Goal: Information Seeking & Learning: Learn about a topic

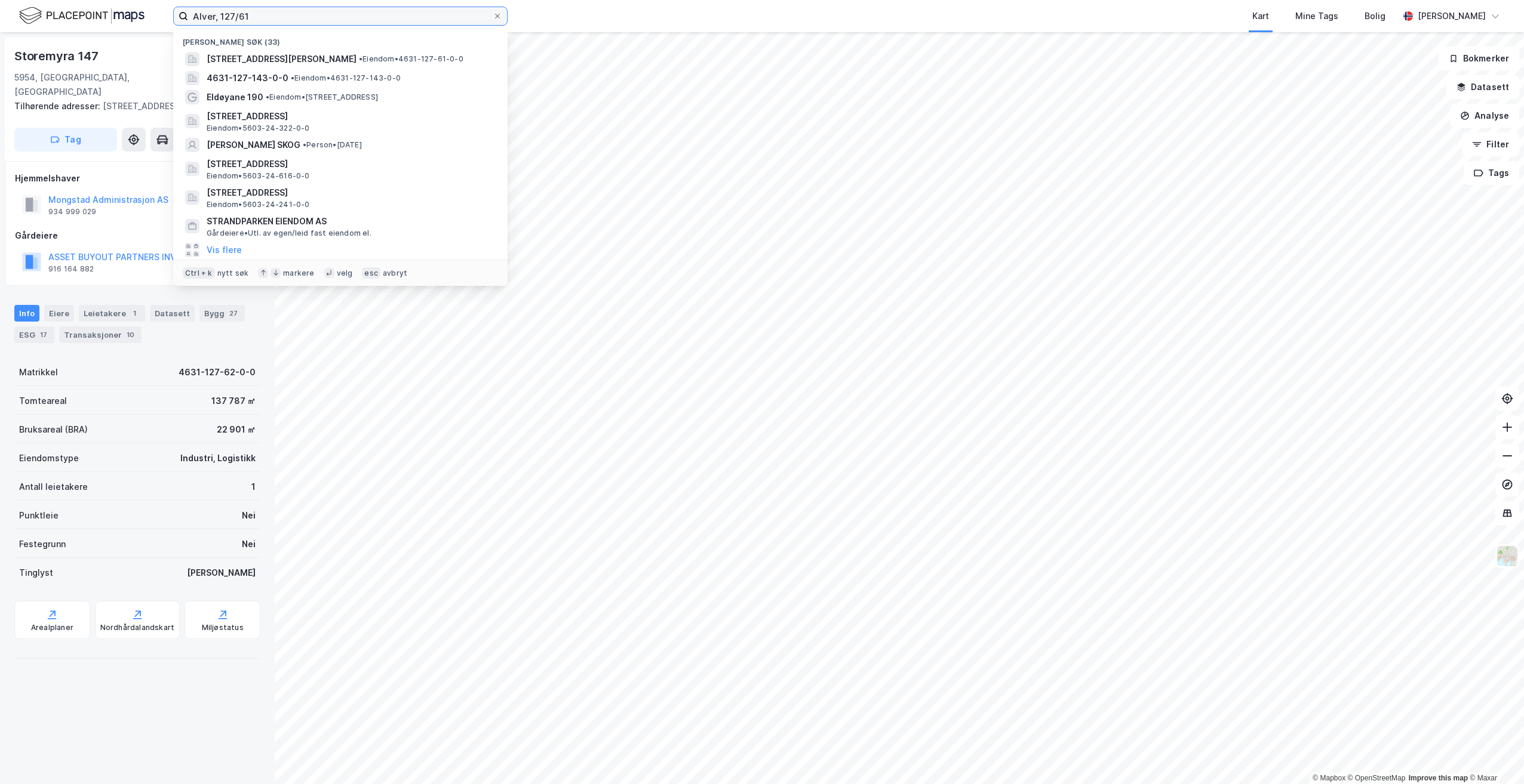
drag, startPoint x: 204, startPoint y: 22, endPoint x: 141, endPoint y: 21, distance: 63.0
click at [141, 21] on div "Alver, 127/61 Nylige søk (33) Storemyra 160, 5954, MONGSTAD, ALVER • Eiendom • …" at bounding box center [762, 16] width 1524 height 32
paste input "Hammaren Næringspark"
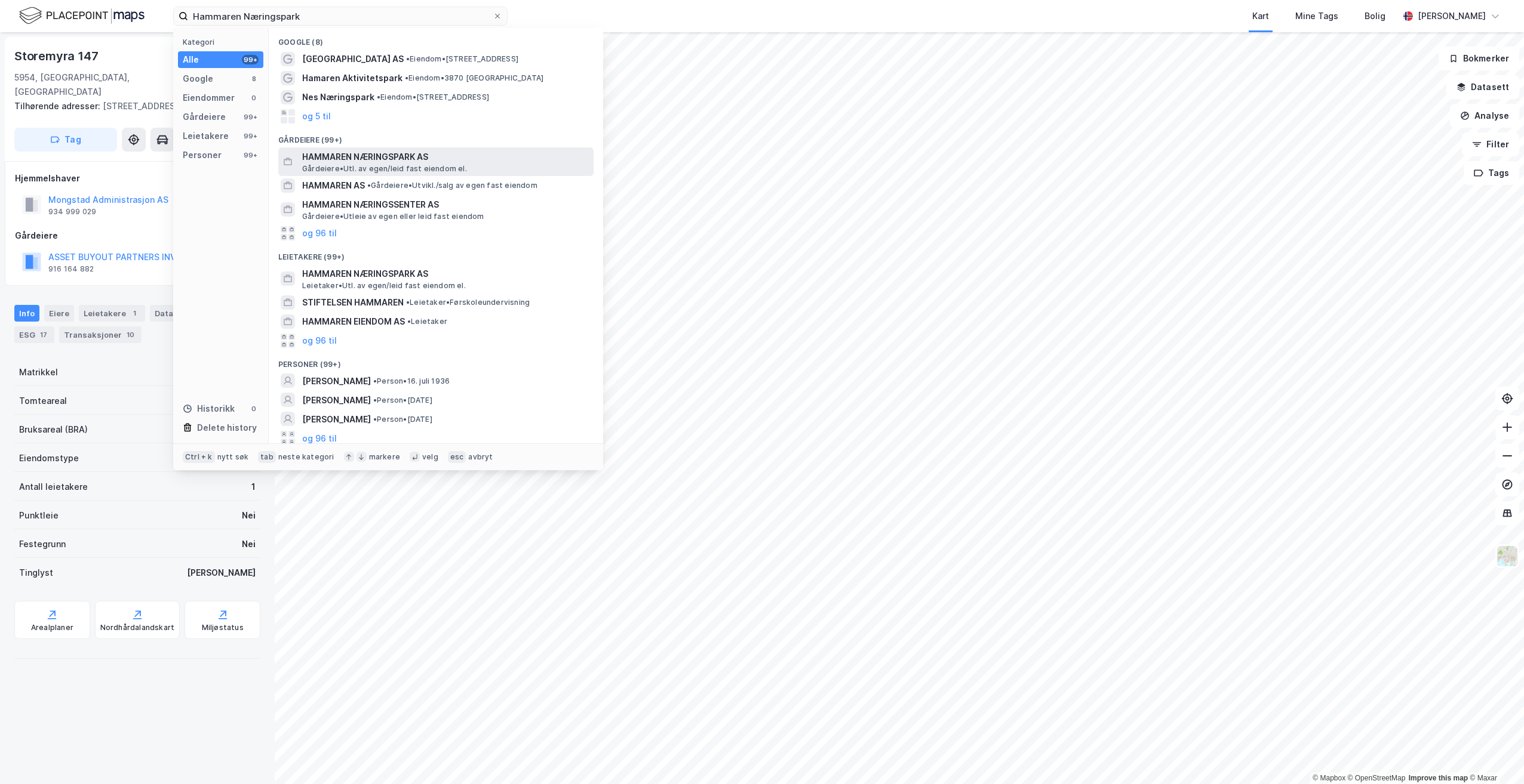
click at [427, 164] on span "Gårdeiere • Utl. av egen/leid fast eiendom el." at bounding box center [384, 169] width 164 height 10
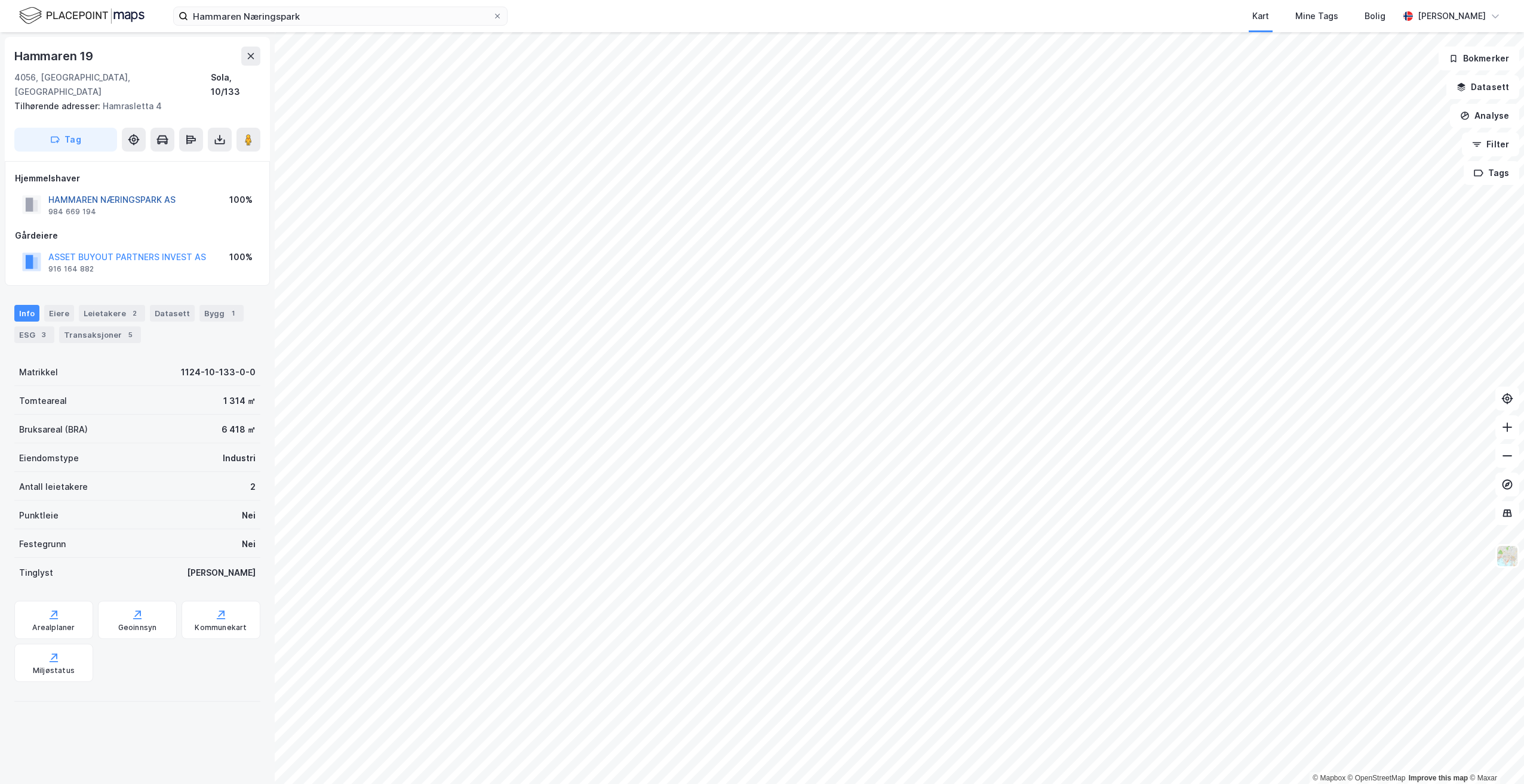
click at [0, 0] on button "HAMMAREN NÆRINGSPARK AS" at bounding box center [0, 0] width 0 height 0
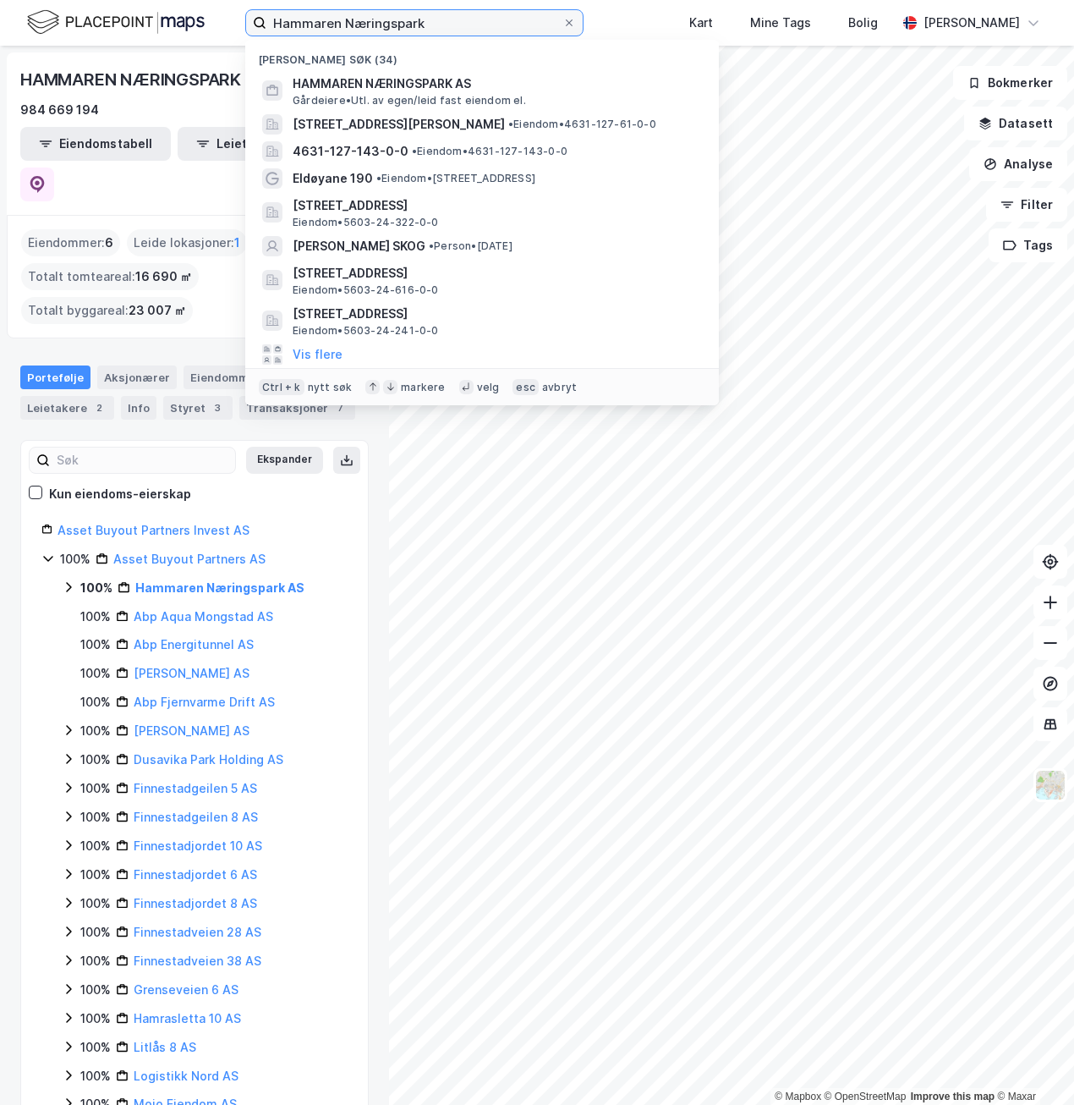
drag, startPoint x: 435, startPoint y: 16, endPoint x: 232, endPoint y: 4, distance: 203.4
click at [232, 4] on div "Hammaren Næringspark Nylige søk (34) HAMMAREN NÆRINGSPARK AS Gårdeiere • Utl. a…" at bounding box center [537, 23] width 1074 height 46
paste input "Omagata 124 AS"
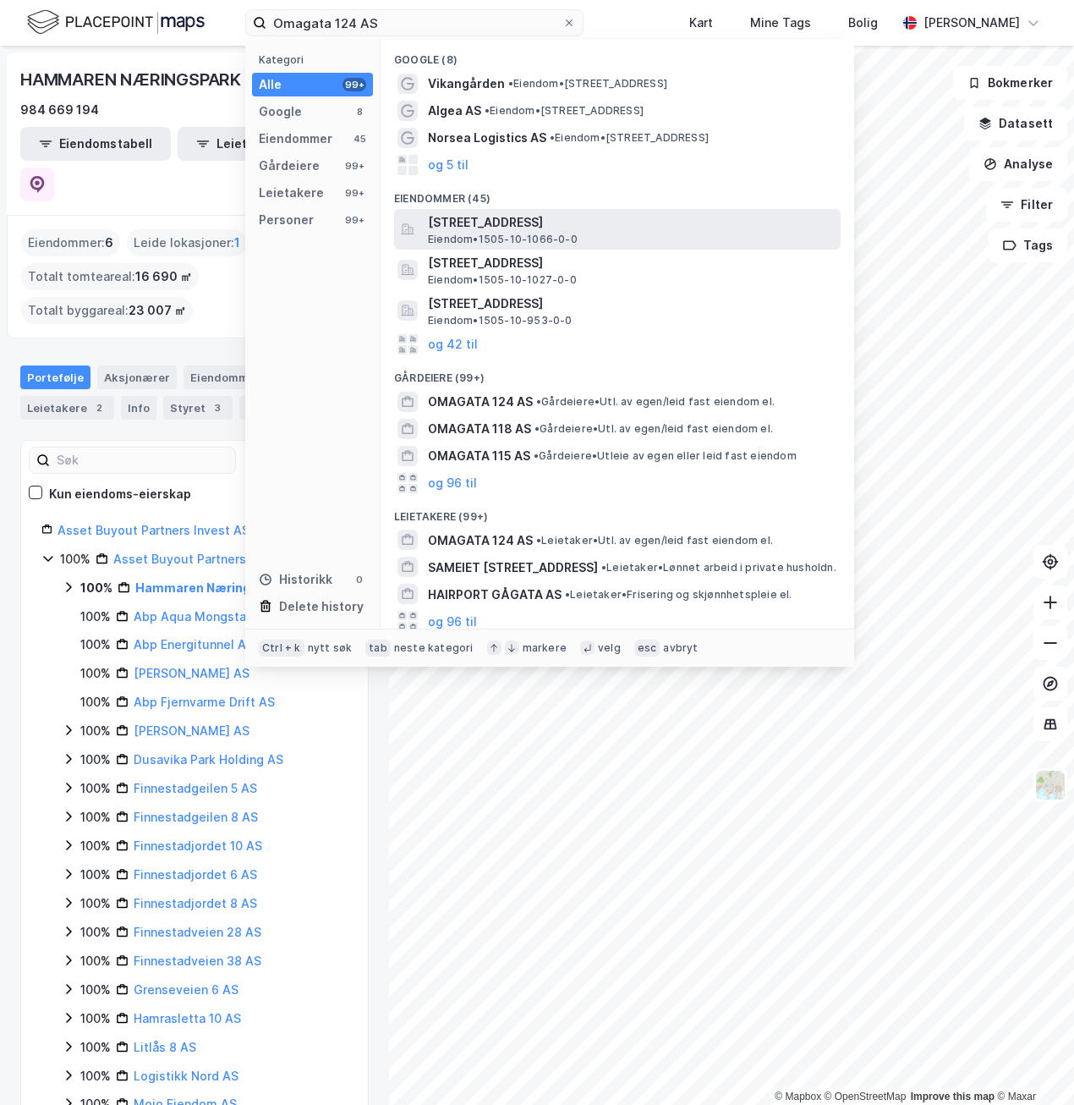
click at [544, 228] on span "[STREET_ADDRESS]" at bounding box center [631, 222] width 406 height 20
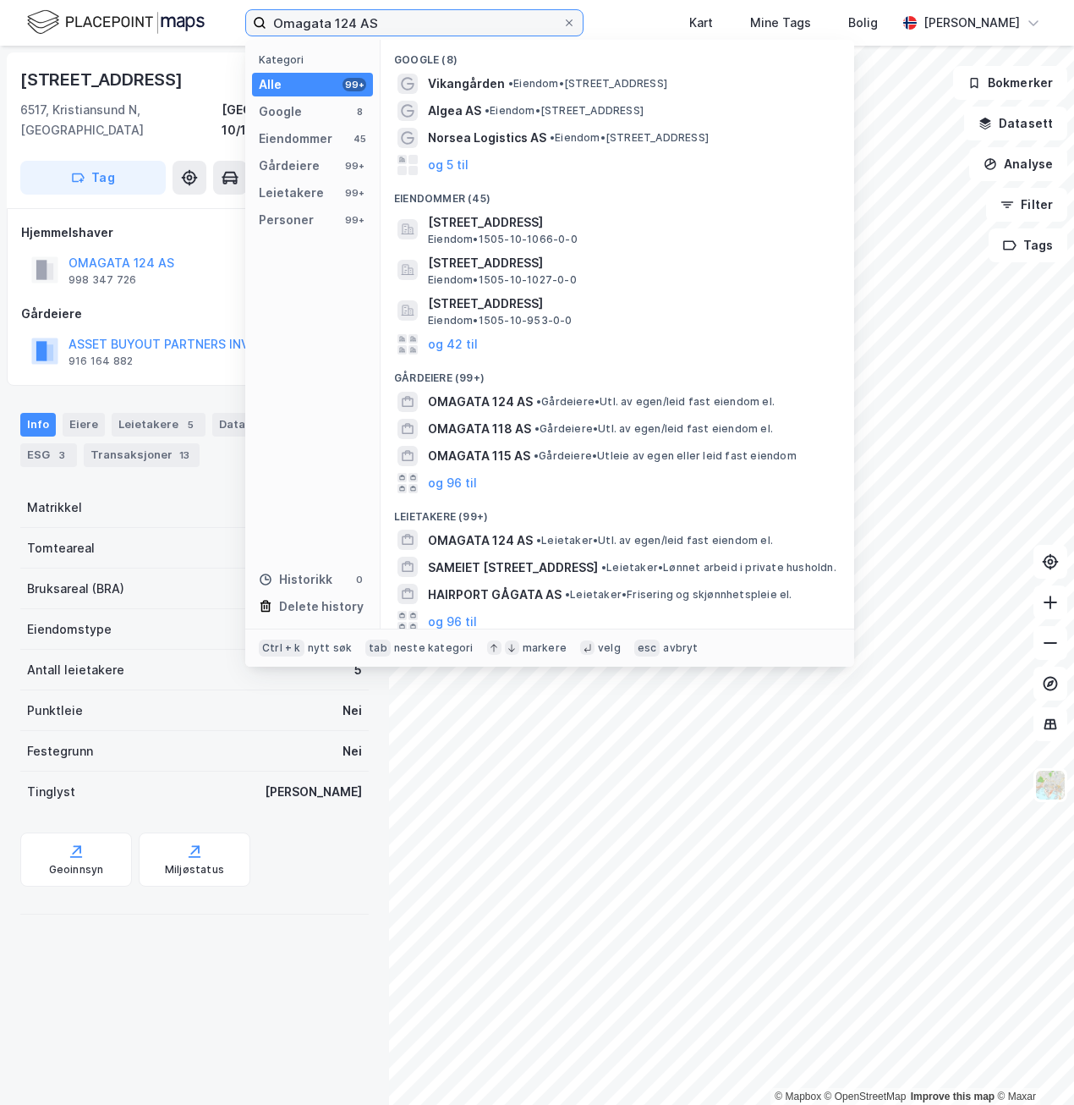
drag, startPoint x: 405, startPoint y: 32, endPoint x: 212, endPoint y: 25, distance: 193.0
click at [212, 25] on div "Omagata 124 AS Kategori Alle 99+ Google 8 Eiendommer 45 Gårdeiere 99+ Leietaker…" at bounding box center [537, 23] width 1074 height 46
drag, startPoint x: 411, startPoint y: 25, endPoint x: 178, endPoint y: 16, distance: 232.8
click at [178, 16] on div "Omagata 124 AS Kategori Alle 99+ Google 8 Eiendommer 45 Gårdeiere 99+ Leietaker…" at bounding box center [537, 23] width 1074 height 46
drag, startPoint x: 338, startPoint y: 22, endPoint x: 216, endPoint y: 23, distance: 122.7
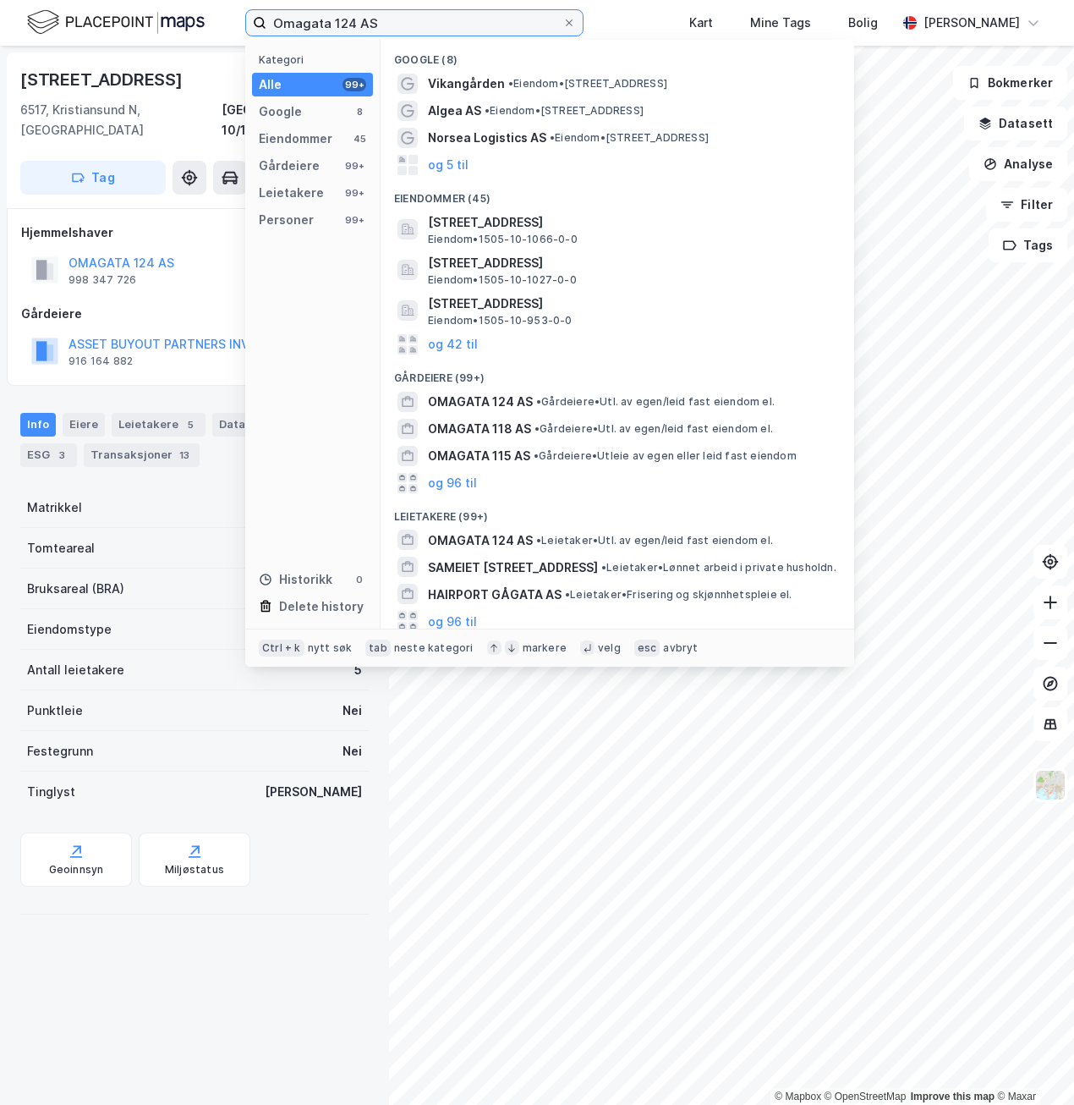
click at [216, 23] on div "Omagata 124 AS Kategori Alle 99+ Google 8 Eiendommer 45 Gårdeiere 99+ Leietaker…" at bounding box center [537, 23] width 1074 height 46
paste input "[STREET_ADDRESS]"
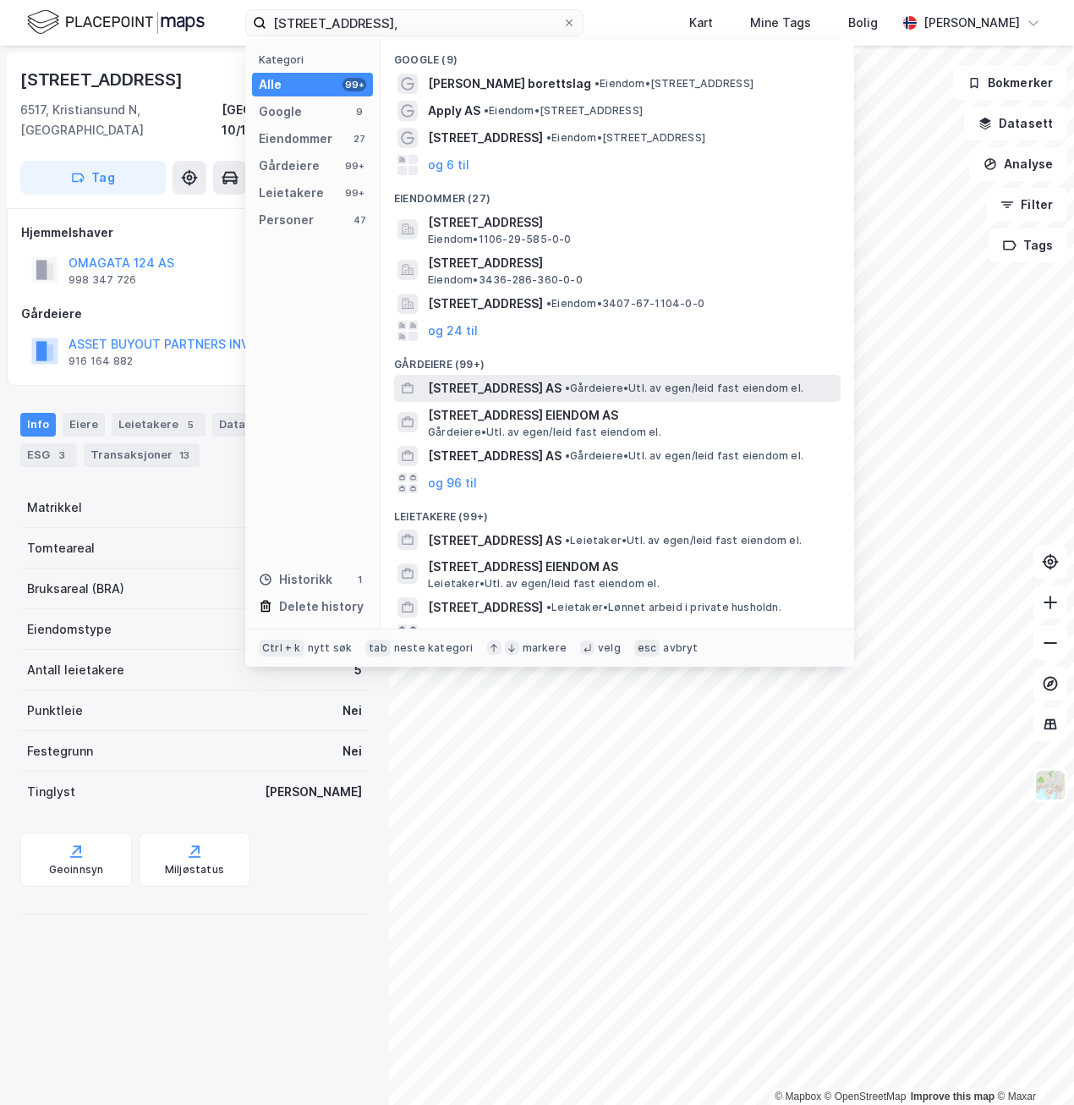
click at [625, 399] on div "STRANDGATA 40 AS • Gårdeiere • Utl. av egen/leid fast eiendom el." at bounding box center [617, 388] width 447 height 27
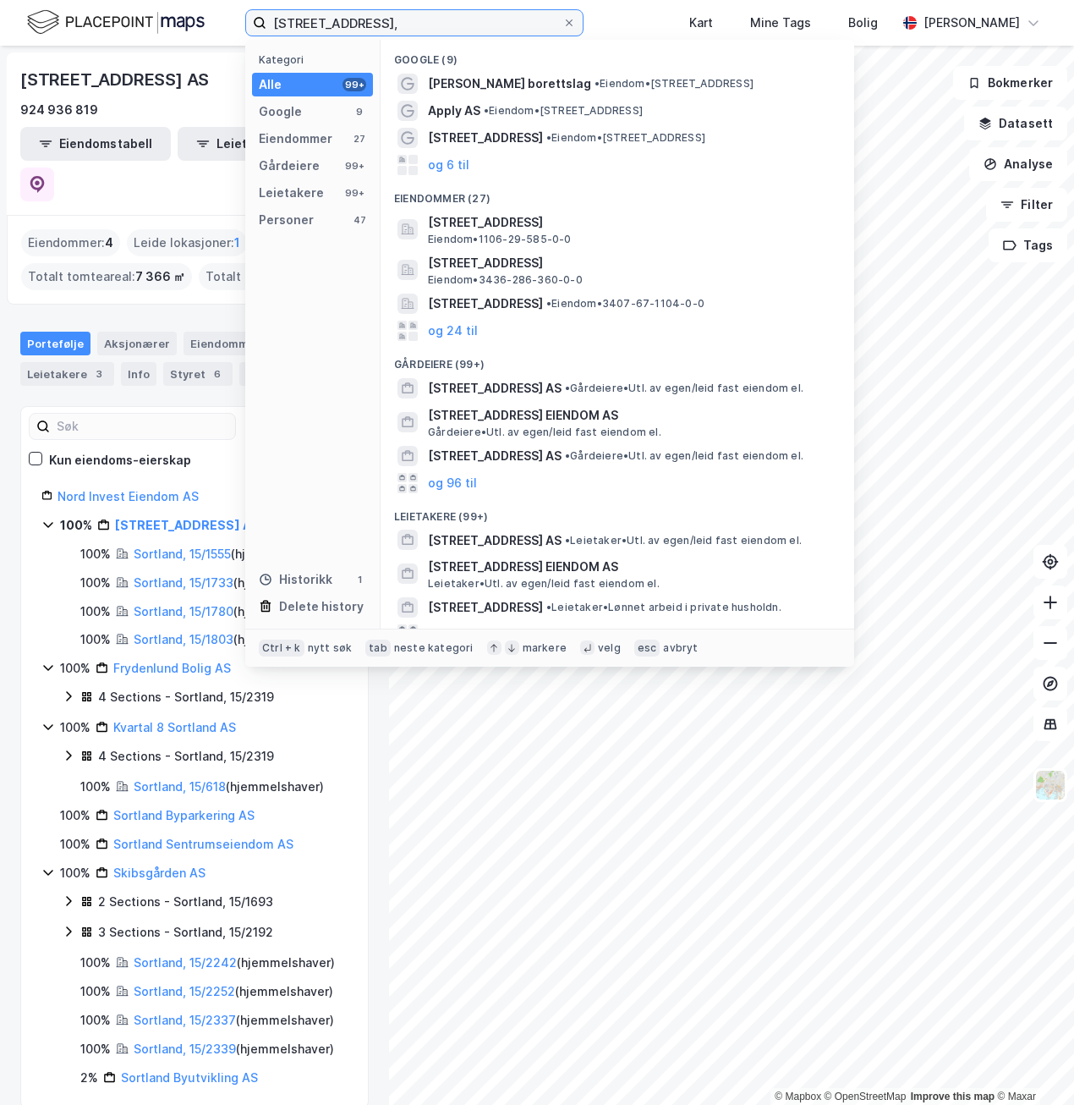
click at [383, 26] on input "Strandgata 40," at bounding box center [414, 22] width 296 height 25
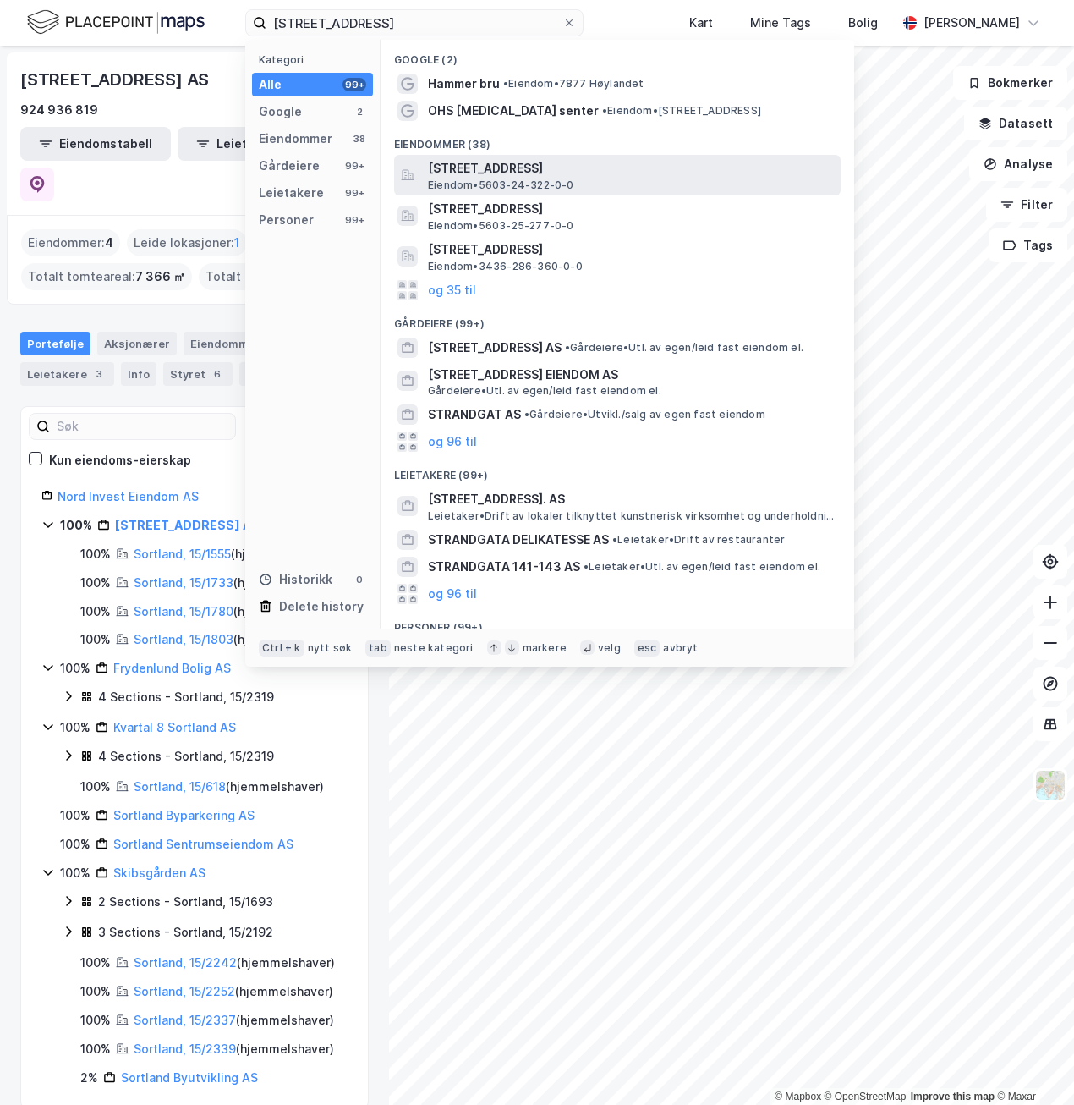
click at [573, 175] on span "[STREET_ADDRESS]" at bounding box center [631, 168] width 406 height 20
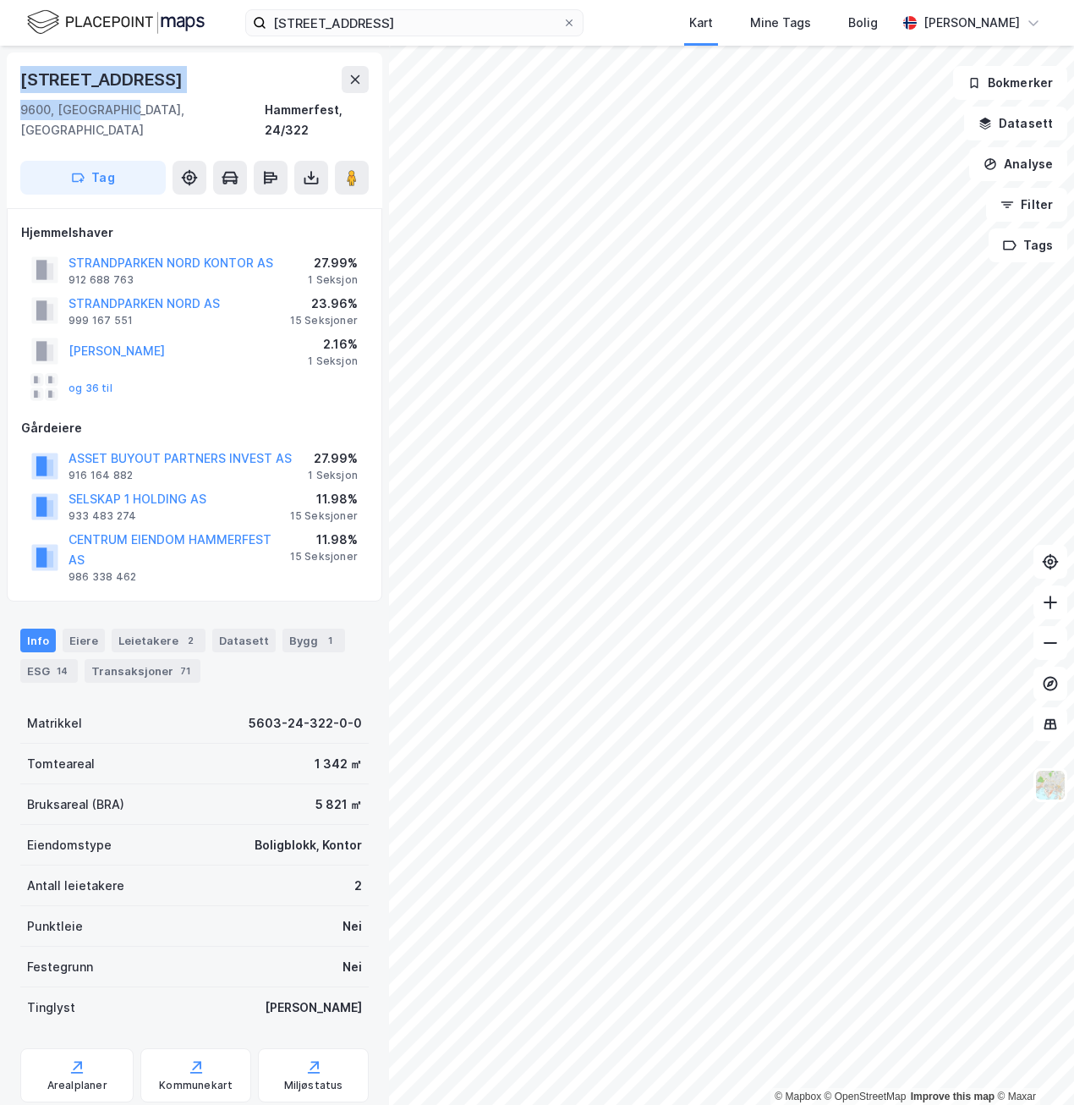
drag, startPoint x: 129, startPoint y: 114, endPoint x: 17, endPoint y: 74, distance: 118.8
click at [17, 74] on div "Strandgata 40 9600, Hammerfest, Finnmark Hammerfest, 24/322 Tag" at bounding box center [195, 130] width 376 height 156
copy div "Strandgata 40 9600, Hammerfest,"
click at [0, 0] on button "STRANDPARKEN NORD AS" at bounding box center [0, 0] width 0 height 0
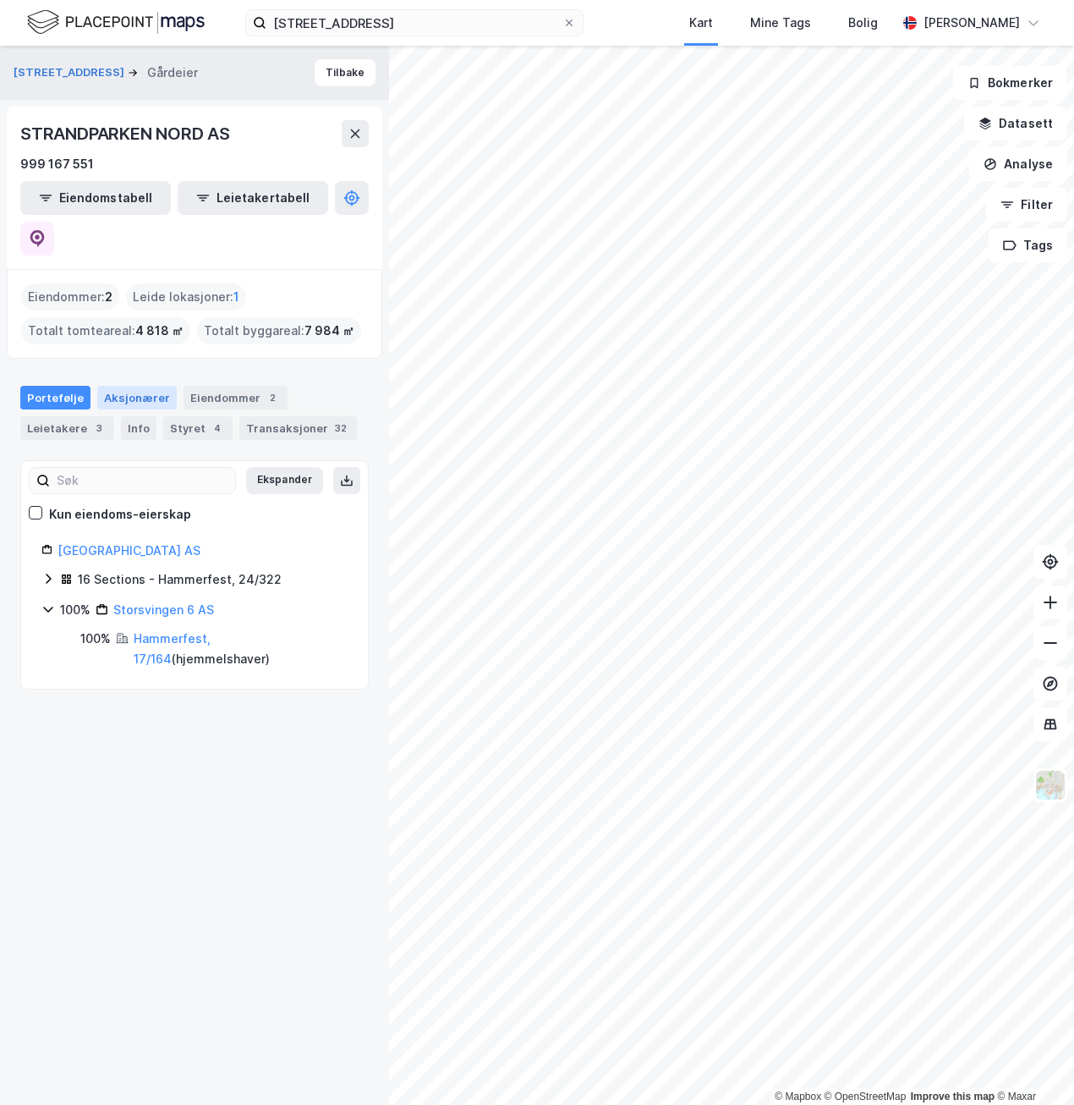
click at [145, 386] on div "Aksjonærer" at bounding box center [137, 398] width 80 height 24
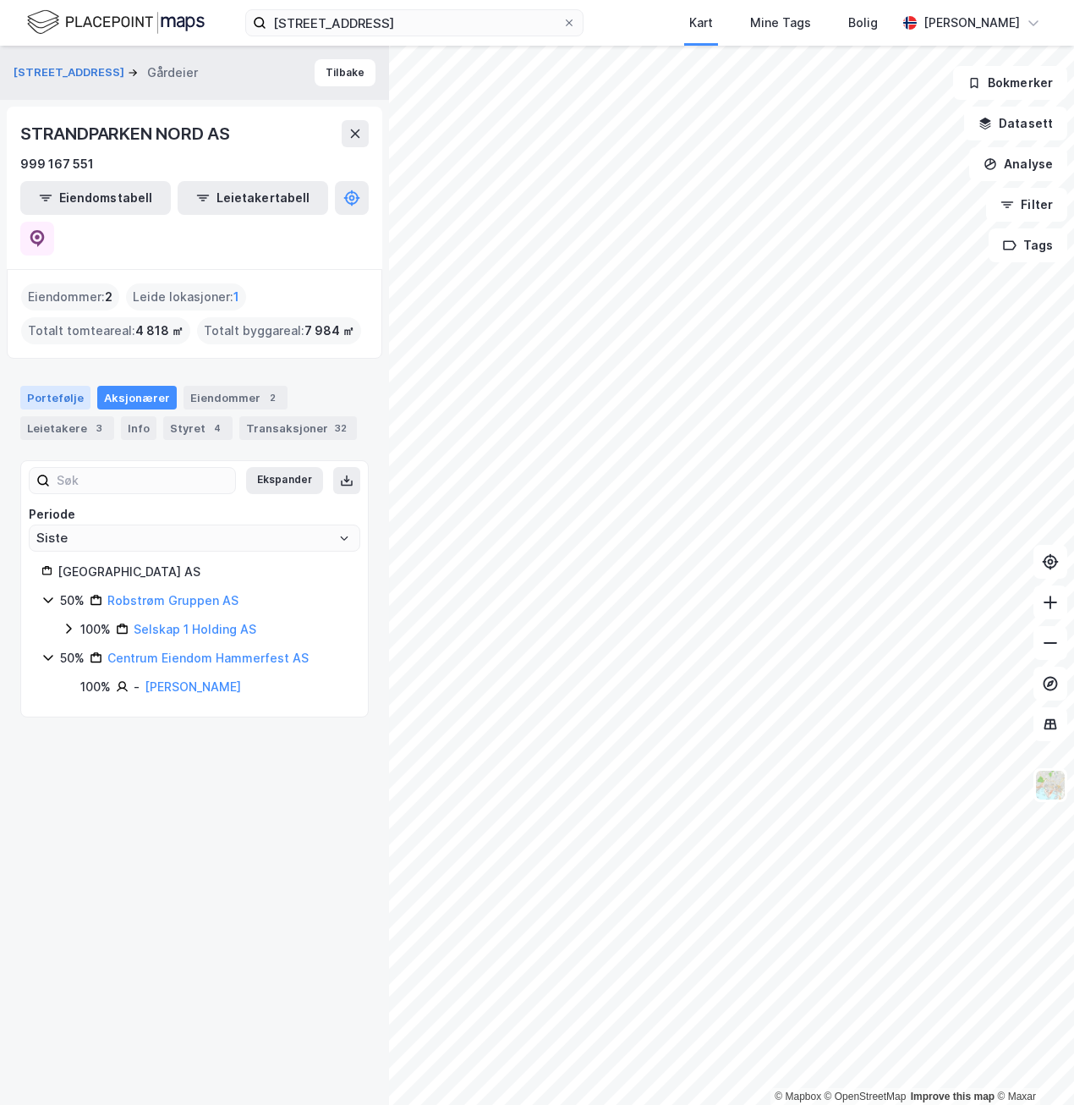
click at [58, 386] on div "Portefølje" at bounding box center [55, 398] width 70 height 24
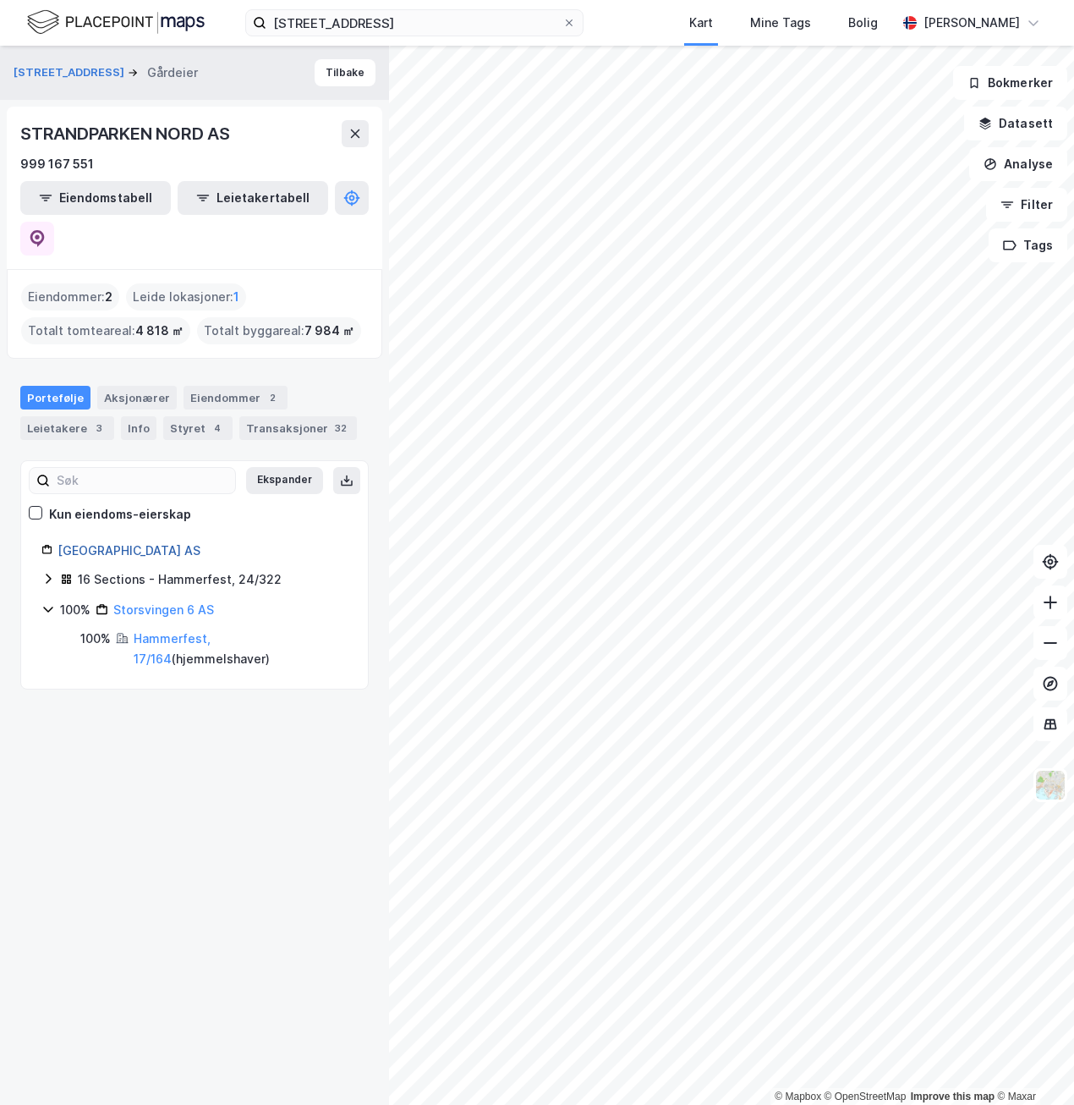
click at [155, 543] on link "Strandparken Nord AS" at bounding box center [129, 550] width 143 height 14
click at [52, 572] on icon at bounding box center [48, 579] width 14 height 14
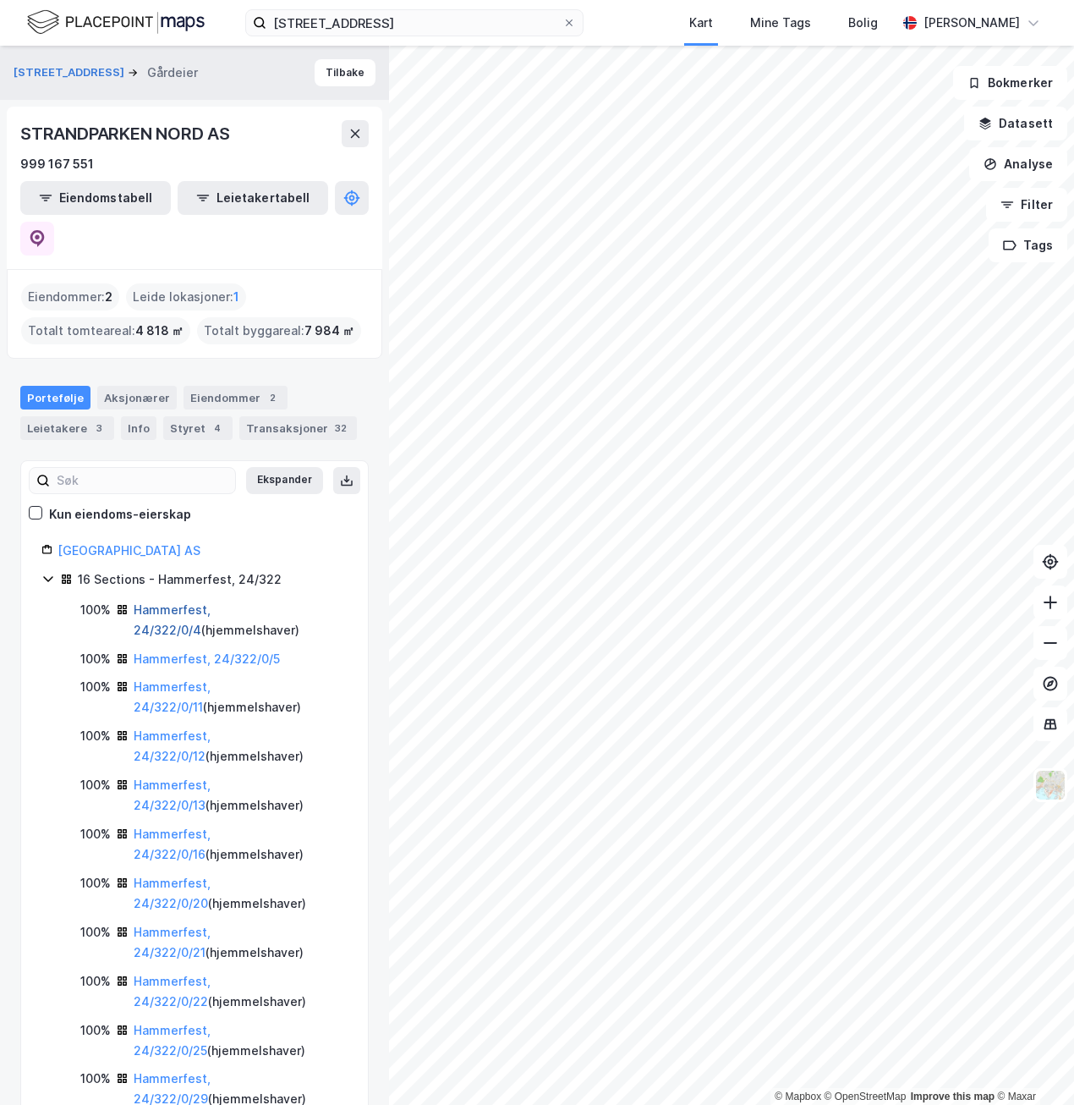
click at [178, 602] on link "Hammerfest, 24/322/0/4" at bounding box center [172, 619] width 77 height 35
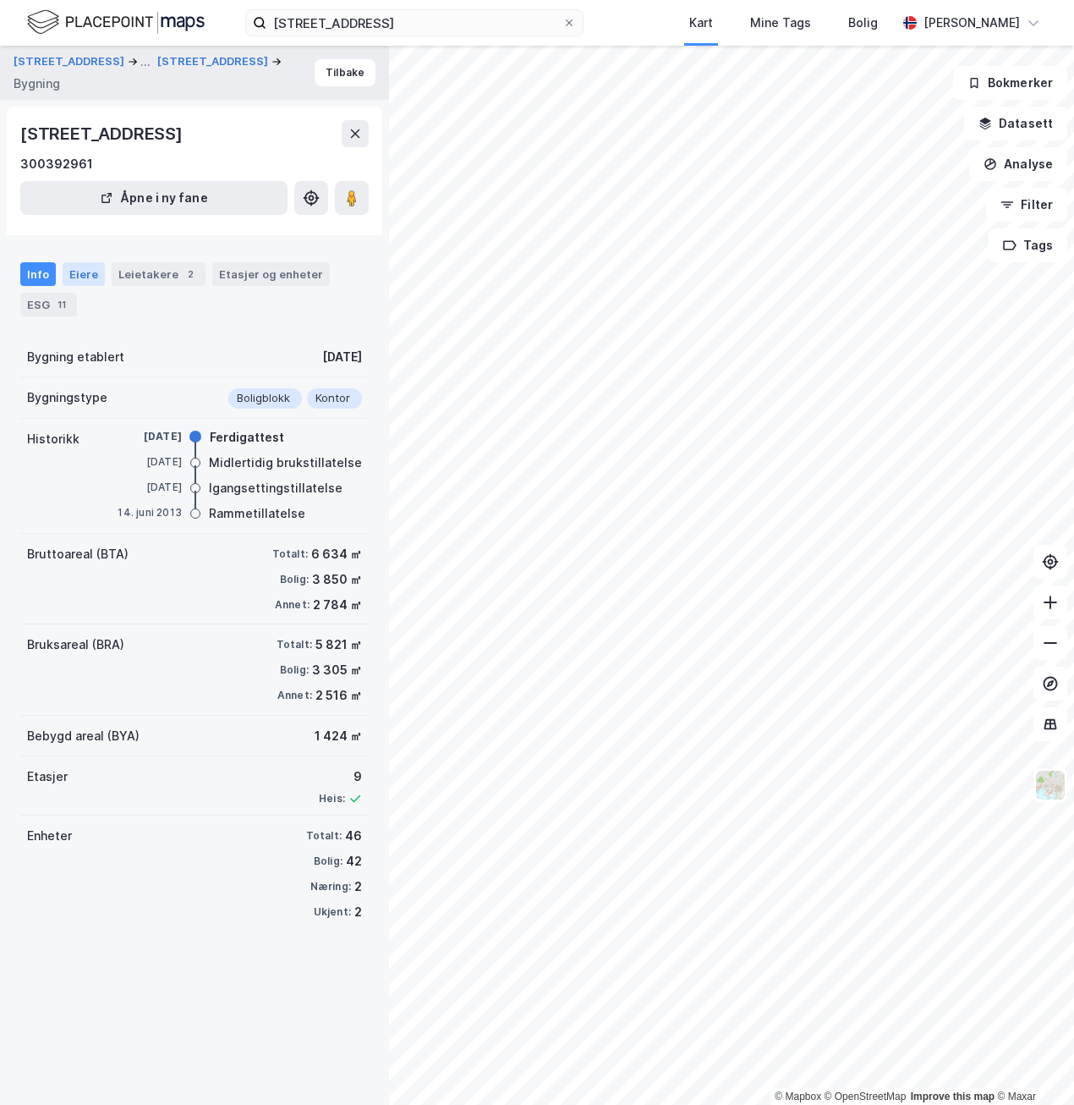
click at [79, 276] on div "Eiere" at bounding box center [84, 274] width 42 height 24
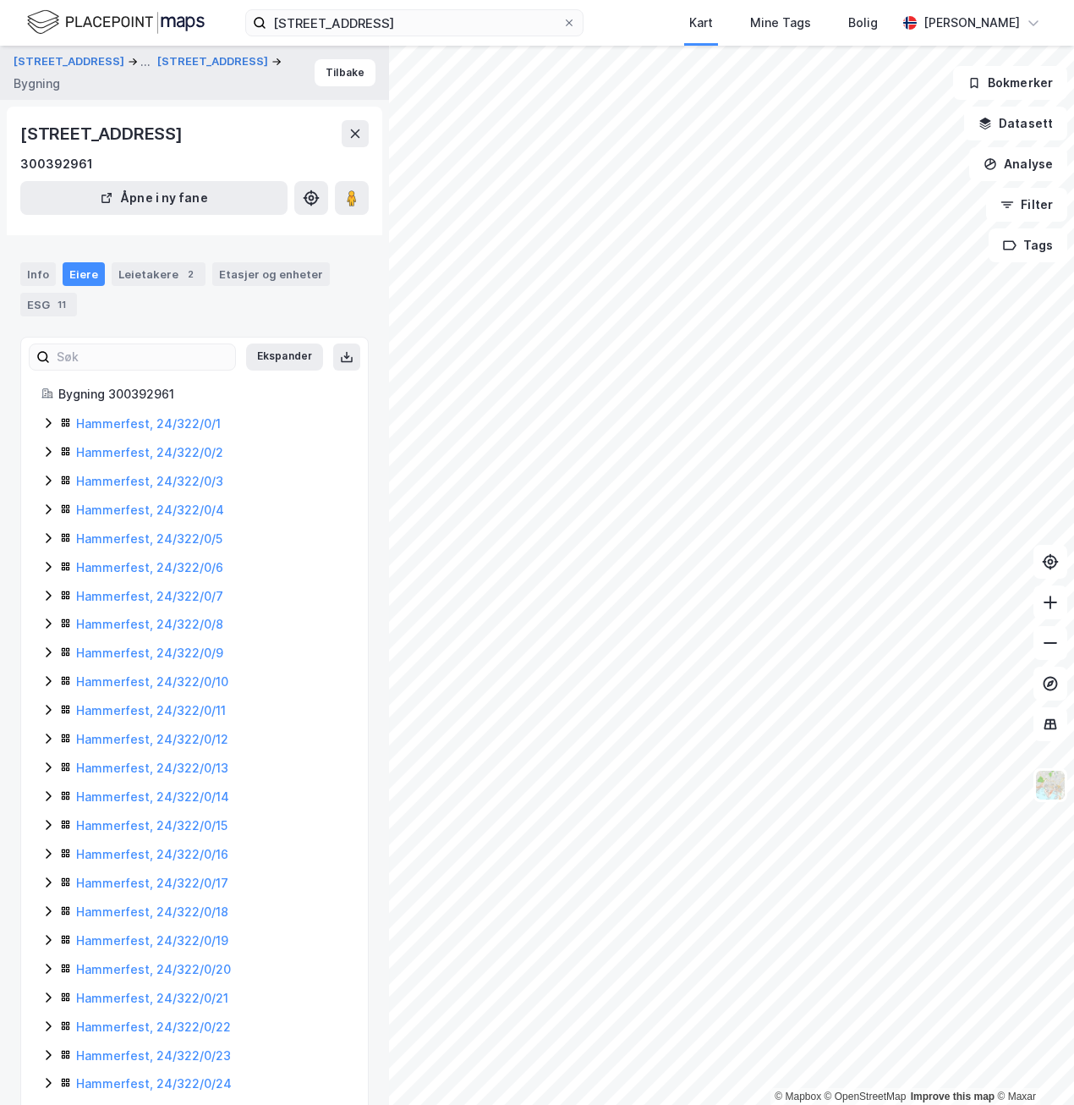
click at [112, 384] on div "Bygning 300392961" at bounding box center [202, 394] width 289 height 20
click at [48, 425] on icon at bounding box center [48, 423] width 5 height 10
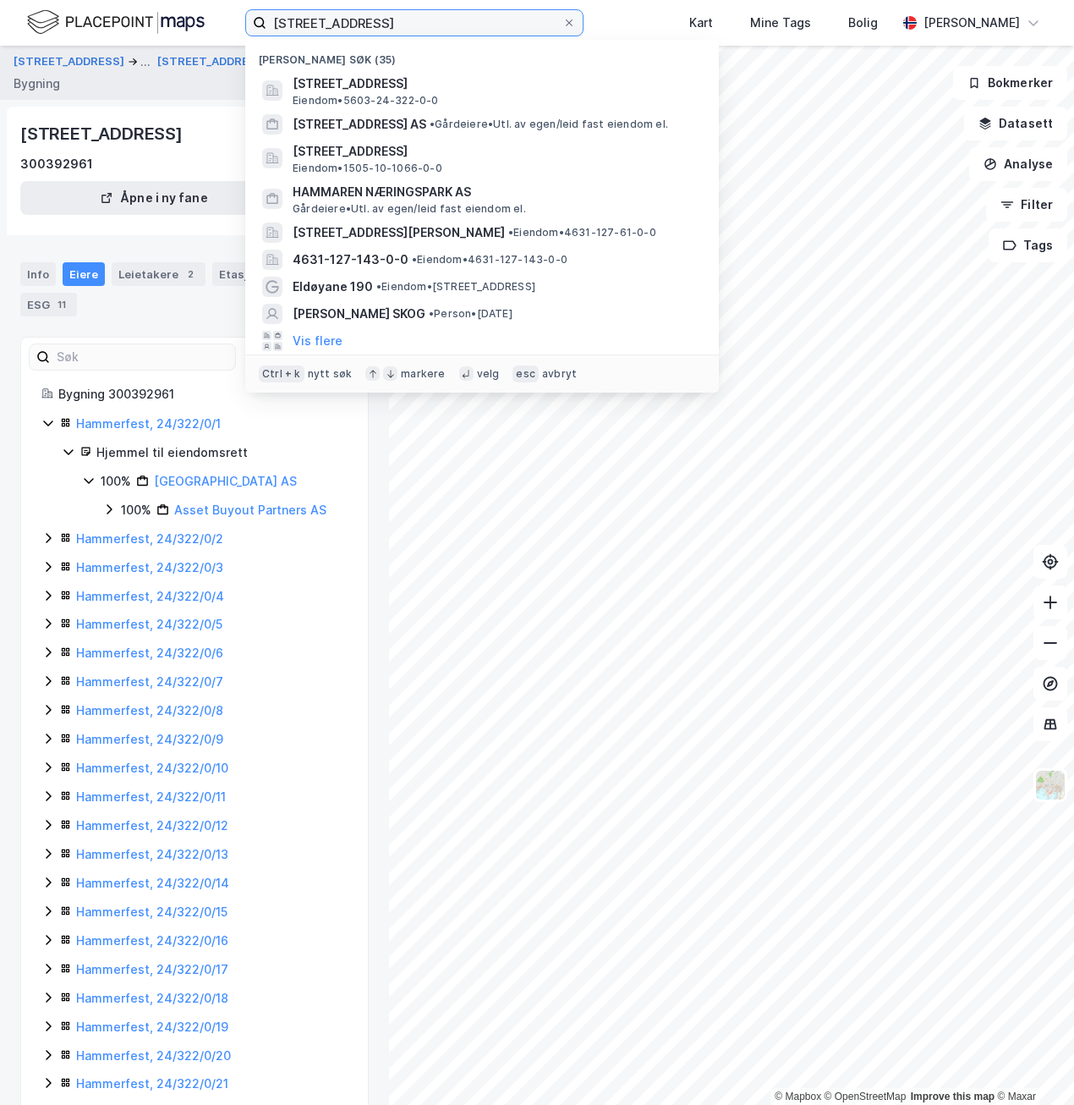
drag, startPoint x: 430, startPoint y: 21, endPoint x: 217, endPoint y: 18, distance: 213.2
click at [217, 18] on div "Strandgata 40, hammer Nylige søk (35) Strandgata 40, 9600, HAMMERFEST, HAMMERFE…" at bounding box center [537, 23] width 1074 height 46
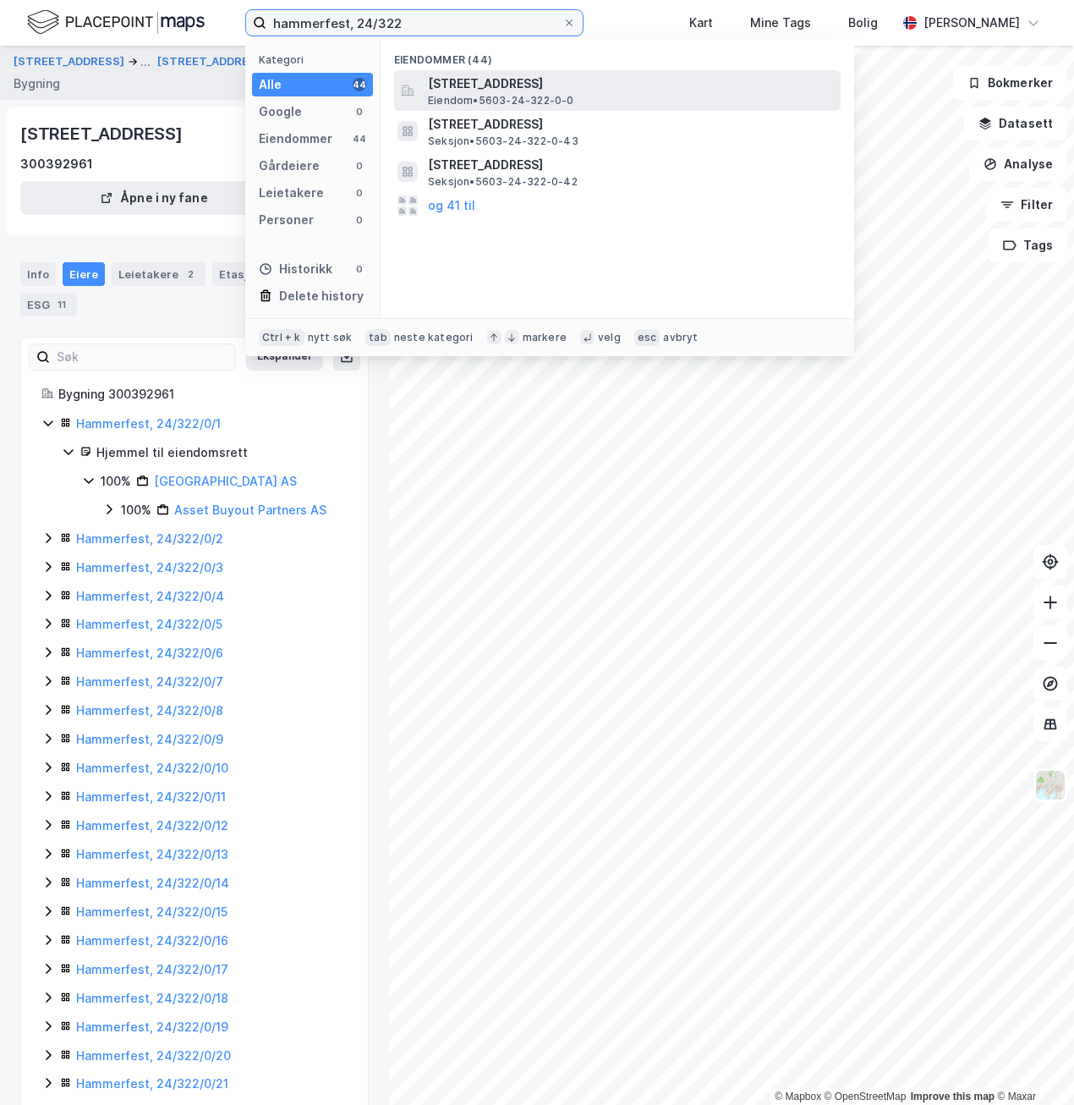
type input "hammerfest, 24/322"
click at [615, 88] on span "[STREET_ADDRESS]" at bounding box center [631, 84] width 406 height 20
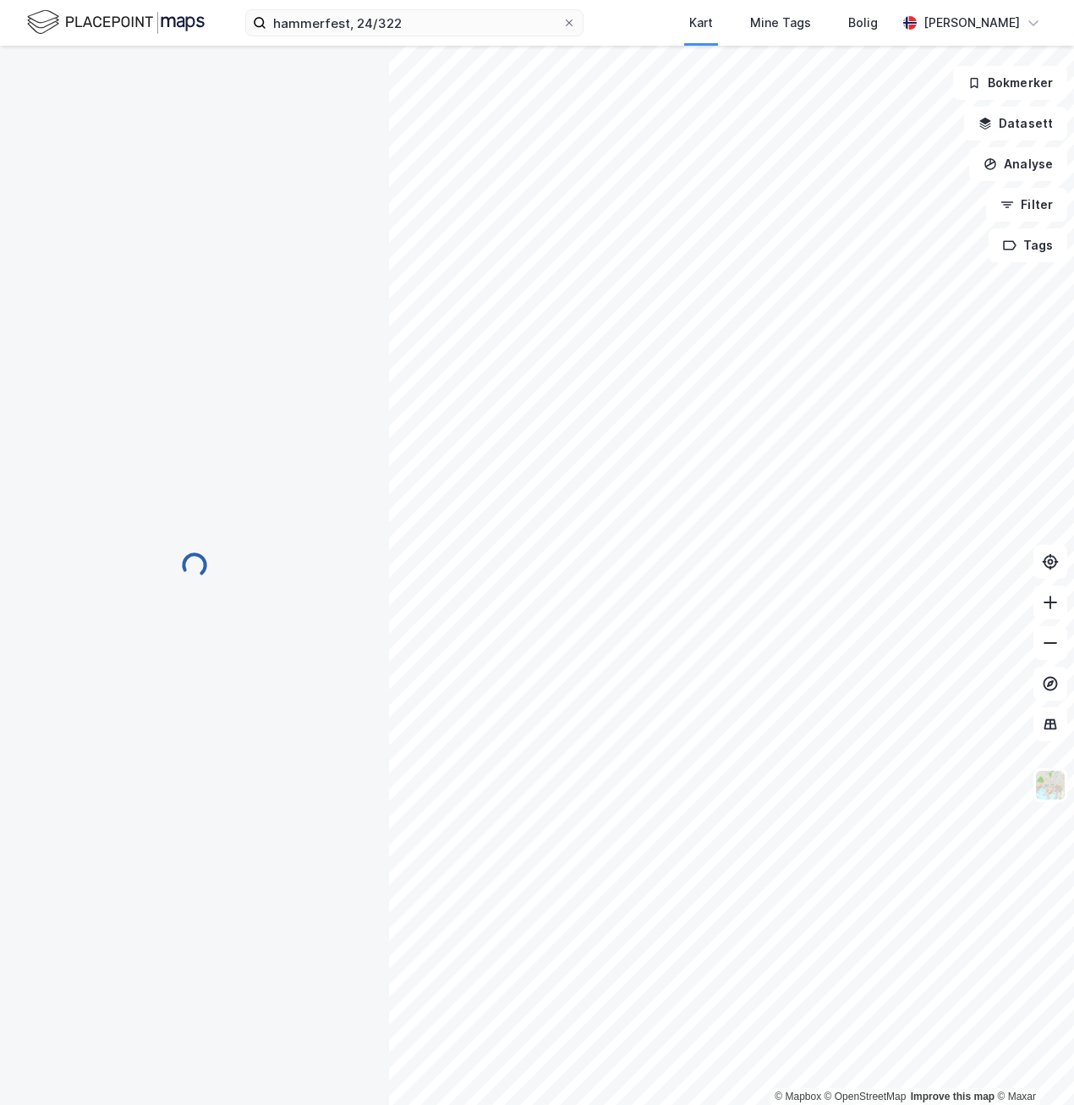
scroll to position [3, 0]
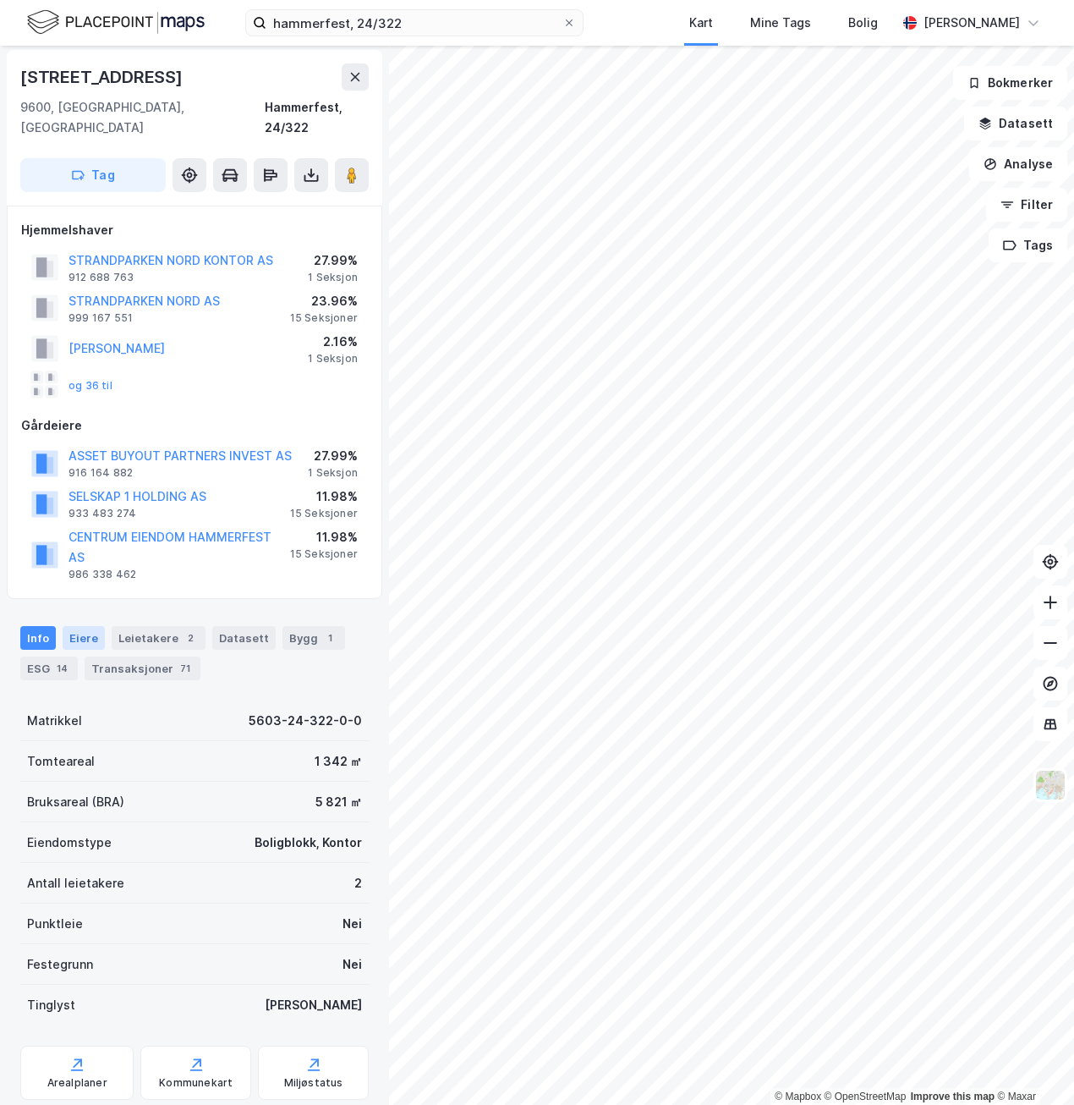
click at [91, 626] on div "Eiere" at bounding box center [84, 638] width 42 height 24
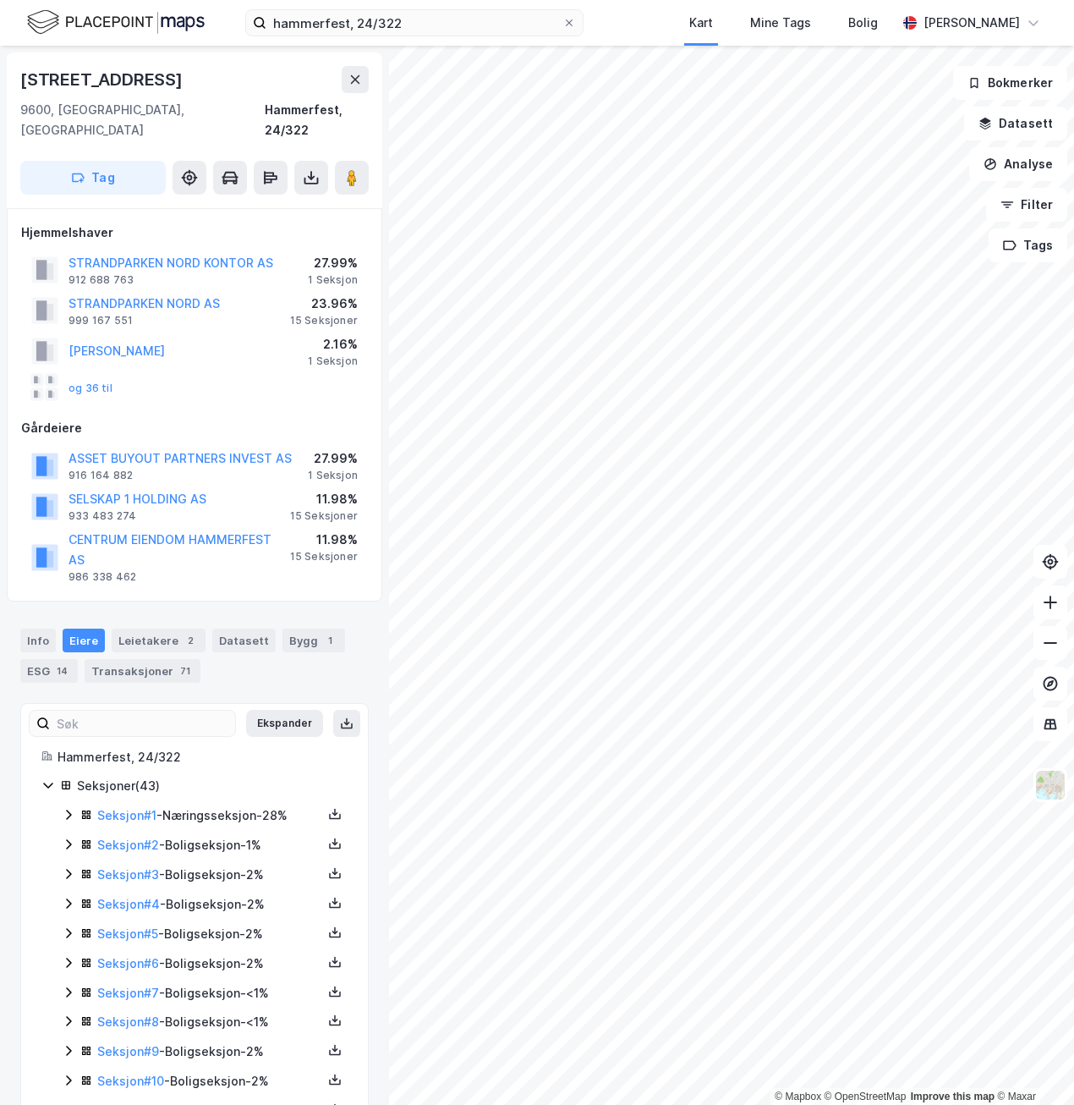
scroll to position [85, 0]
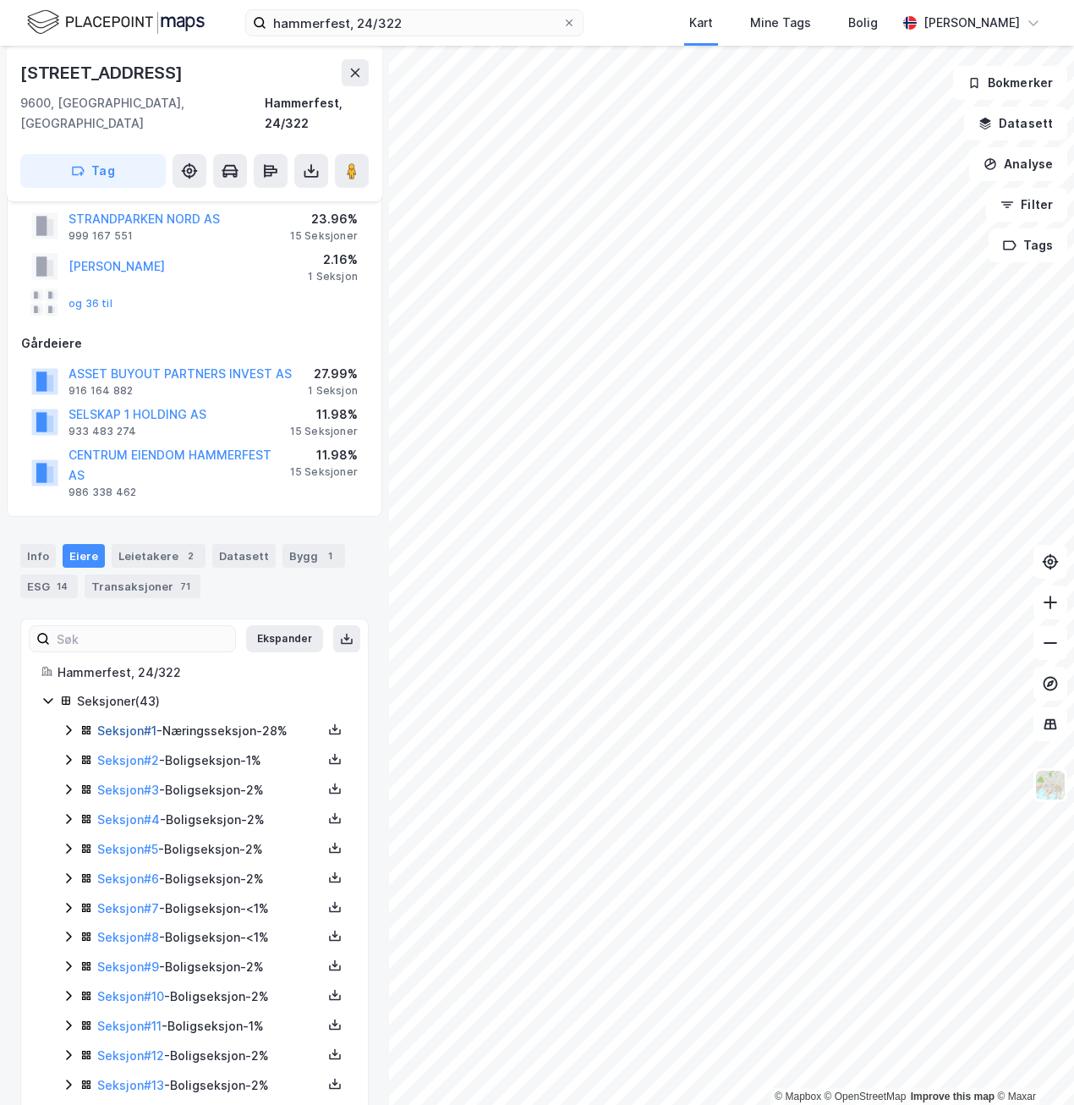
click at [140, 723] on link "Seksjon # 1" at bounding box center [126, 730] width 59 height 14
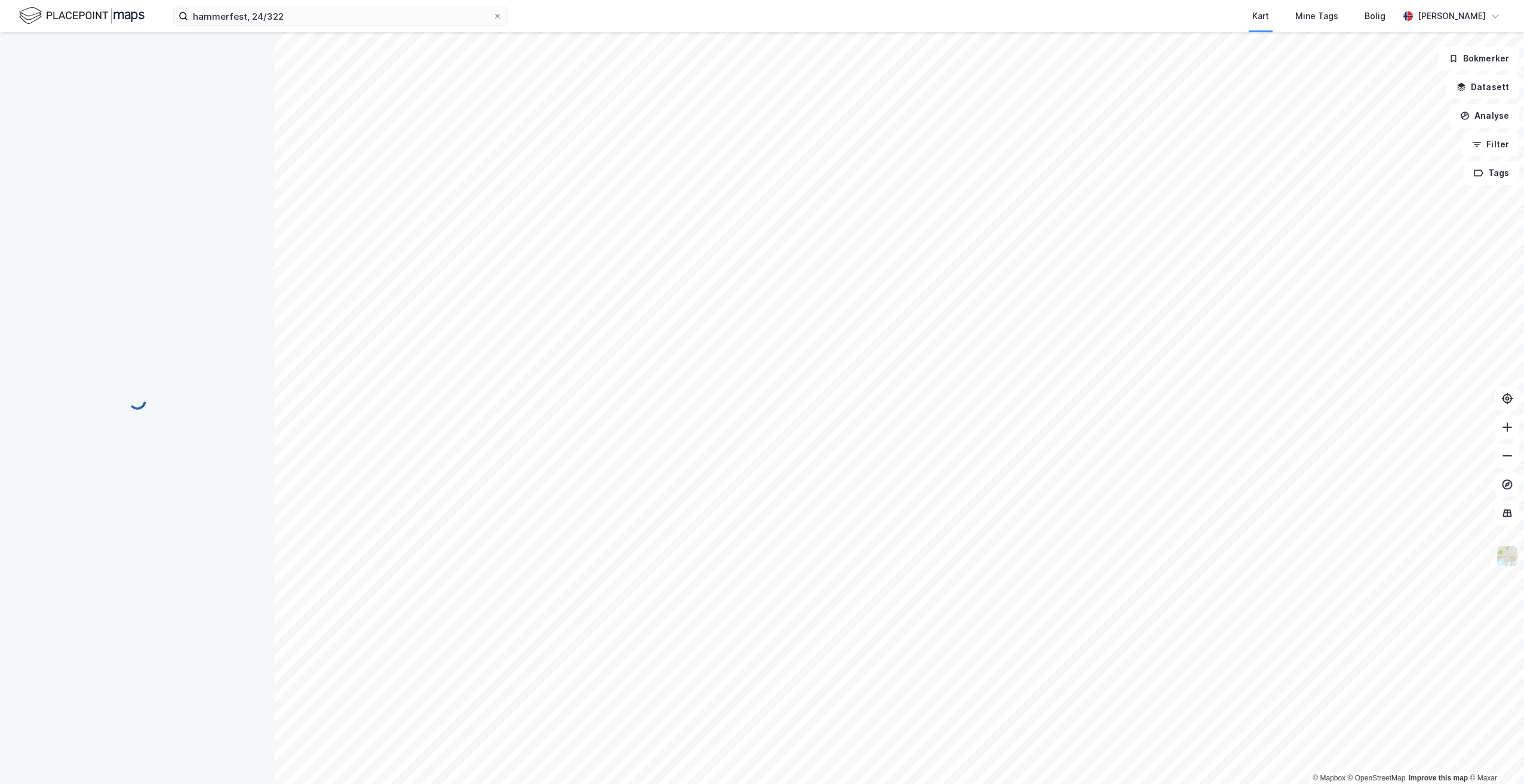
click at [1506, 562] on img at bounding box center [1507, 556] width 23 height 23
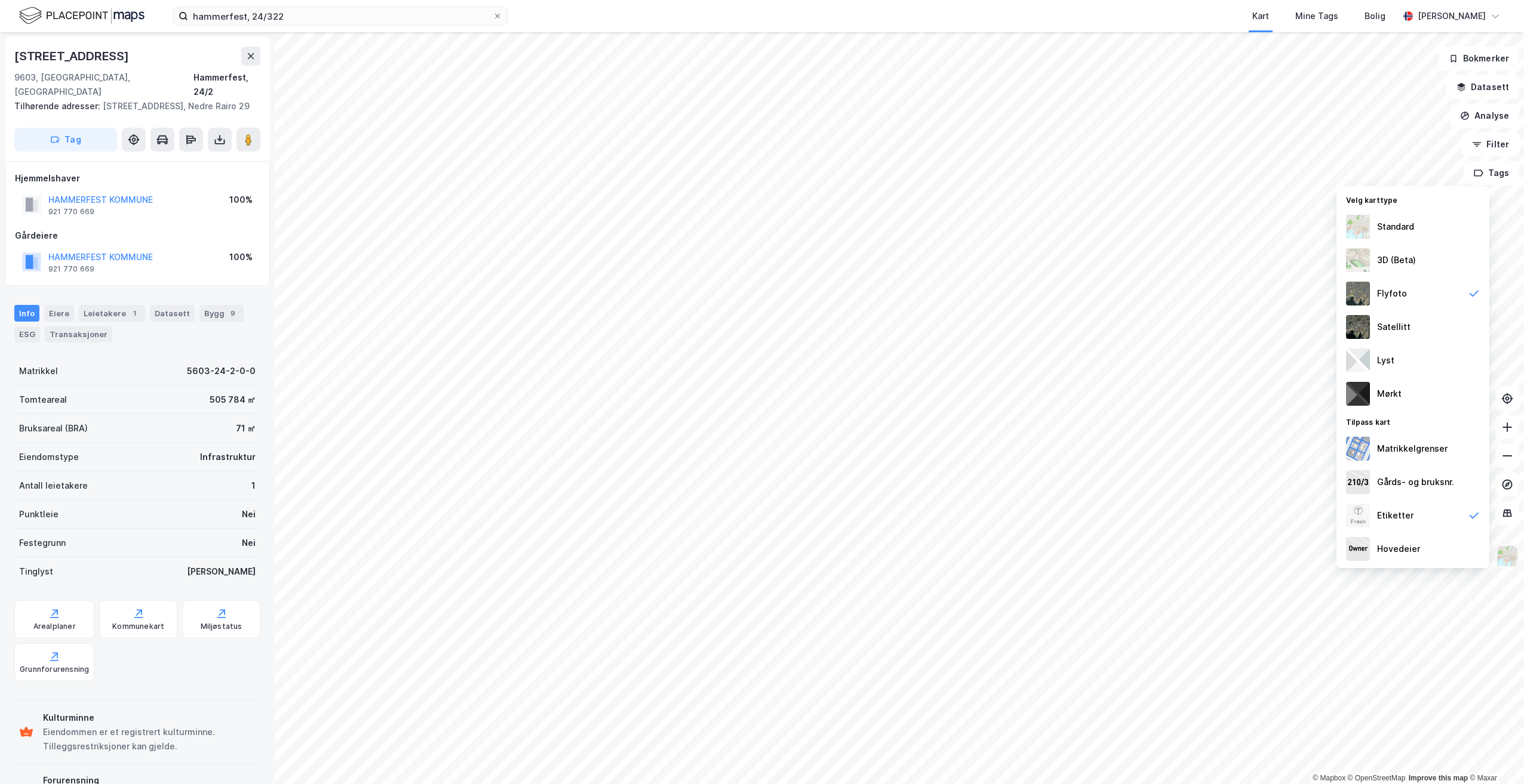
scroll to position [1, 0]
click at [1394, 229] on div "Standard" at bounding box center [1396, 227] width 37 height 14
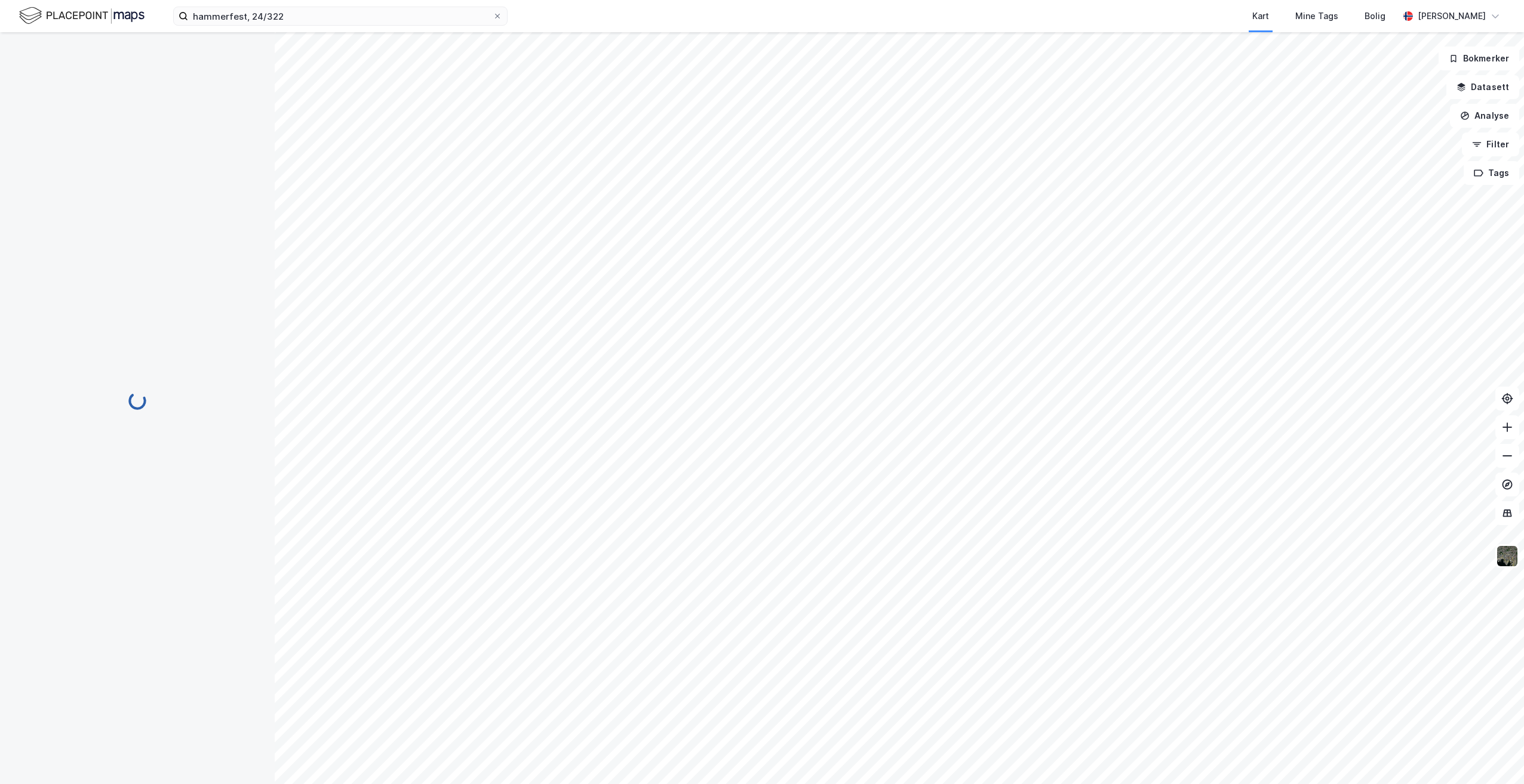
scroll to position [1, 0]
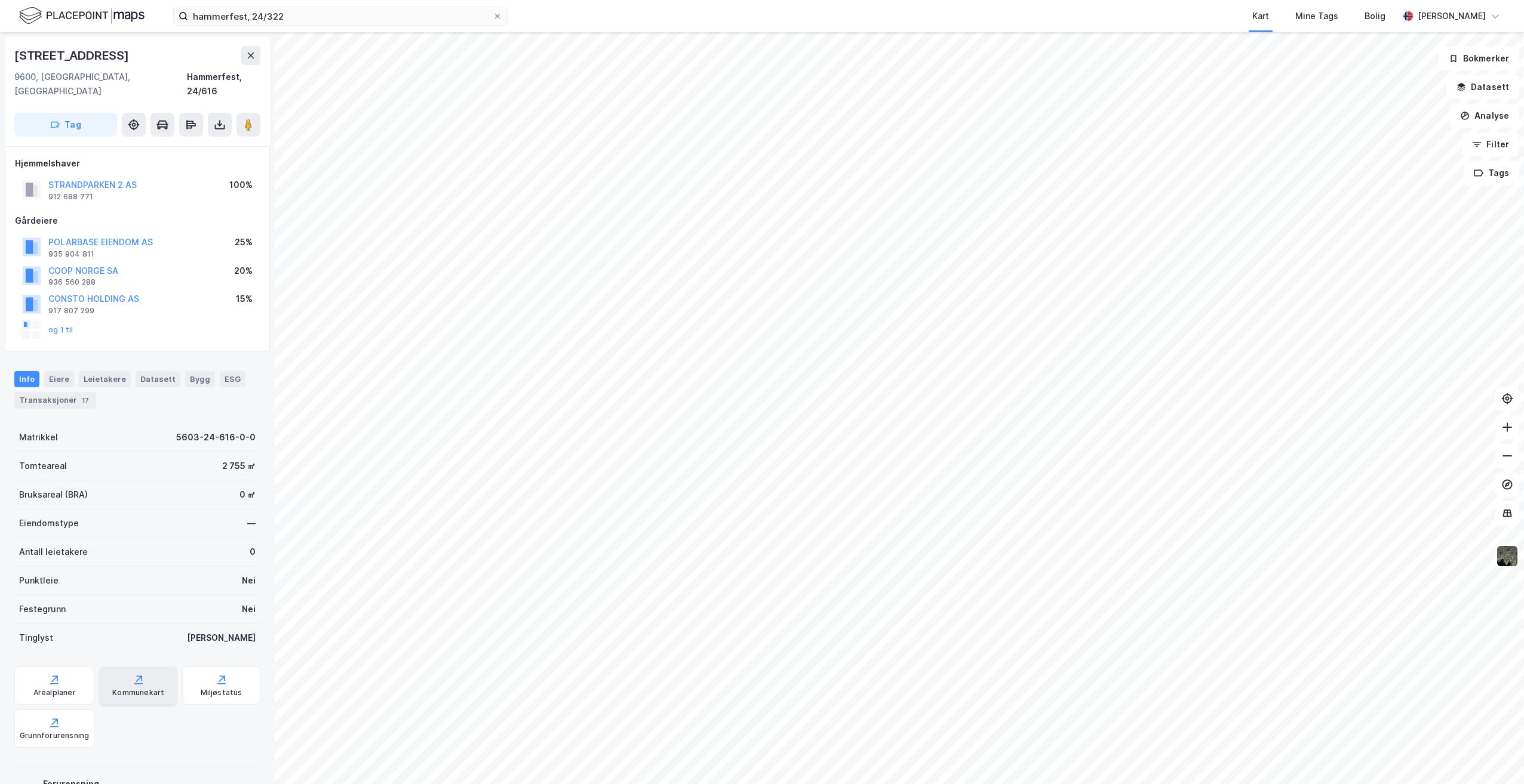
click at [129, 688] on div "Kommunekart" at bounding box center [138, 693] width 52 height 10
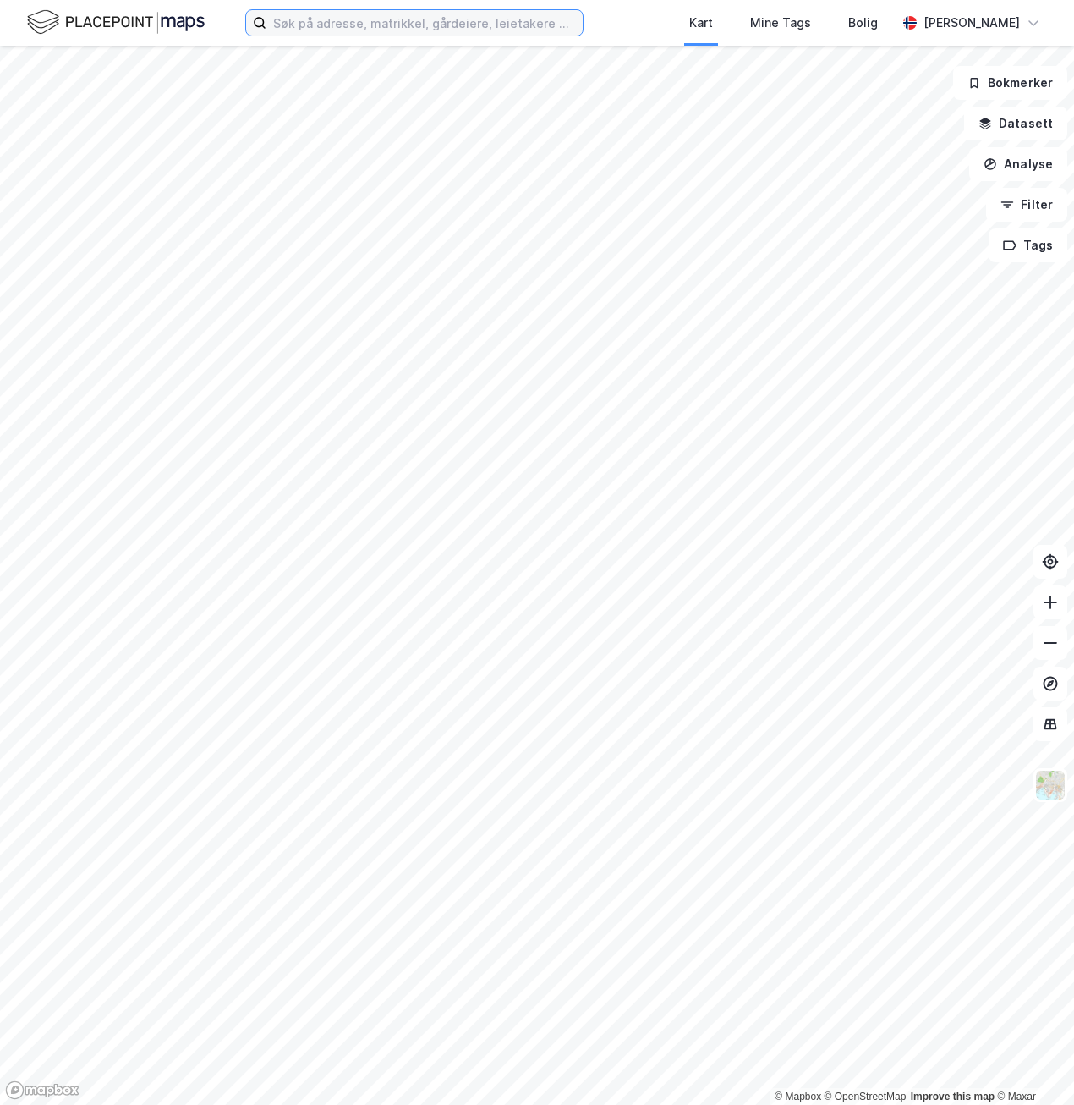
click at [309, 28] on input at bounding box center [424, 22] width 316 height 25
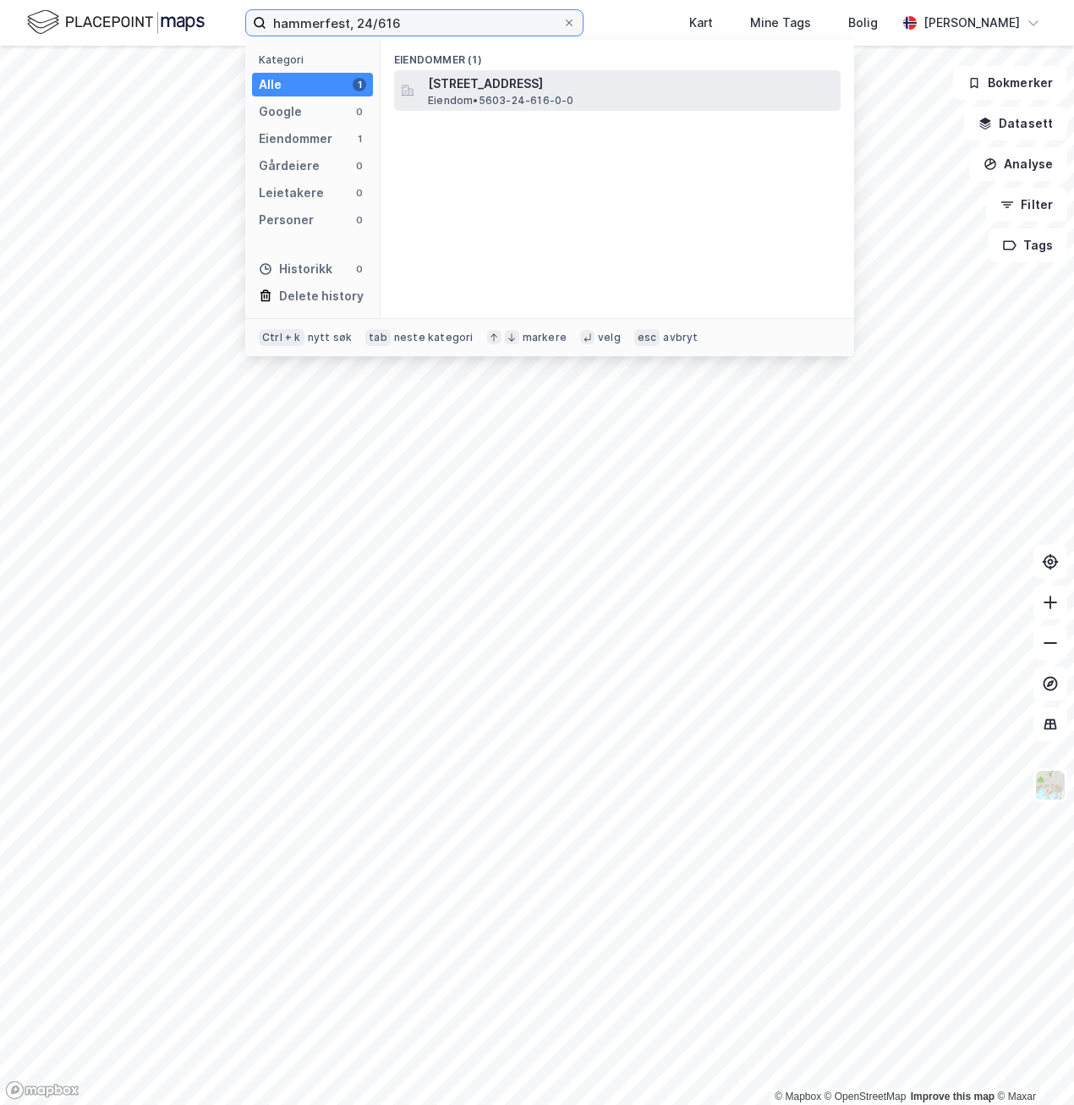
type input "hammerfest, 24/616"
click at [490, 96] on span "Eiendom • 5603-24-616-0-0" at bounding box center [501, 101] width 146 height 14
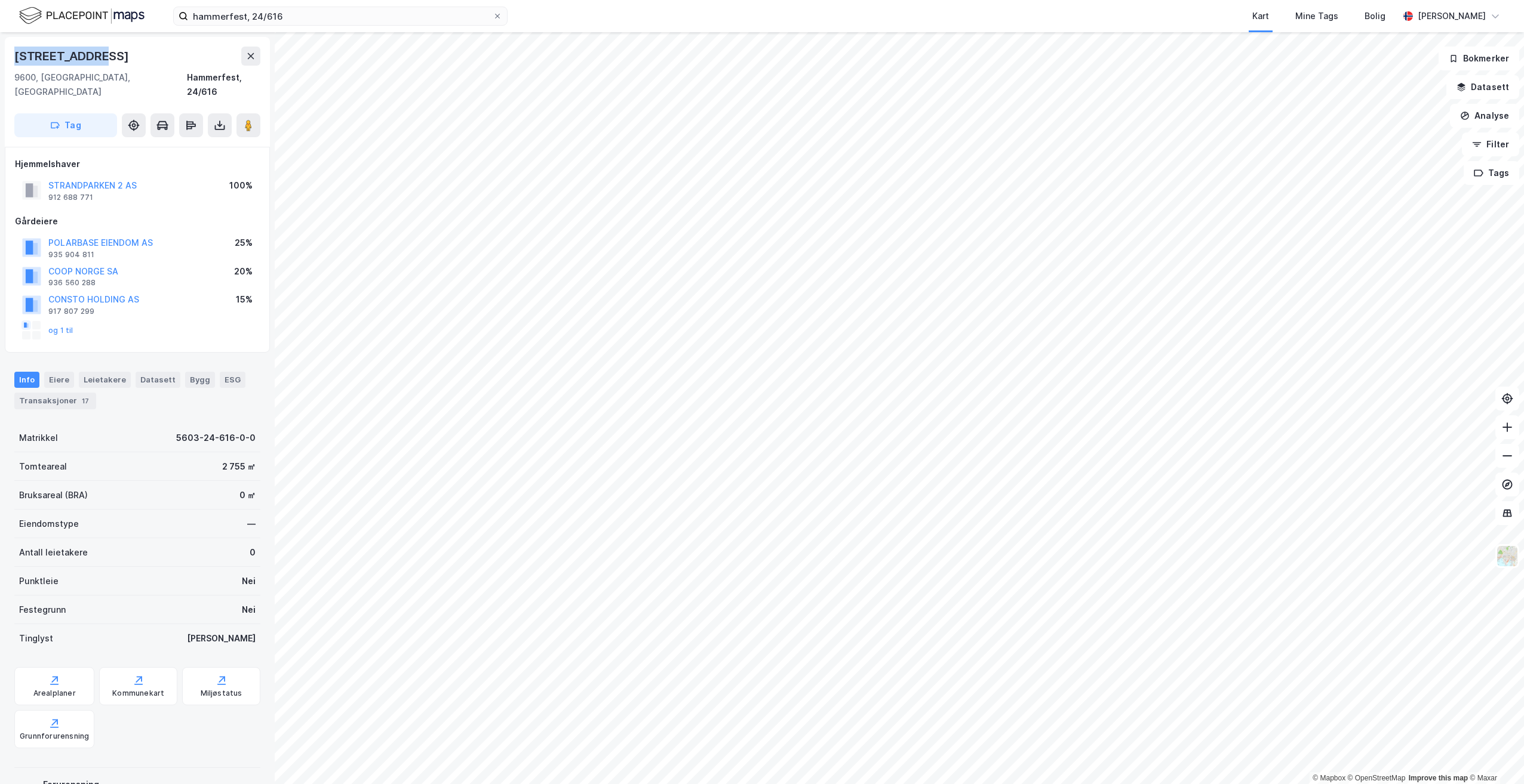
drag, startPoint x: 100, startPoint y: 56, endPoint x: 15, endPoint y: 59, distance: 85.1
click at [15, 59] on div "[STREET_ADDRESS]" at bounding box center [137, 56] width 246 height 19
copy div "[STREET_ADDRESS]"
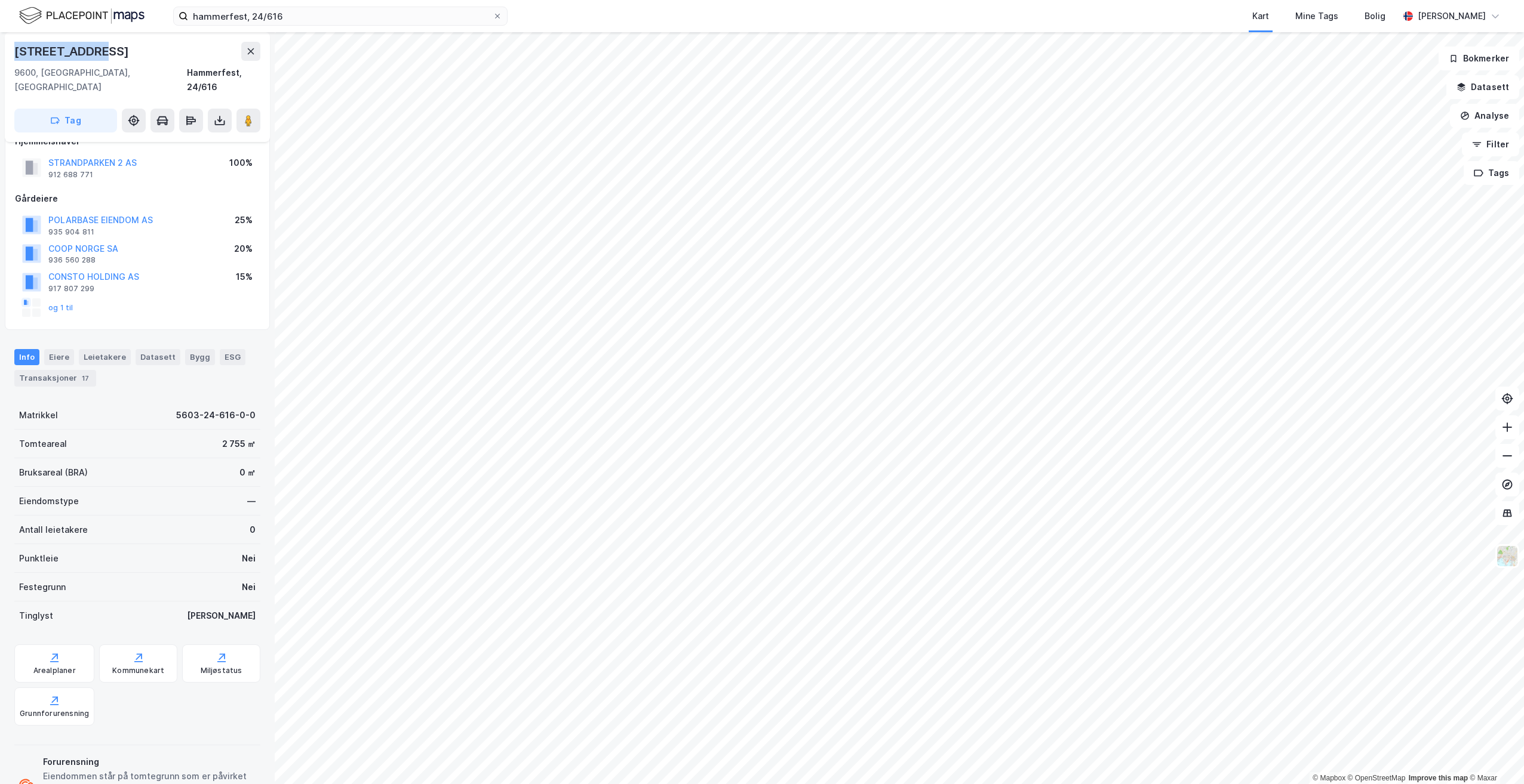
scroll to position [6, 0]
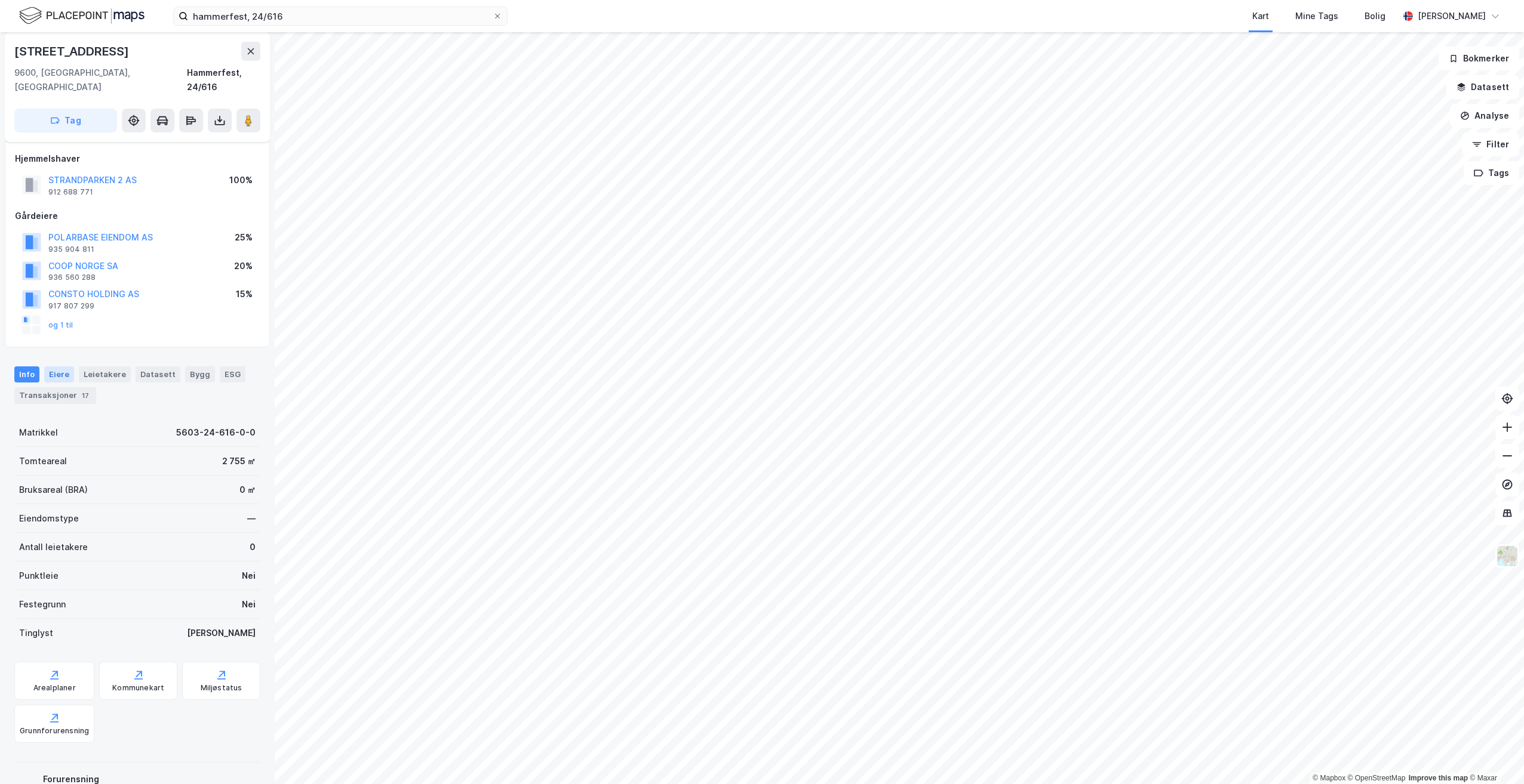
click at [59, 366] on div "Eiere" at bounding box center [59, 374] width 30 height 16
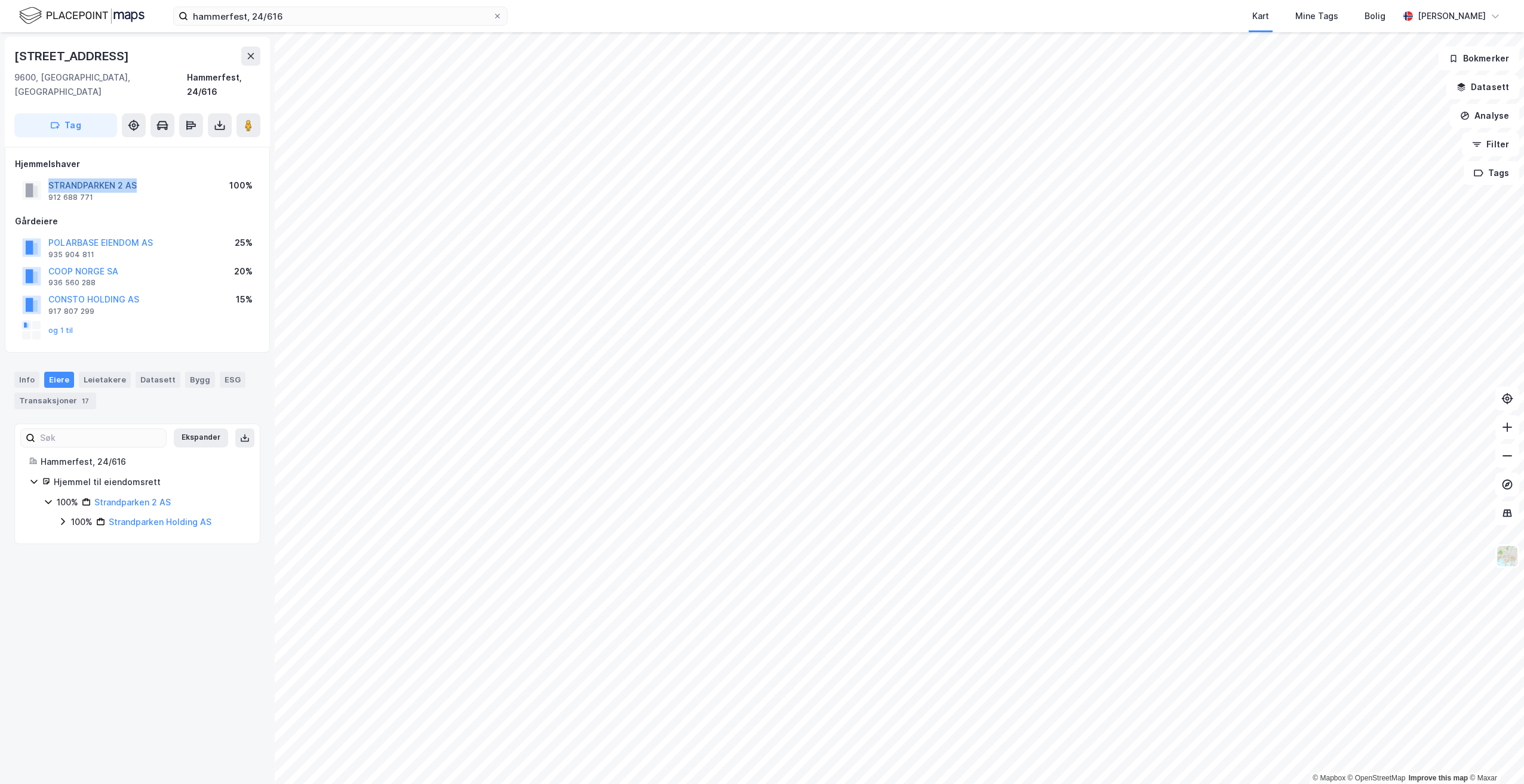
drag, startPoint x: 150, startPoint y: 171, endPoint x: 50, endPoint y: 171, distance: 100.0
click at [50, 176] on div "STRANDPARKEN 2 AS 912 688 771 100%" at bounding box center [137, 191] width 245 height 29
copy button "STRANDPARKEN 2 AS"
click at [148, 147] on div "Hjemmelshaver STRANDPARKEN 2 AS 912 688 771 100% Gårdeiere POLARBASE EIENDOM AS…" at bounding box center [138, 250] width 265 height 206
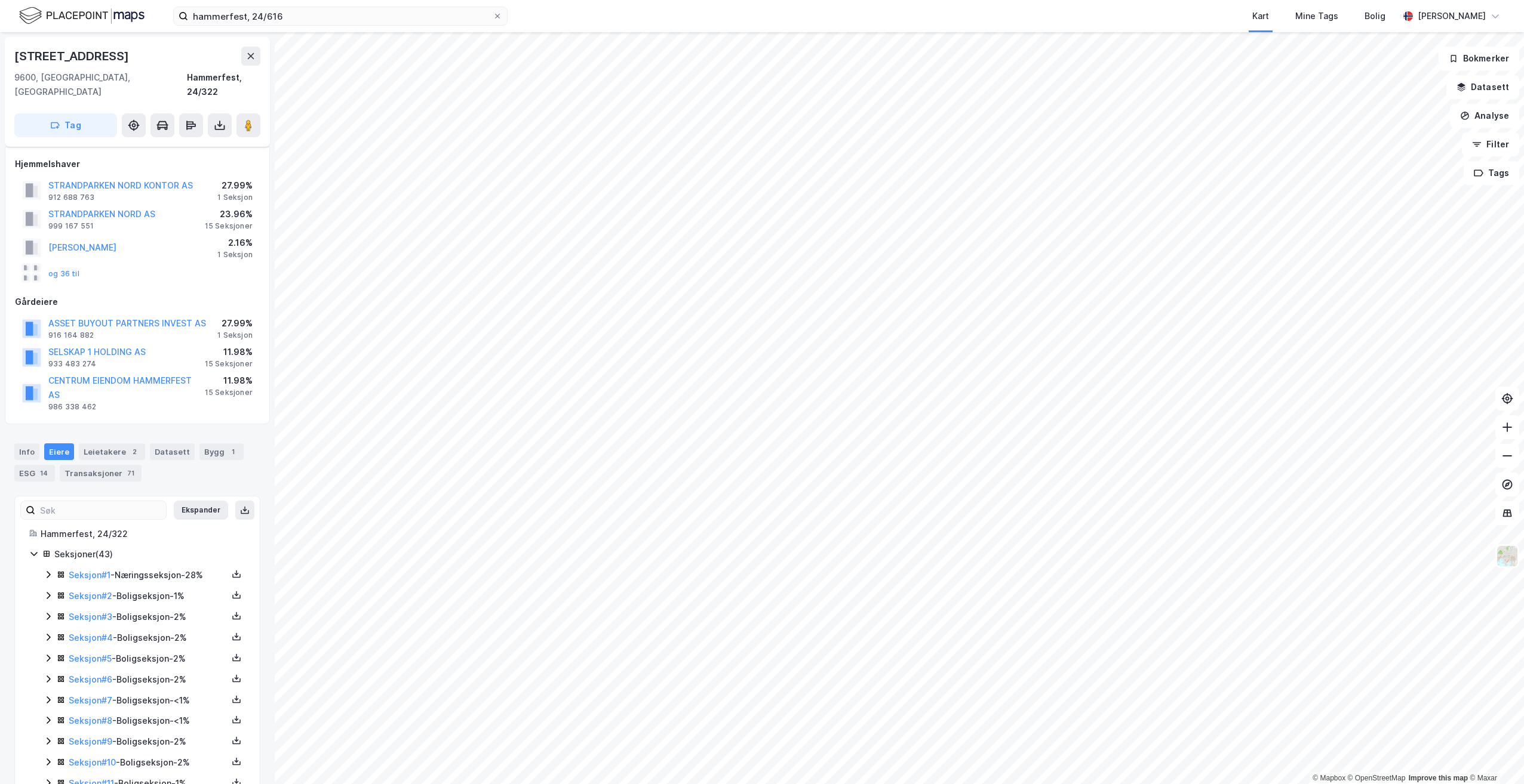
scroll to position [6, 0]
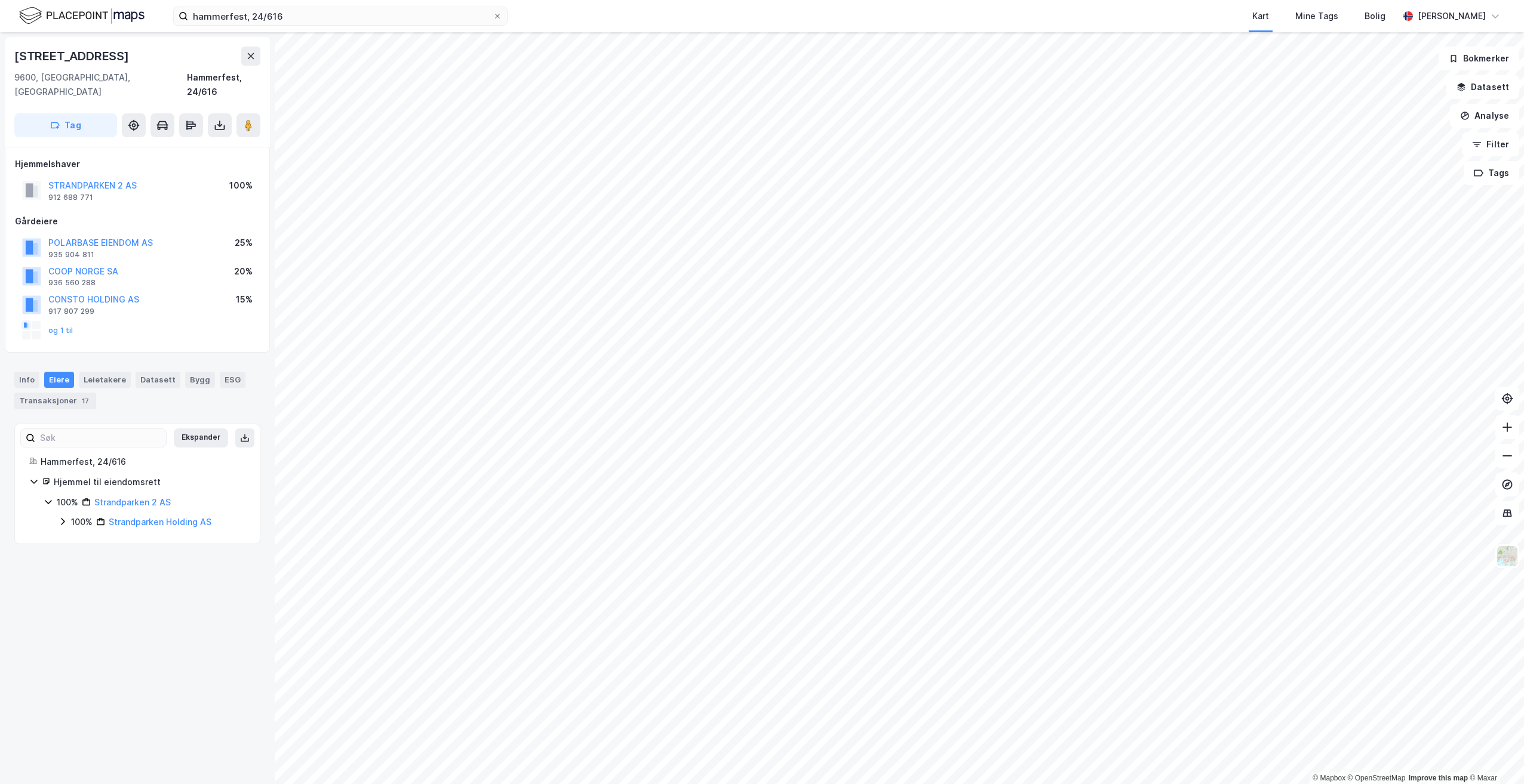
scroll to position [6, 0]
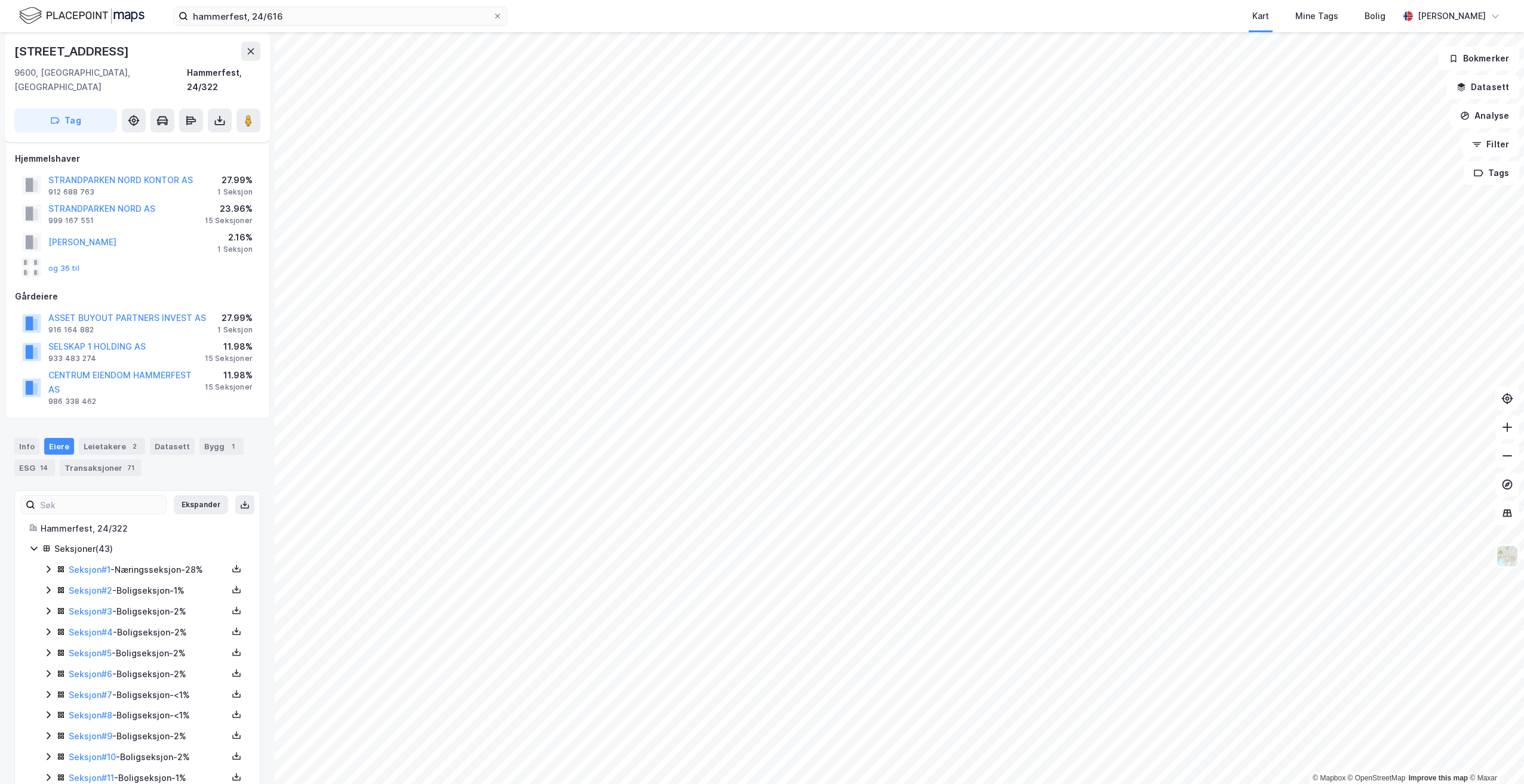
click at [130, 563] on div "Seksjon # 1 - Næringsseksjon - 28%" at bounding box center [148, 570] width 159 height 14
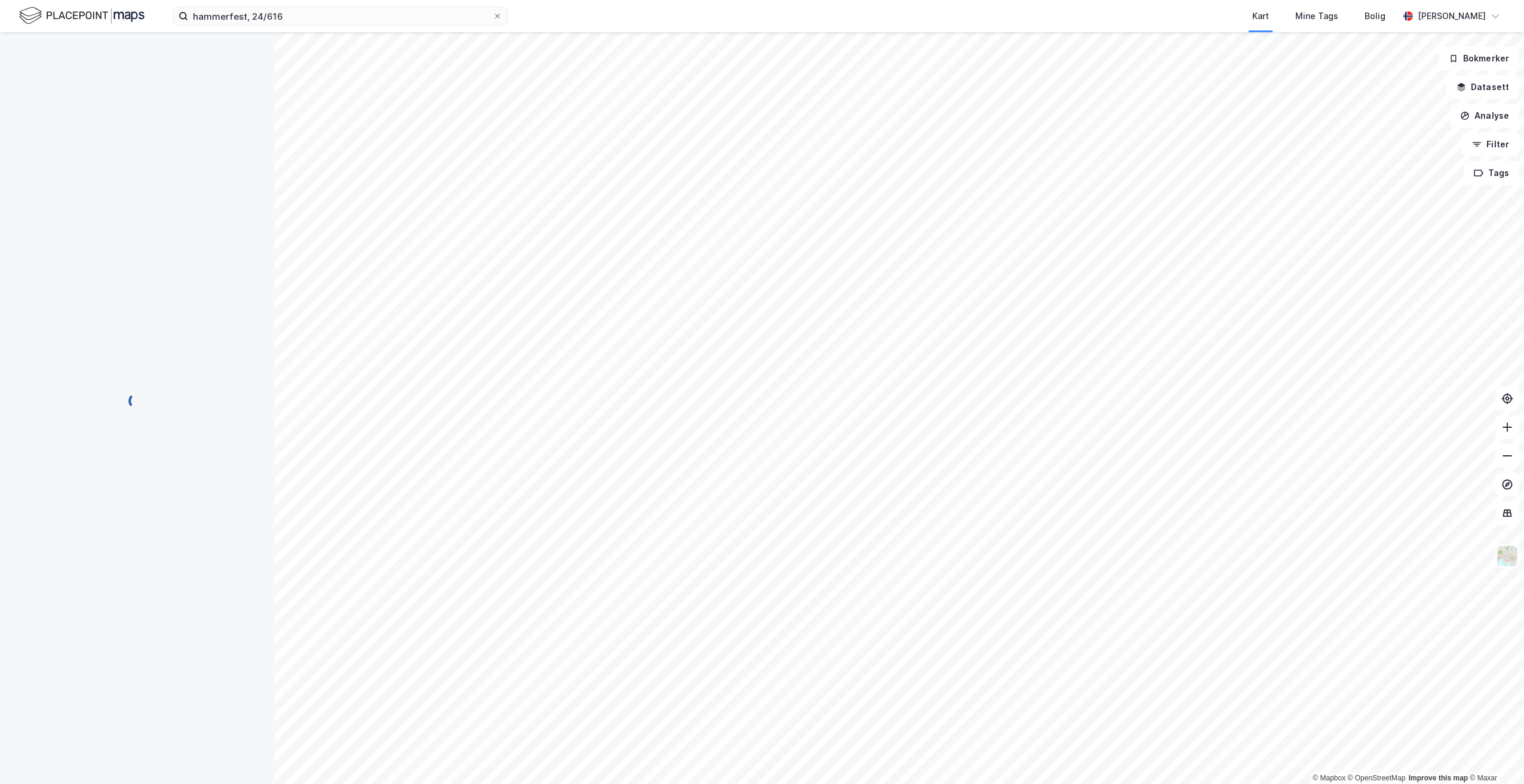
scroll to position [6, 0]
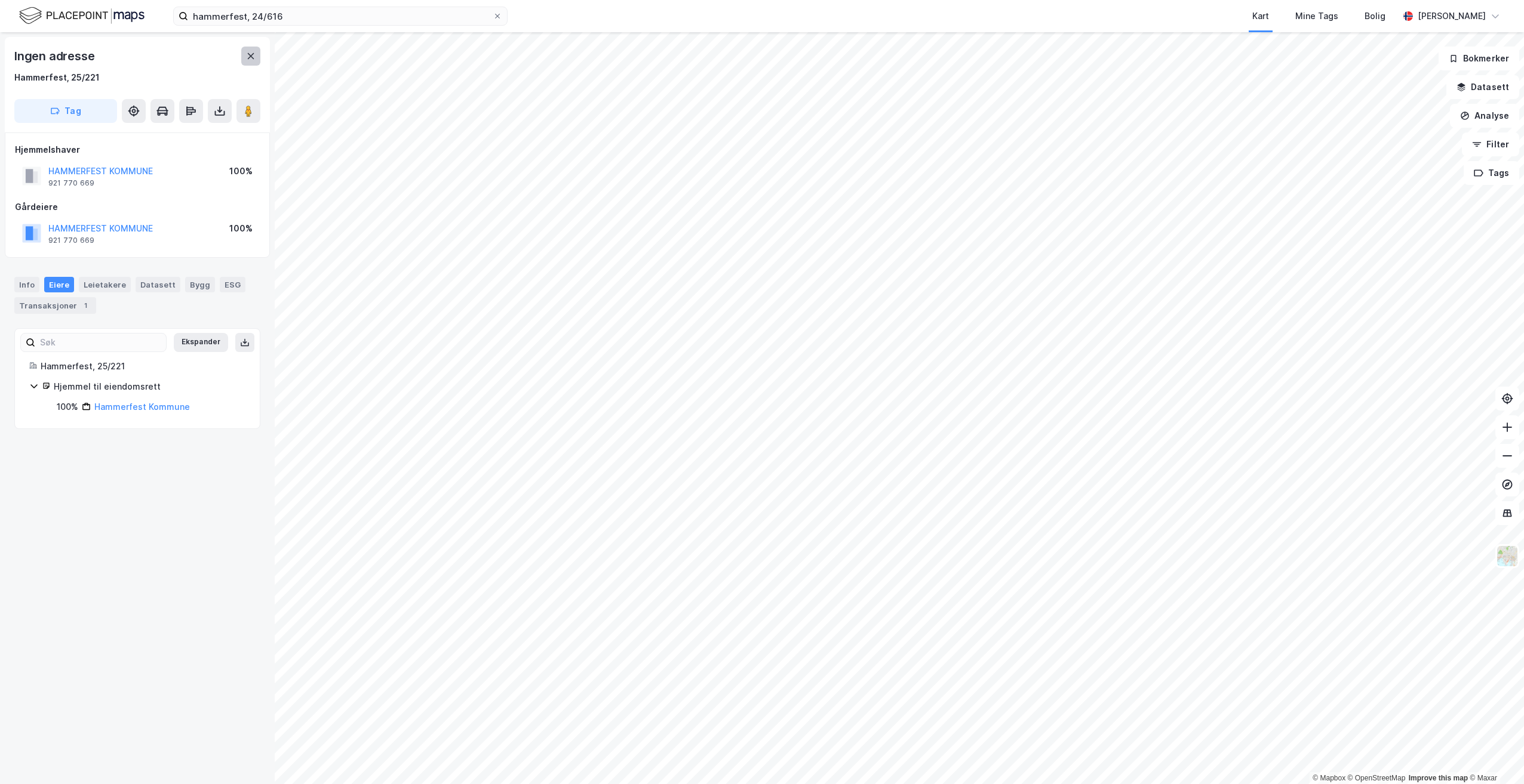
click at [248, 56] on icon at bounding box center [251, 56] width 10 height 10
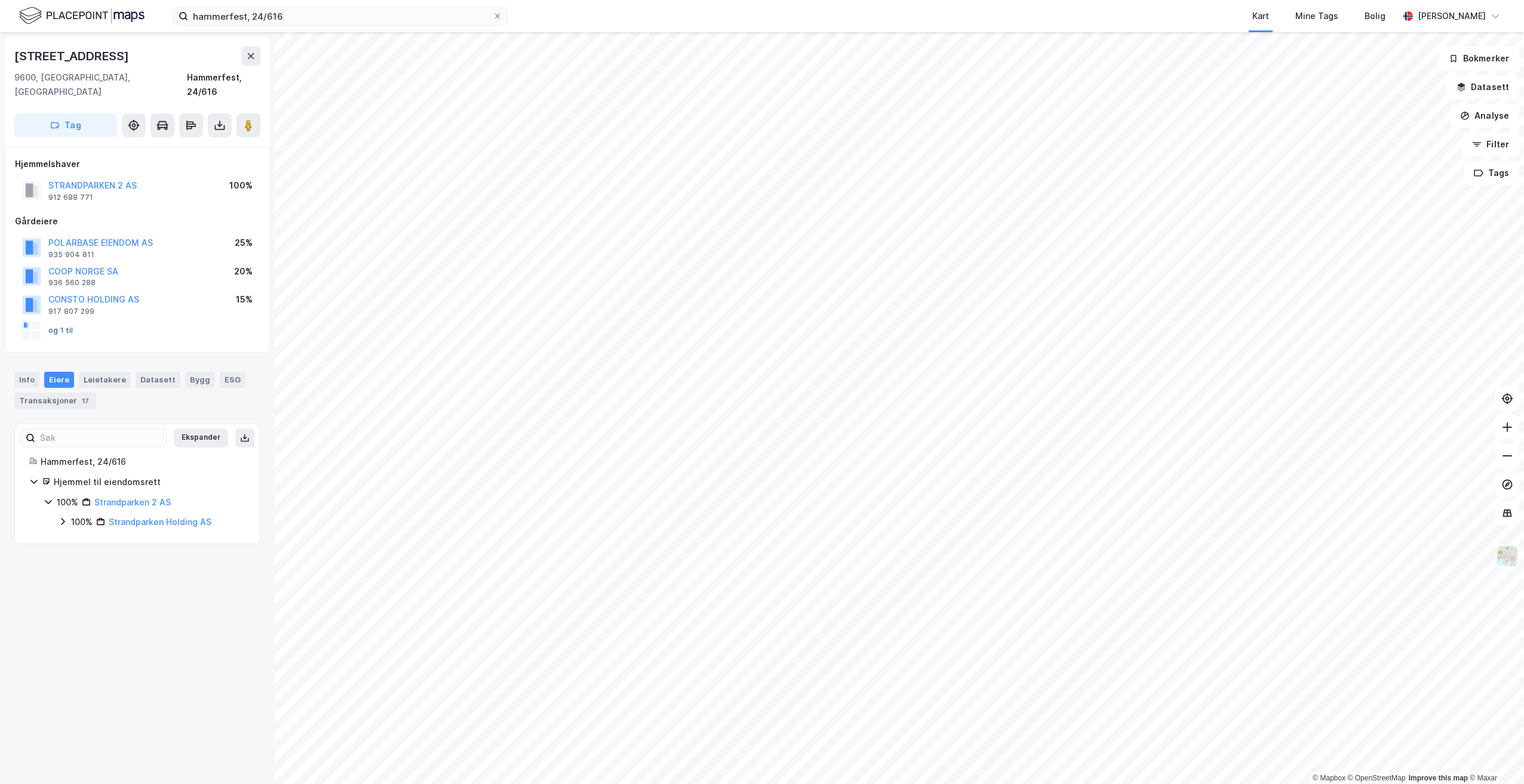
click at [0, 0] on button "og 1 til" at bounding box center [0, 0] width 0 height 0
click at [75, 393] on div "Transaksjoner 17" at bounding box center [55, 402] width 82 height 17
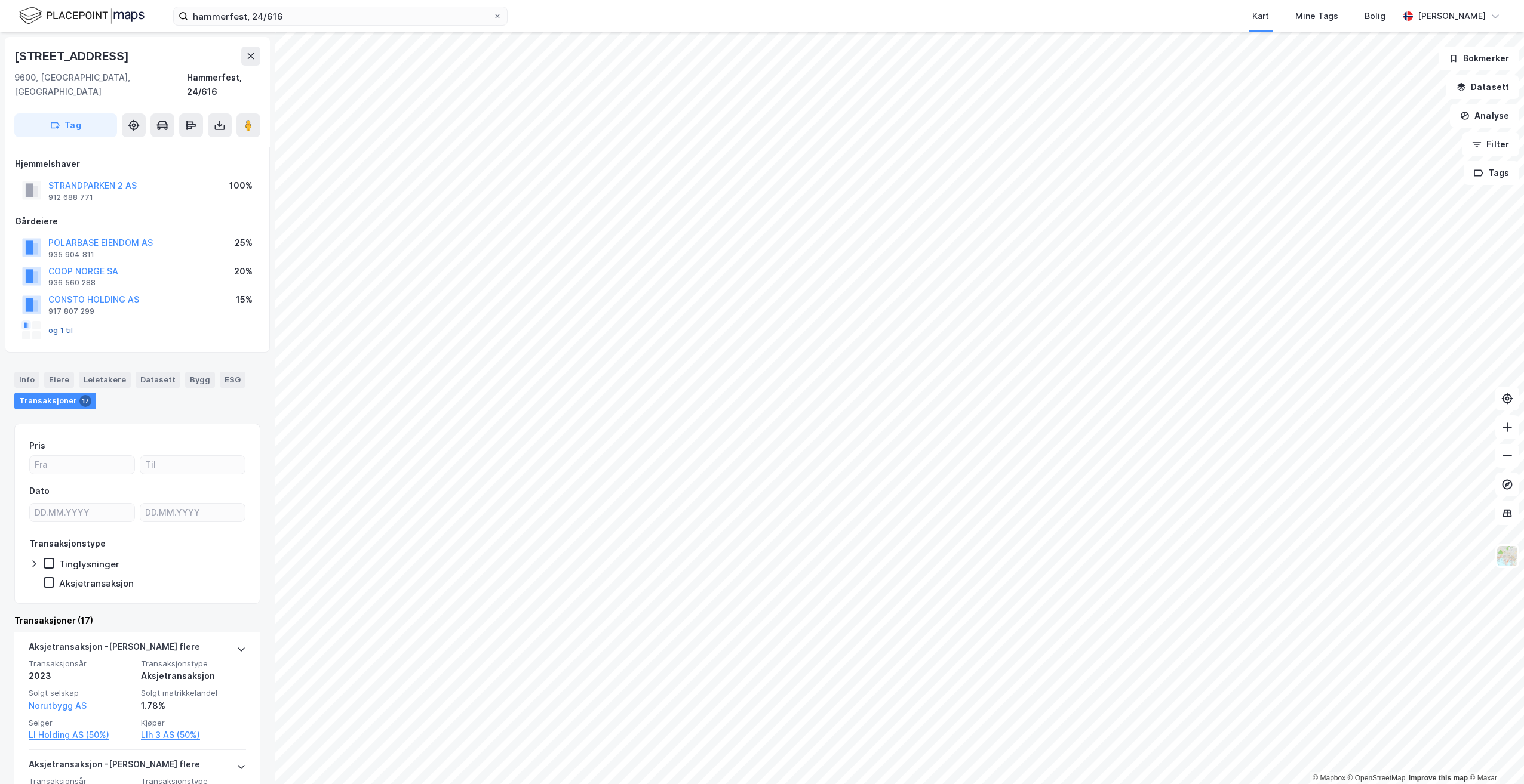
click at [0, 0] on button "og 1 til" at bounding box center [0, 0] width 0 height 0
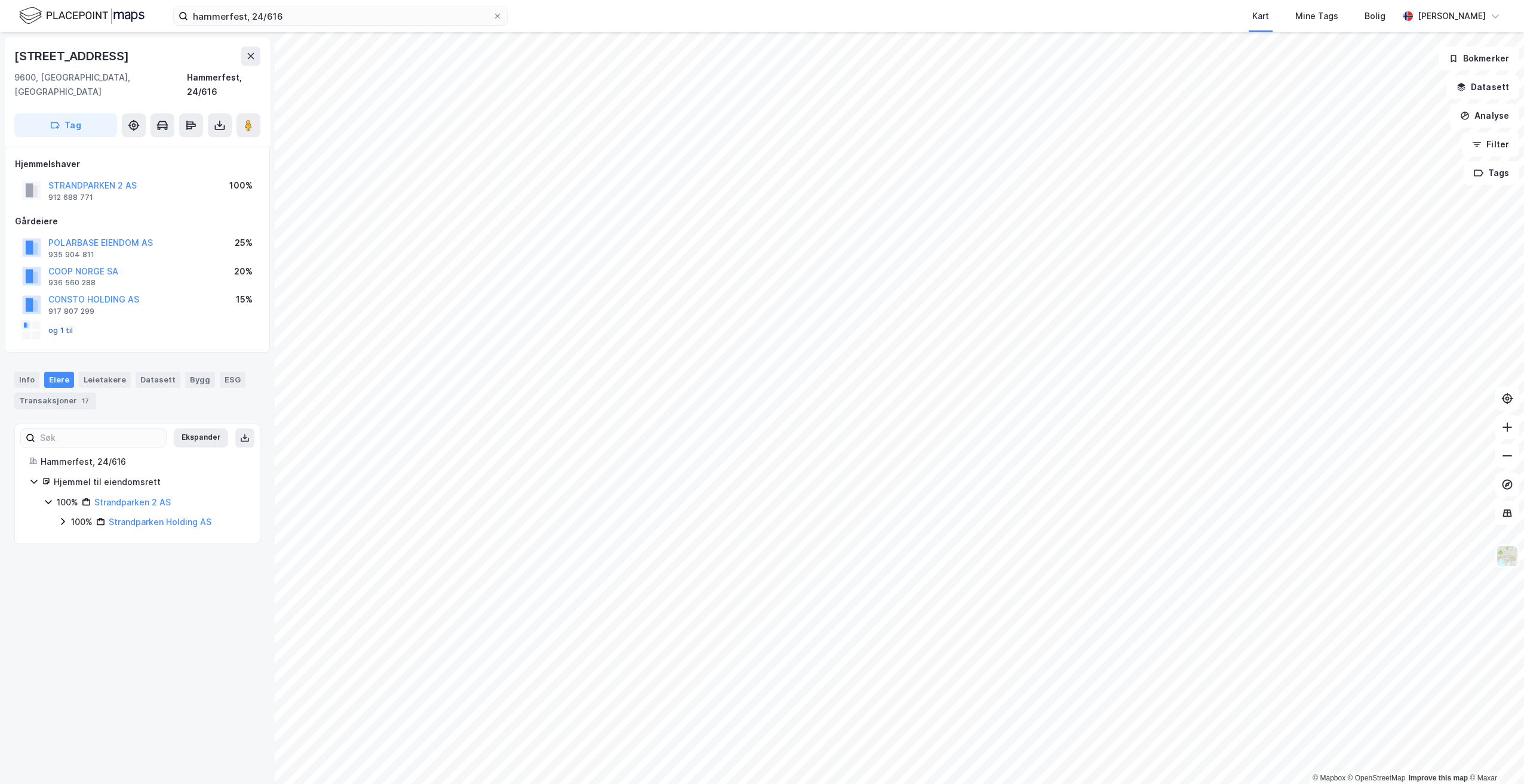
click at [0, 0] on button "og 1 til" at bounding box center [0, 0] width 0 height 0
click at [58, 372] on div "Eiere" at bounding box center [59, 380] width 30 height 16
click at [62, 517] on icon at bounding box center [63, 522] width 10 height 10
click at [0, 0] on button "POLARBASE EIENDOM AS" at bounding box center [0, 0] width 0 height 0
click at [0, 0] on button "og 1 til" at bounding box center [0, 0] width 0 height 0
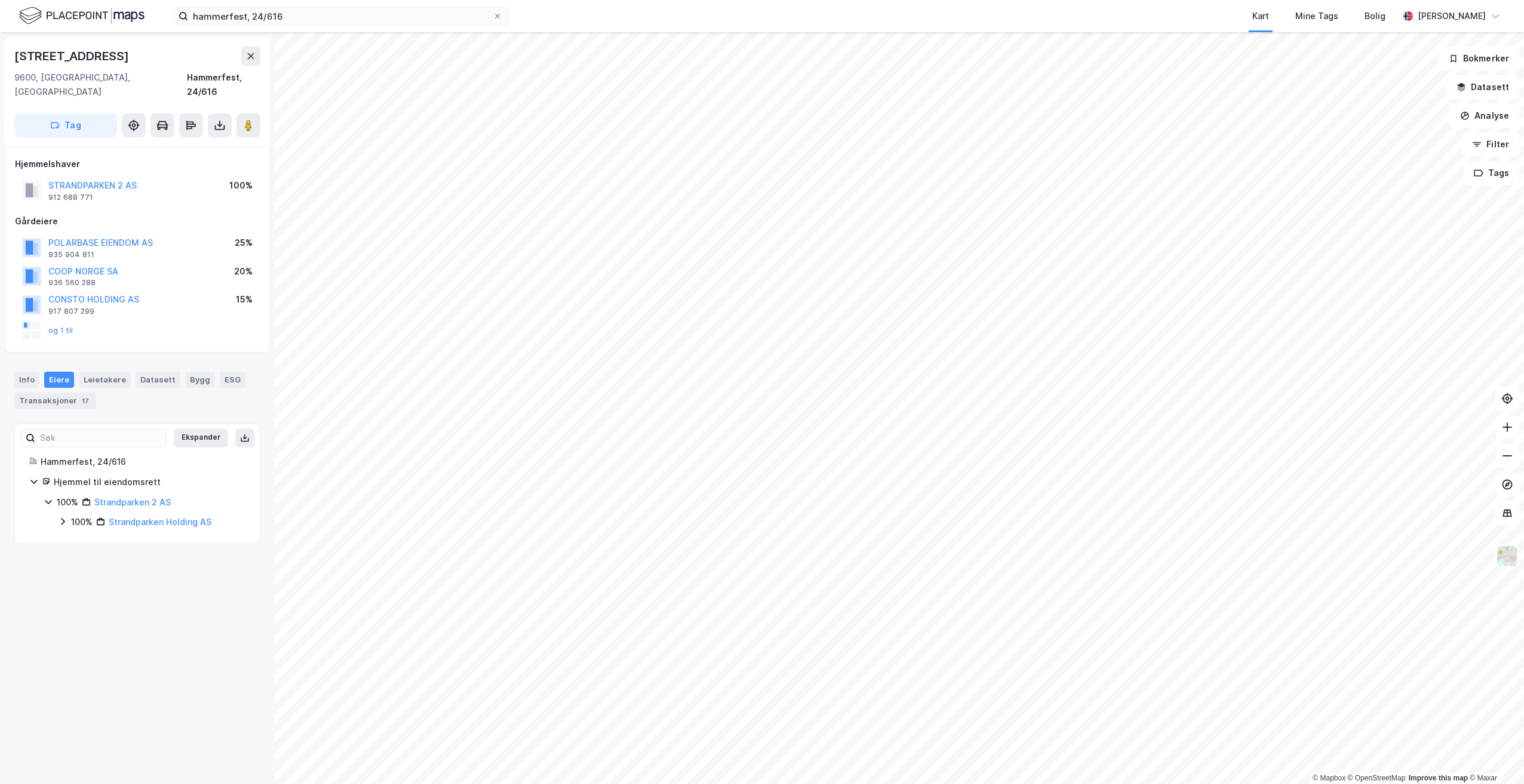
click at [49, 497] on icon at bounding box center [49, 502] width 10 height 10
drag, startPoint x: 49, startPoint y: 483, endPoint x: 63, endPoint y: 509, distance: 29.5
click at [63, 517] on icon at bounding box center [63, 522] width 10 height 10
click at [77, 537] on icon at bounding box center [77, 542] width 10 height 10
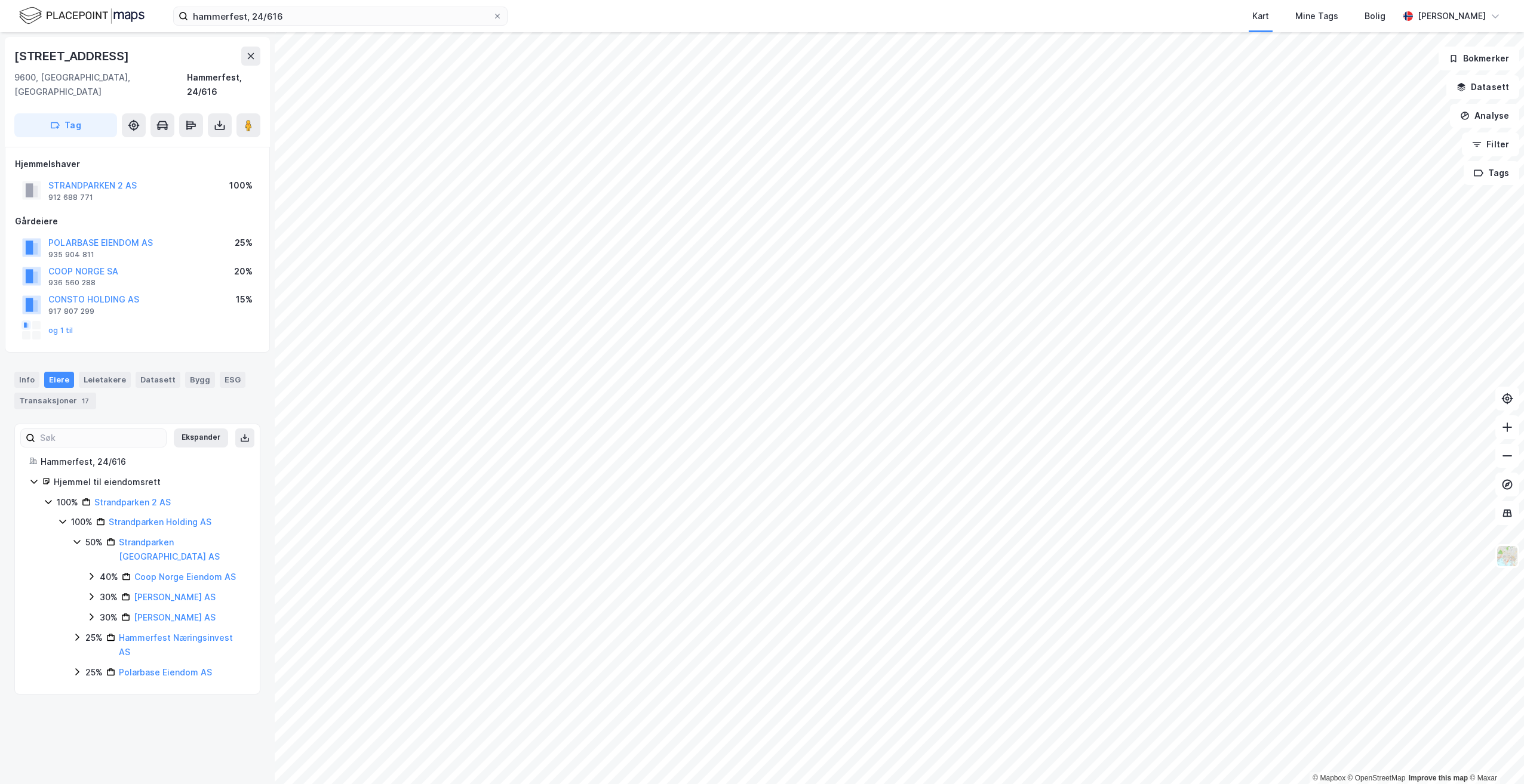
click at [76, 633] on icon at bounding box center [77, 638] width 10 height 10
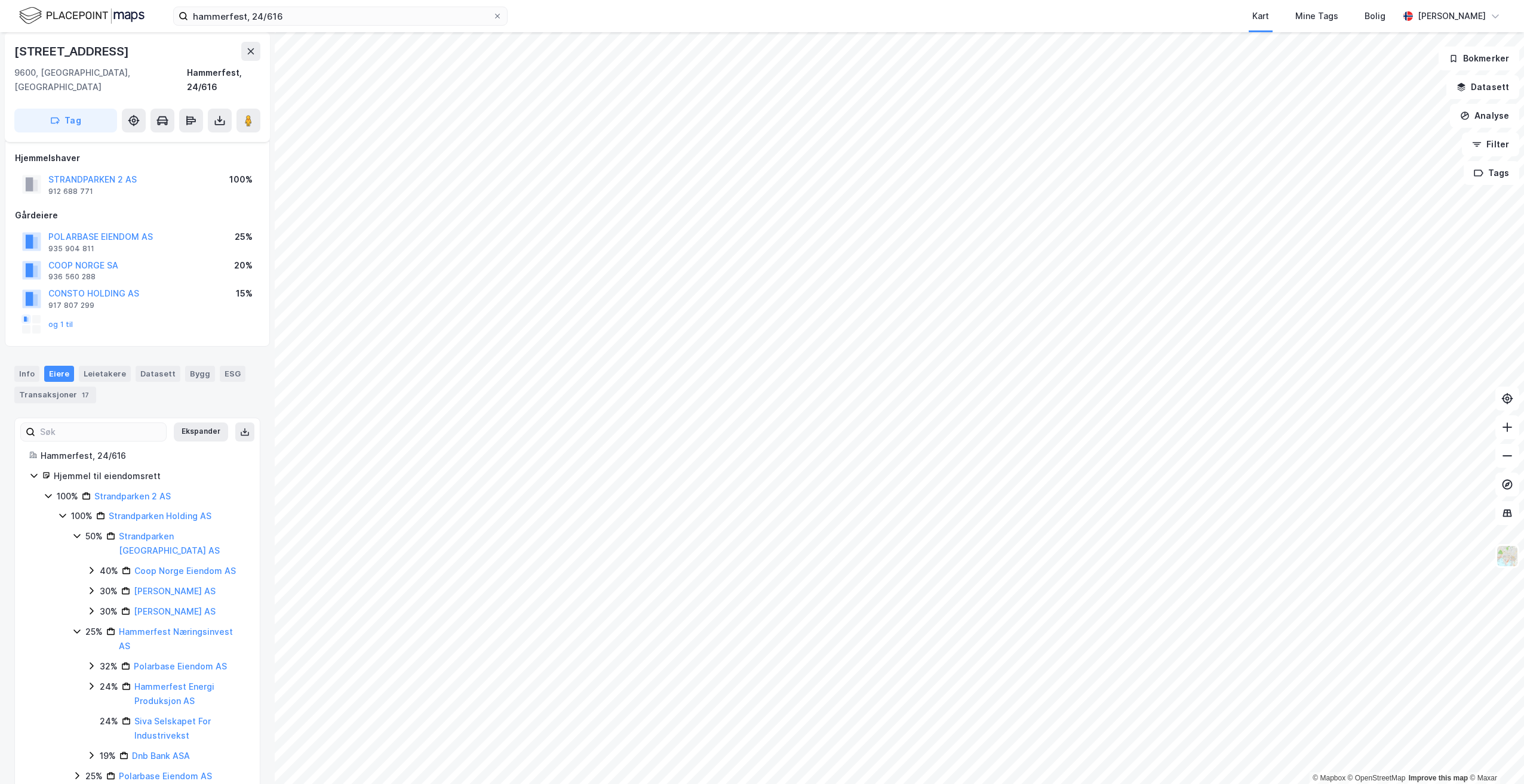
click at [76, 771] on icon at bounding box center [77, 776] width 10 height 10
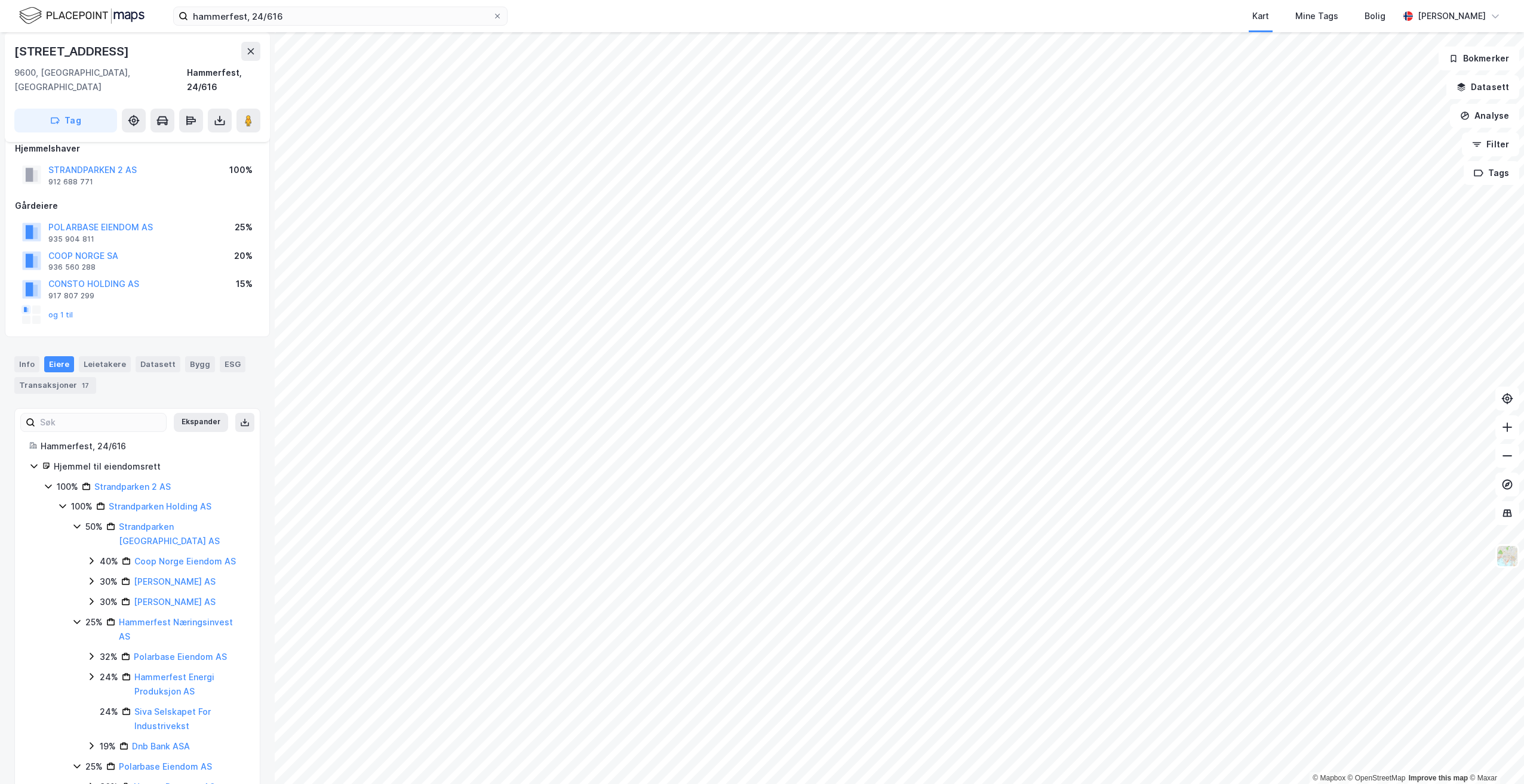
scroll to position [0, 0]
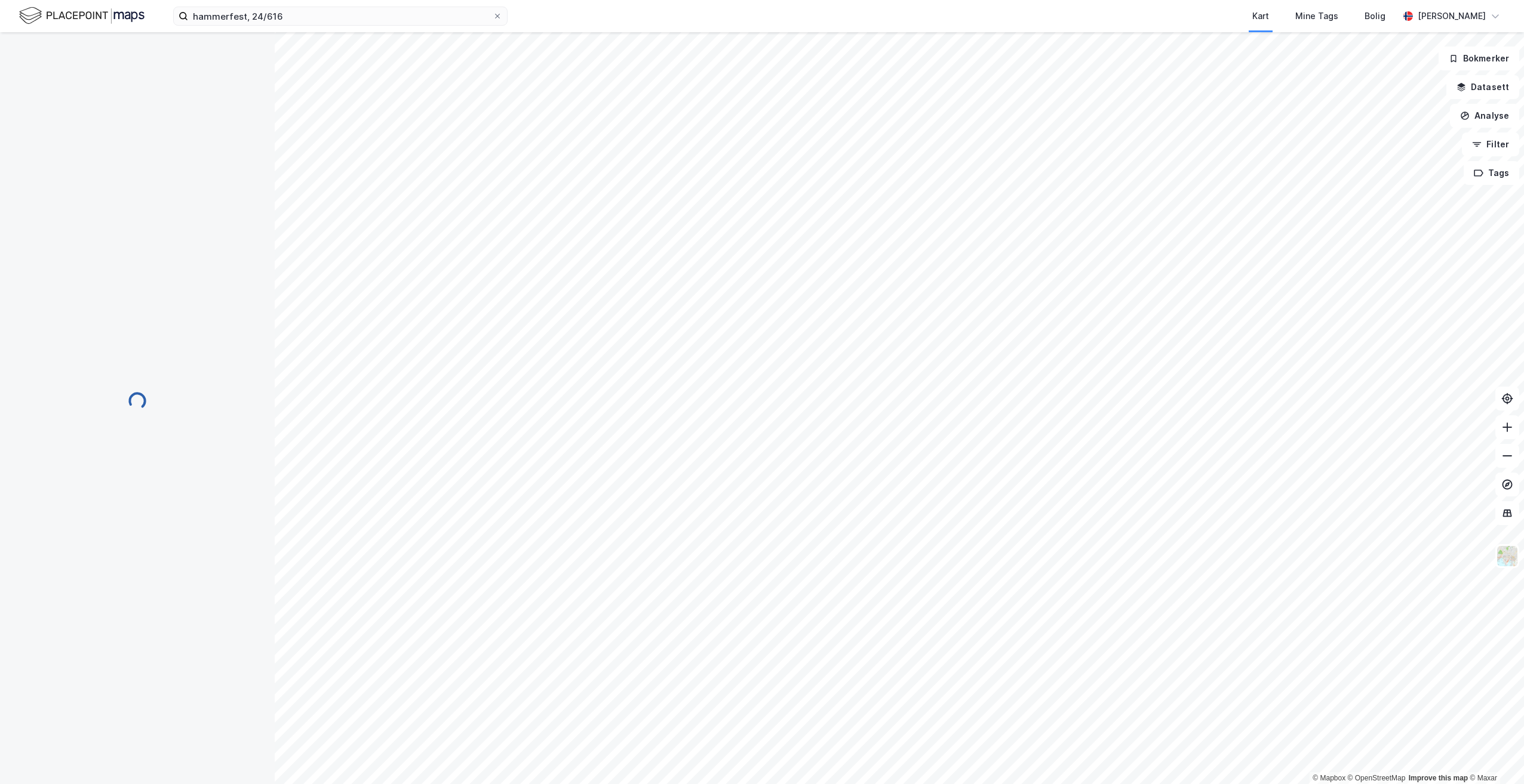
scroll to position [2, 0]
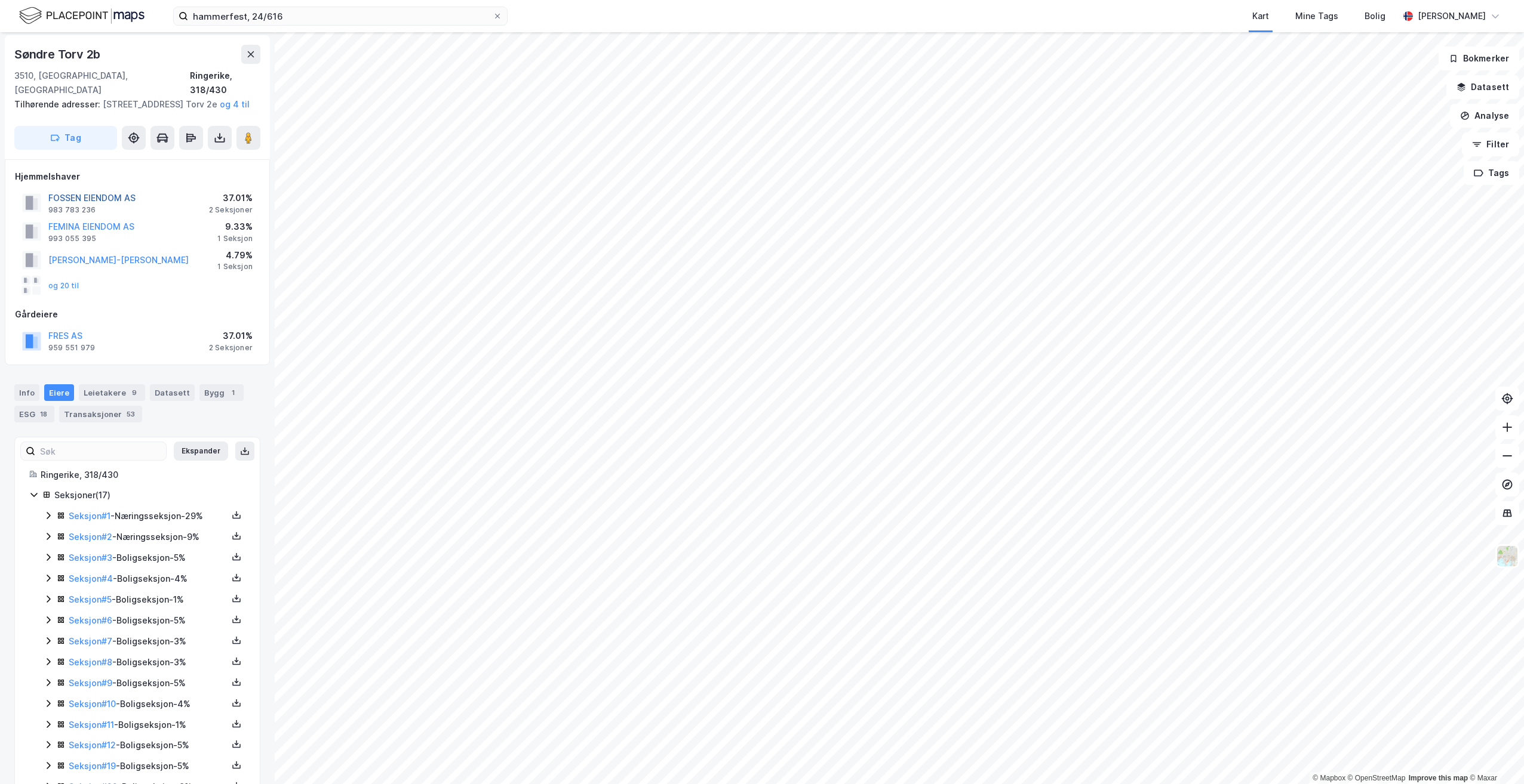
click at [0, 0] on button "FOSSEN EIENDOM AS" at bounding box center [0, 0] width 0 height 0
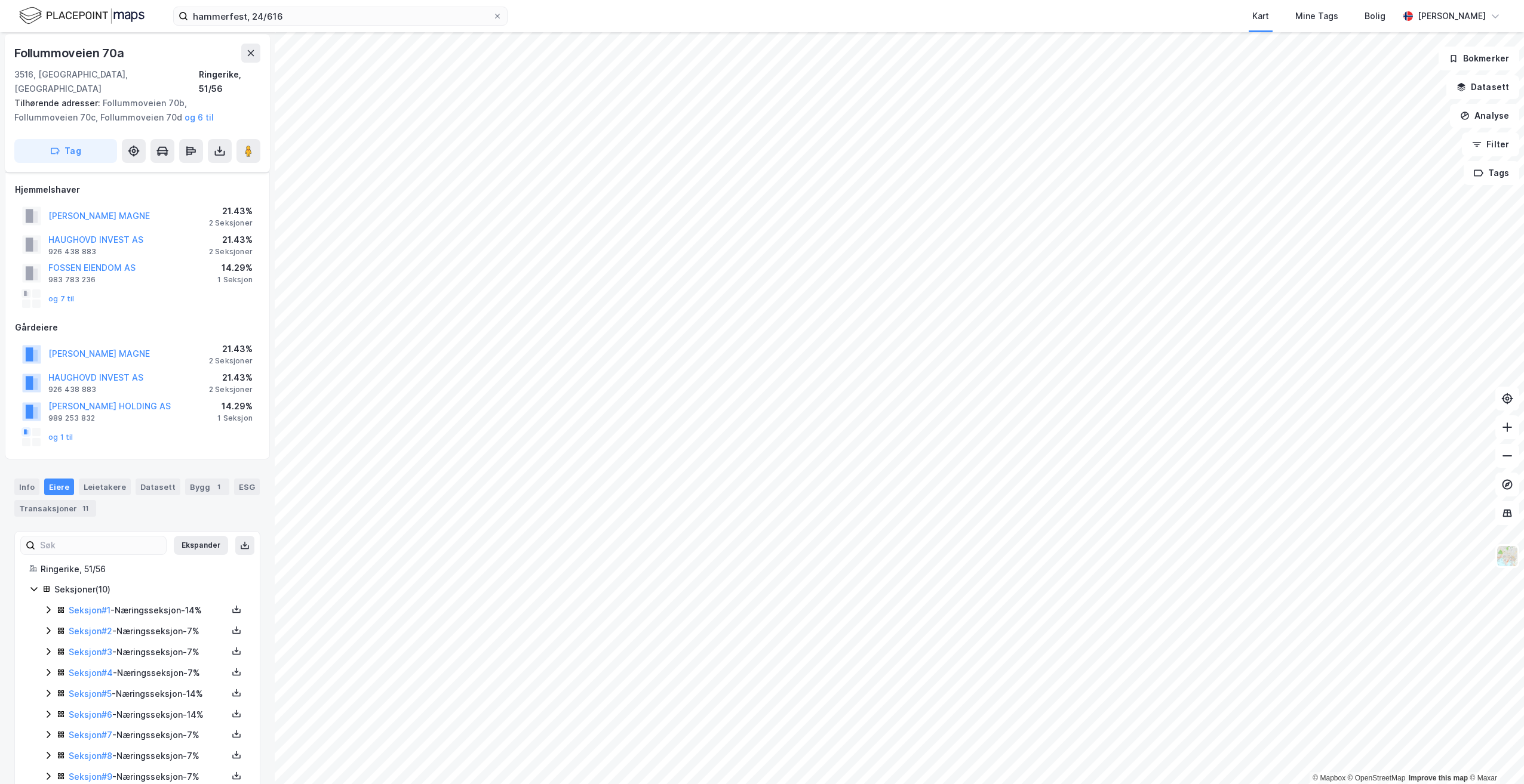
scroll to position [60, 0]
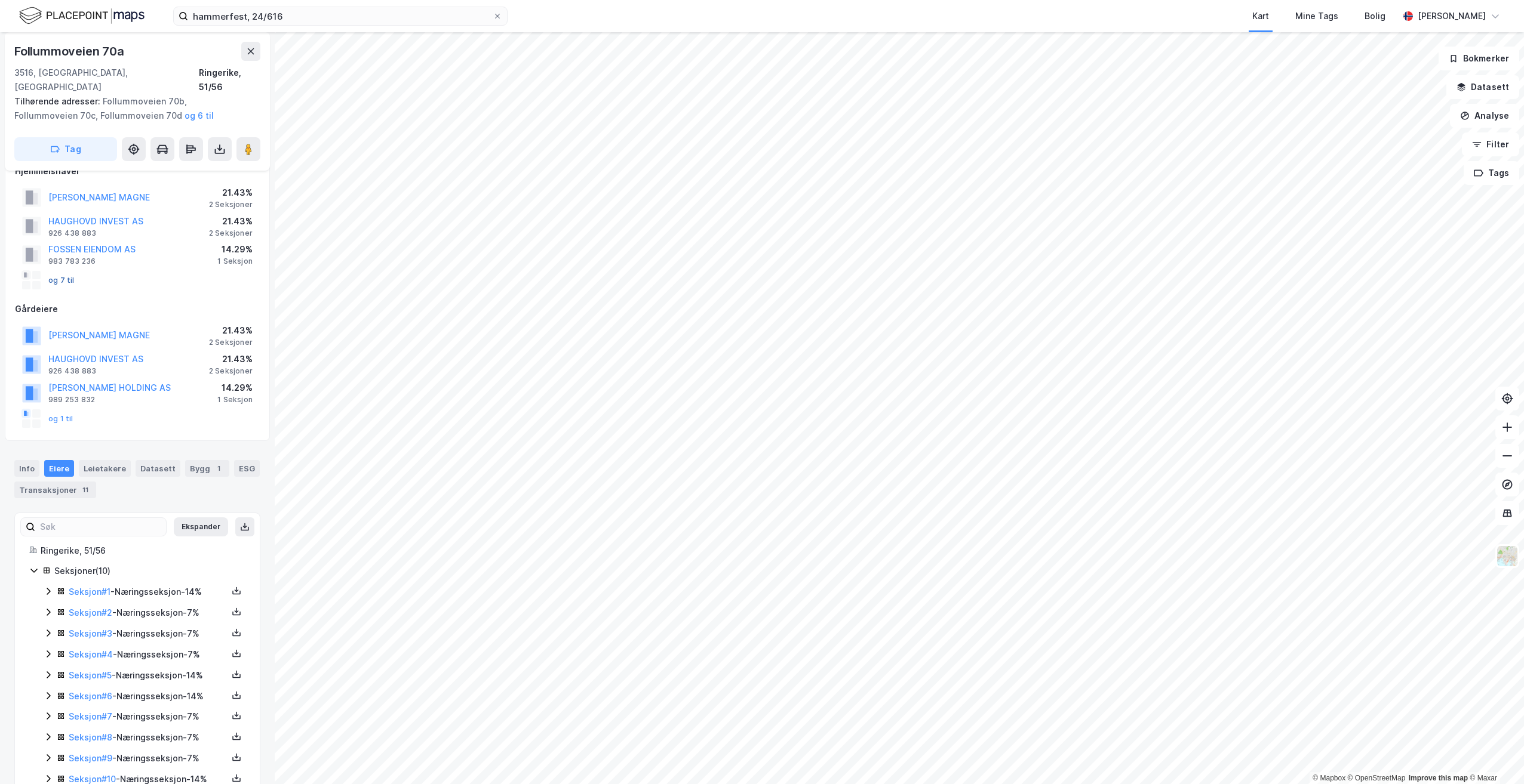
click at [0, 0] on button "og 7 til" at bounding box center [0, 0] width 0 height 0
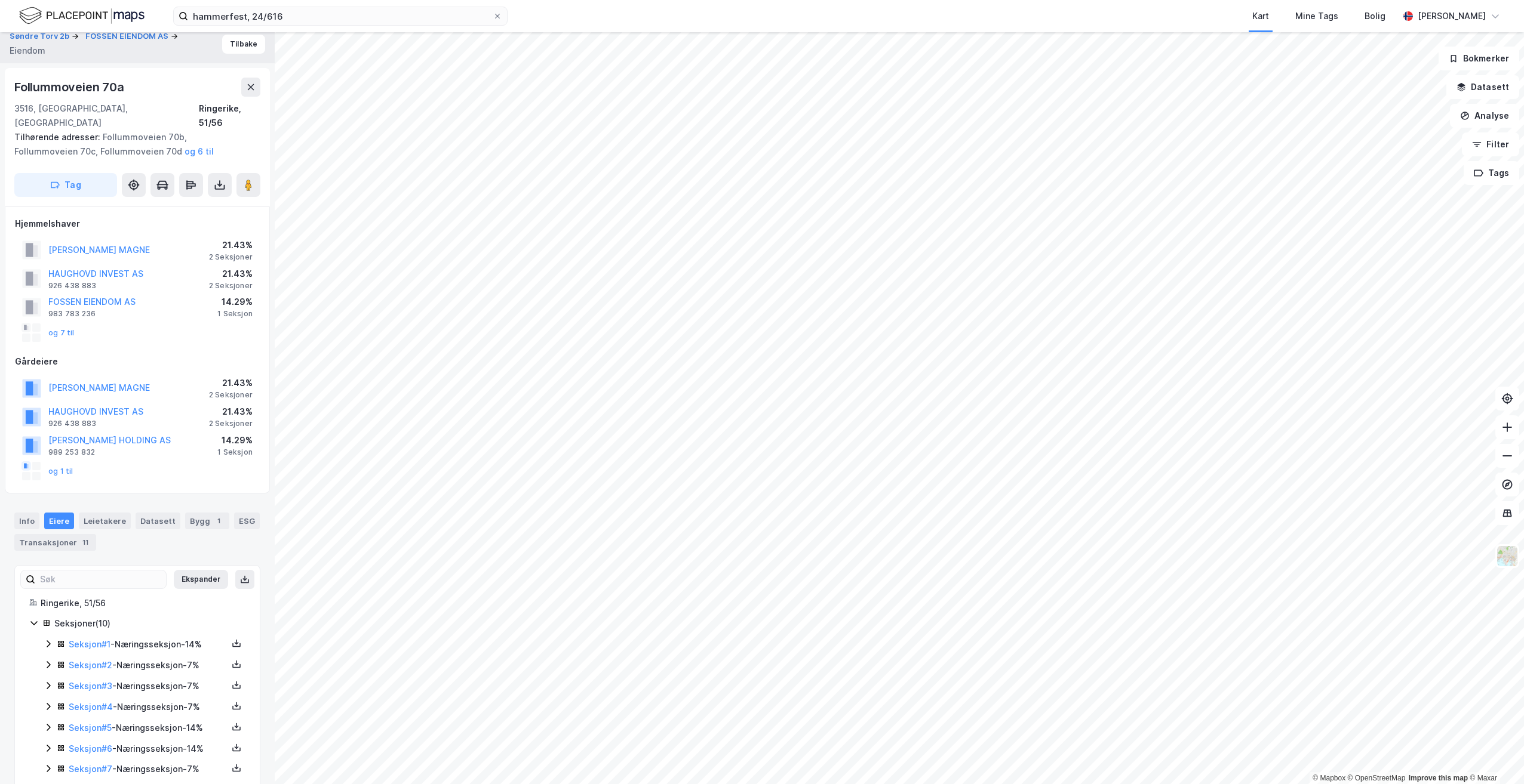
scroll to position [0, 0]
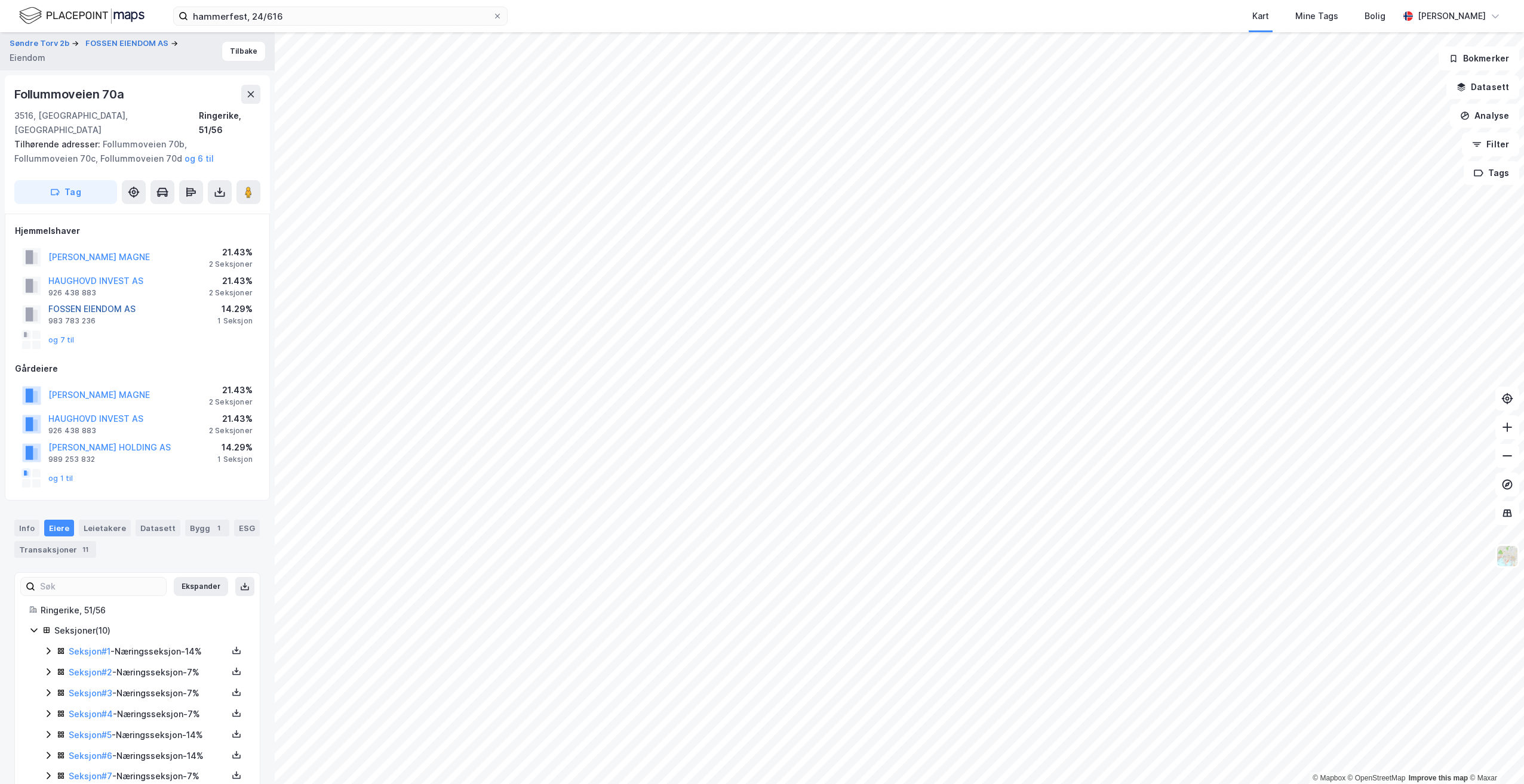
click at [0, 0] on button "FOSSEN EIENDOM AS" at bounding box center [0, 0] width 0 height 0
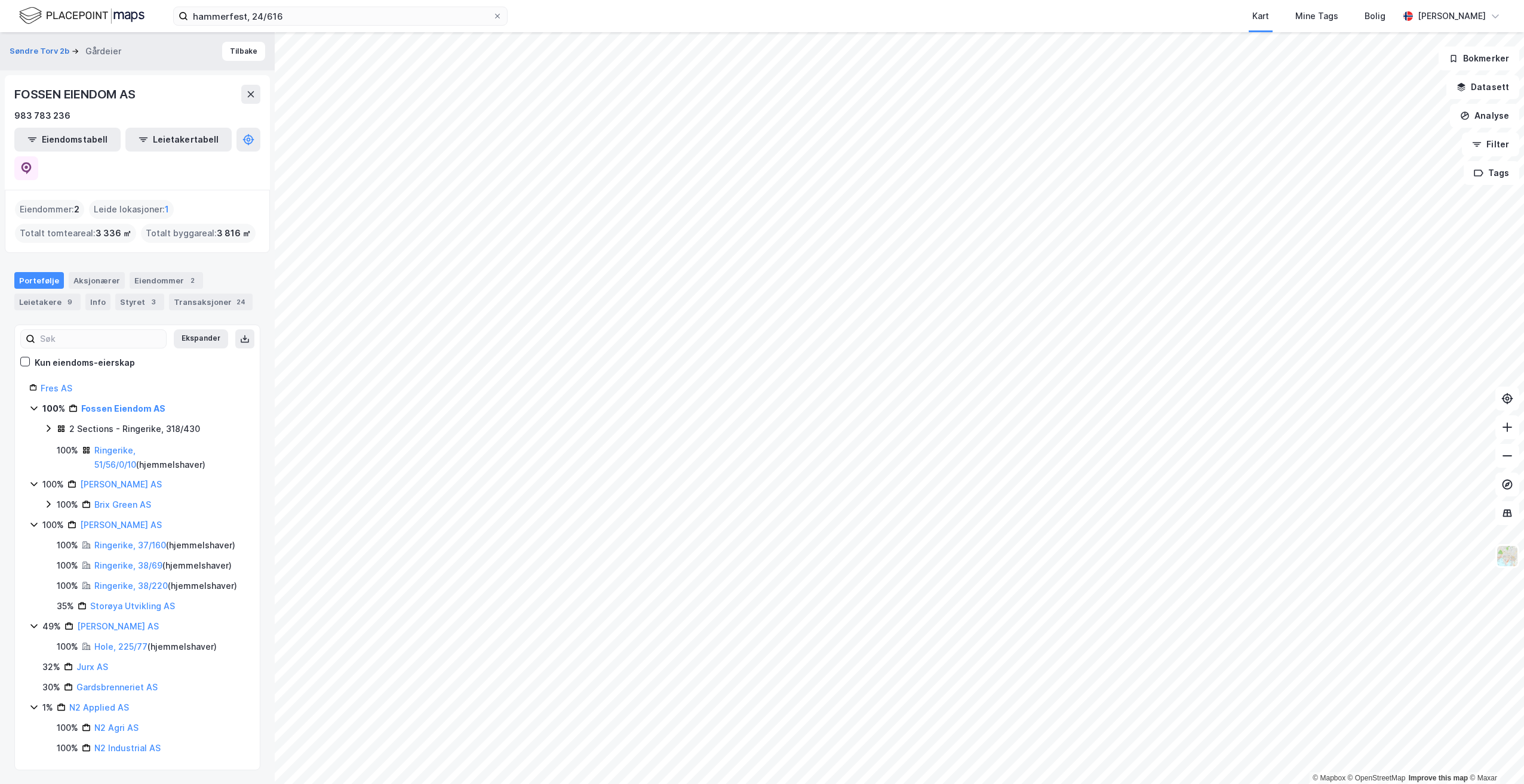
click at [47, 424] on icon at bounding box center [49, 429] width 10 height 10
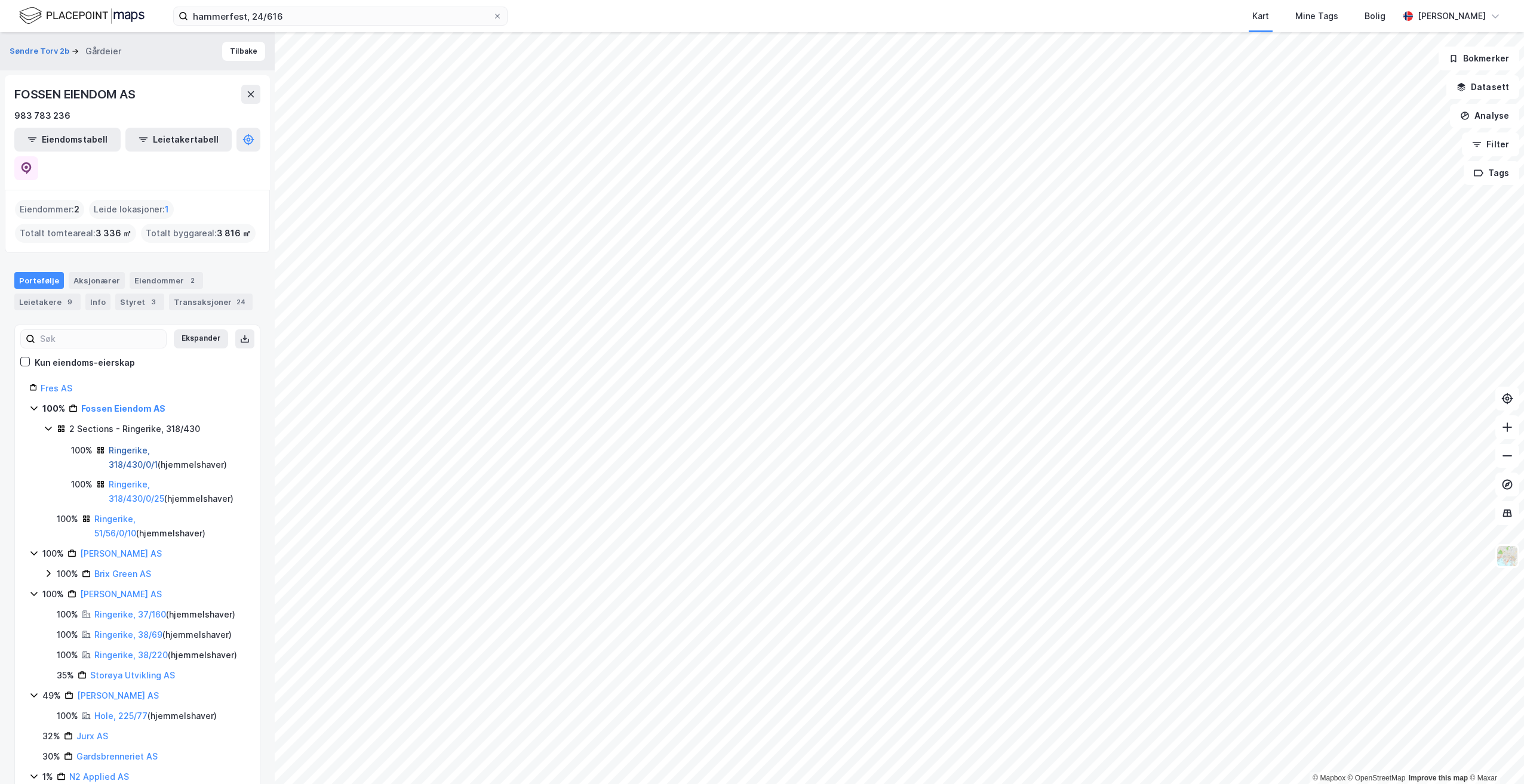
click at [157, 445] on link "Ringerike, 318/430/0/1" at bounding box center [133, 457] width 49 height 25
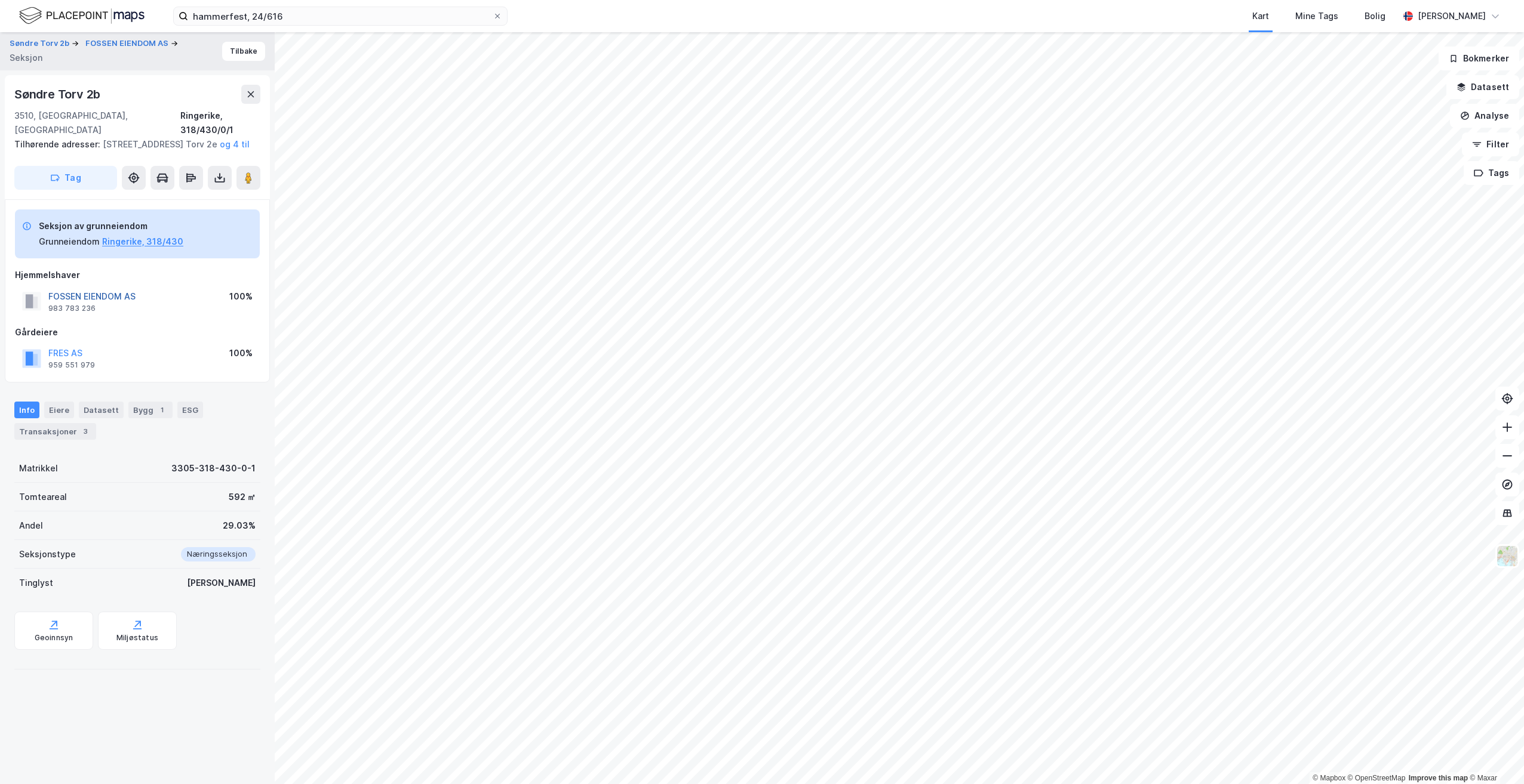
click at [0, 0] on button "FOSSEN EIENDOM AS" at bounding box center [0, 0] width 0 height 0
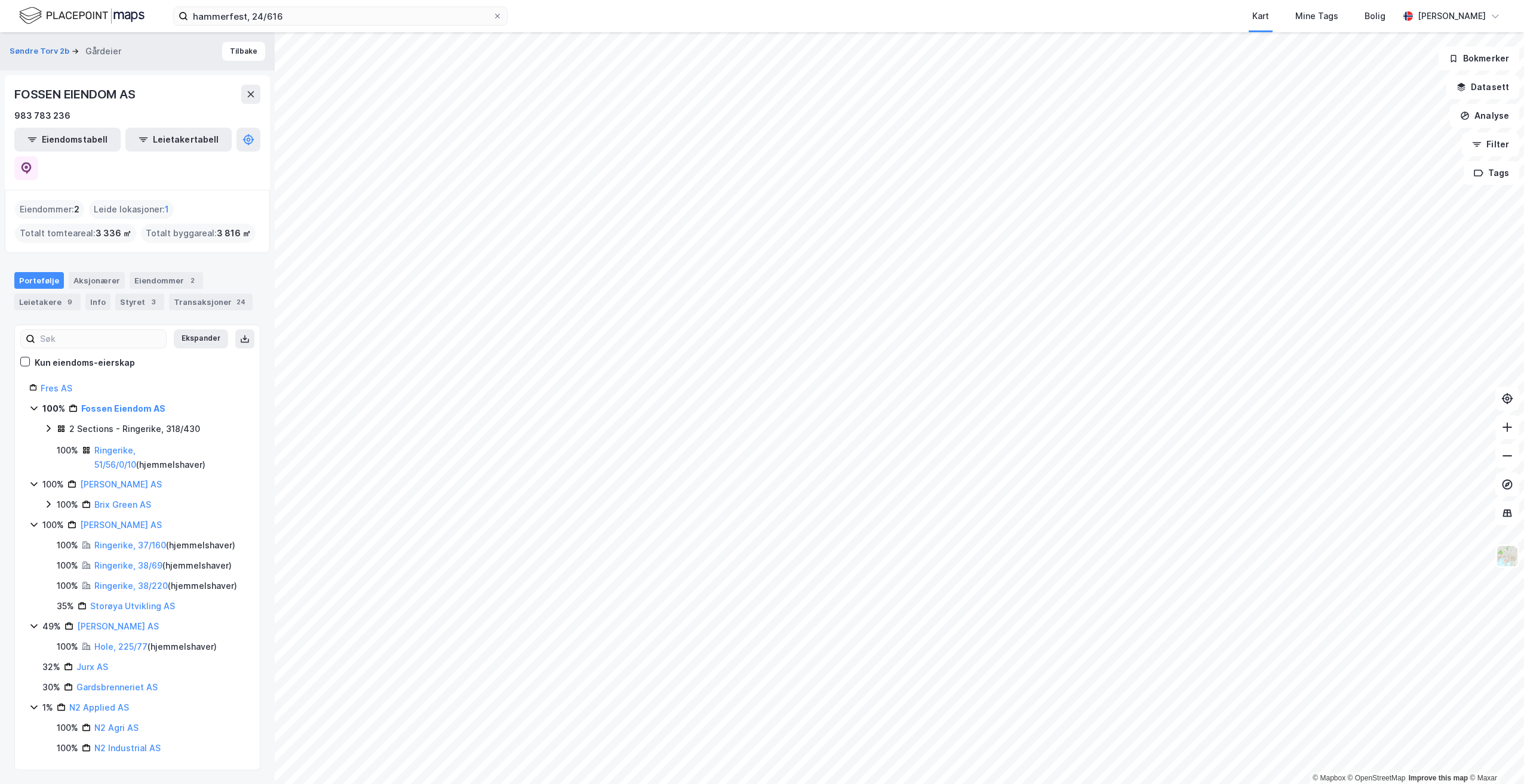
click at [49, 424] on icon at bounding box center [49, 429] width 10 height 10
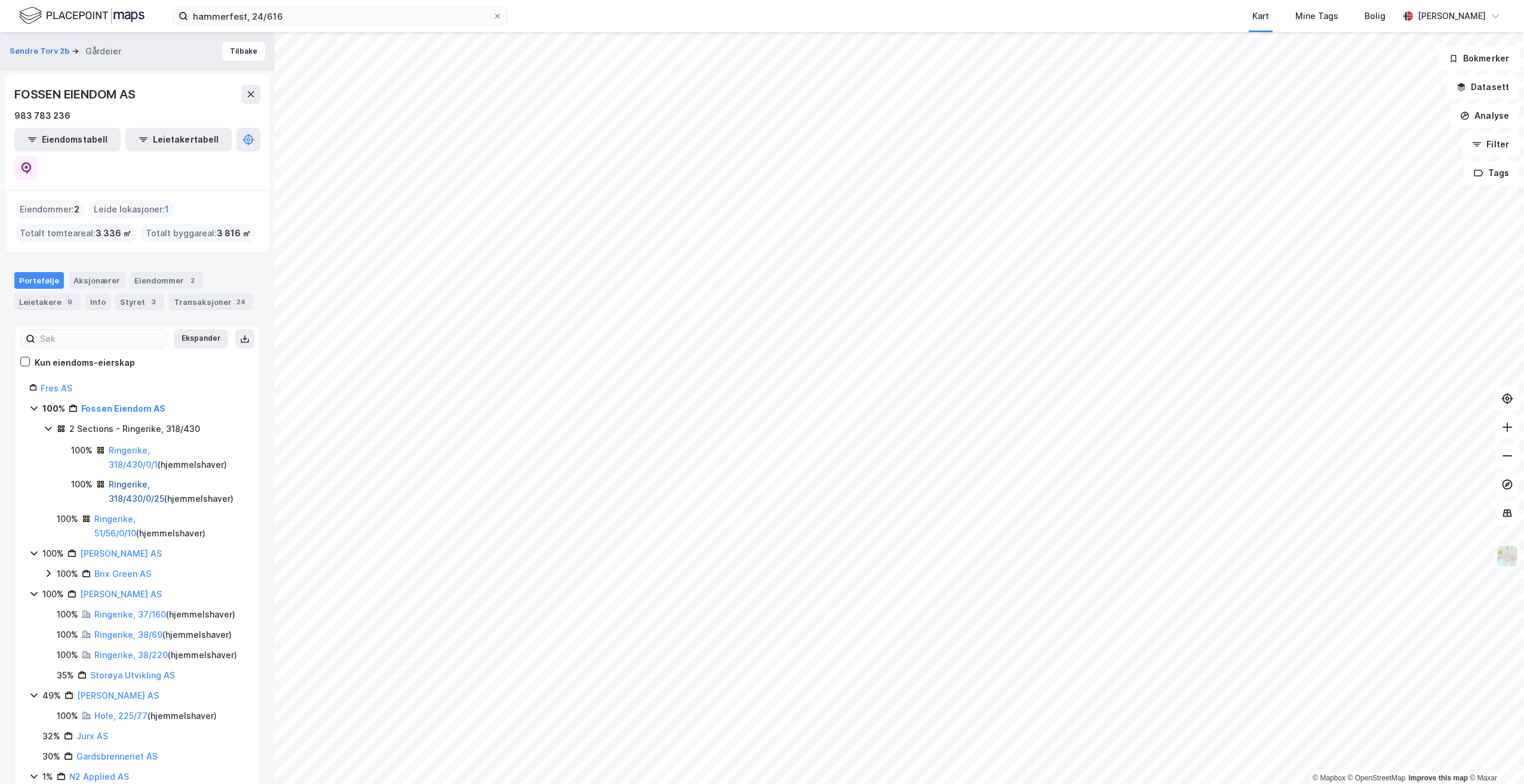
click at [149, 479] on link "Ringerike, 318/430/0/25" at bounding box center [136, 491] width 56 height 25
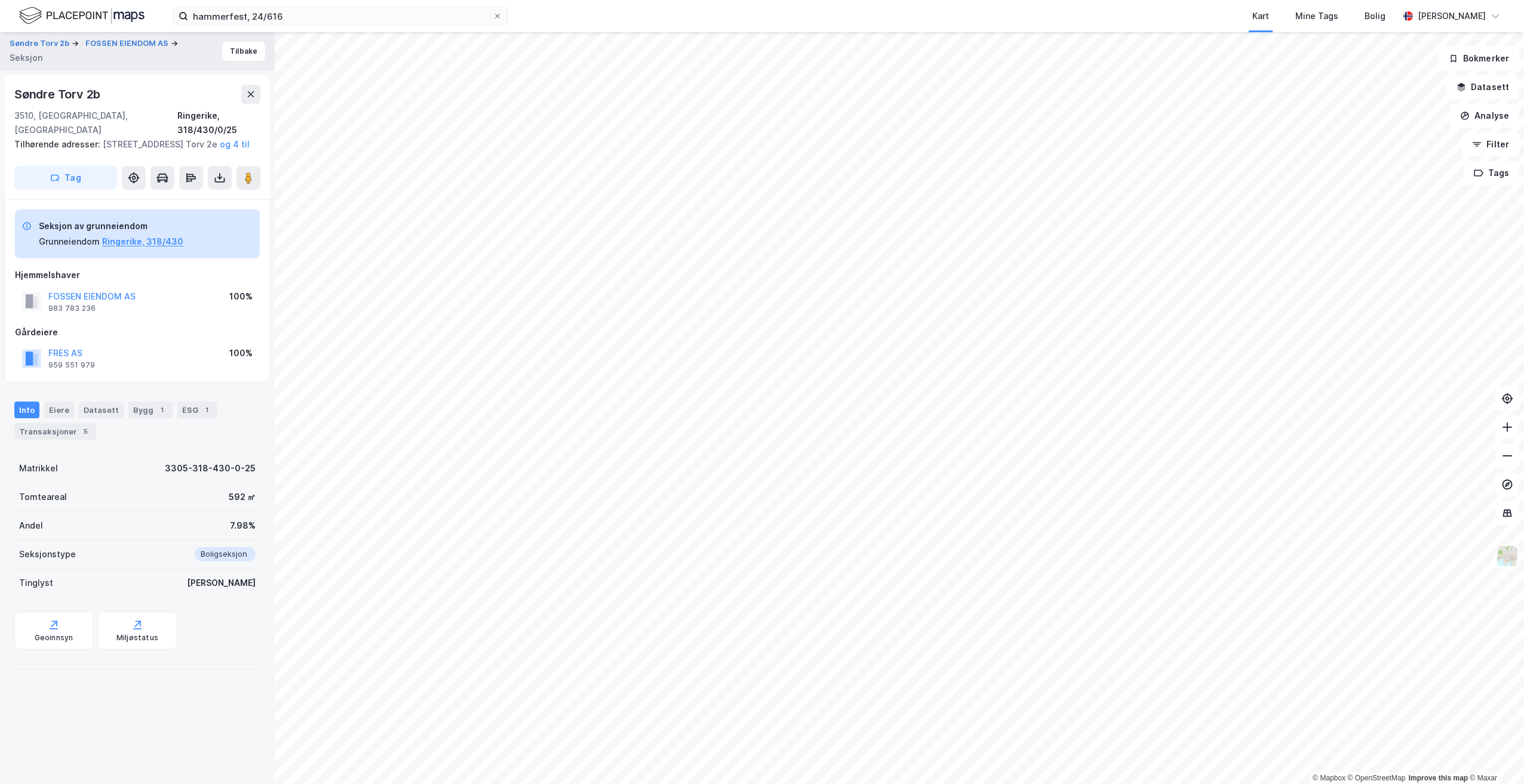
click at [77, 291] on div "FOSSEN EIENDOM AS" at bounding box center [92, 296] width 87 height 14
click at [0, 0] on button "FOSSEN EIENDOM AS" at bounding box center [0, 0] width 0 height 0
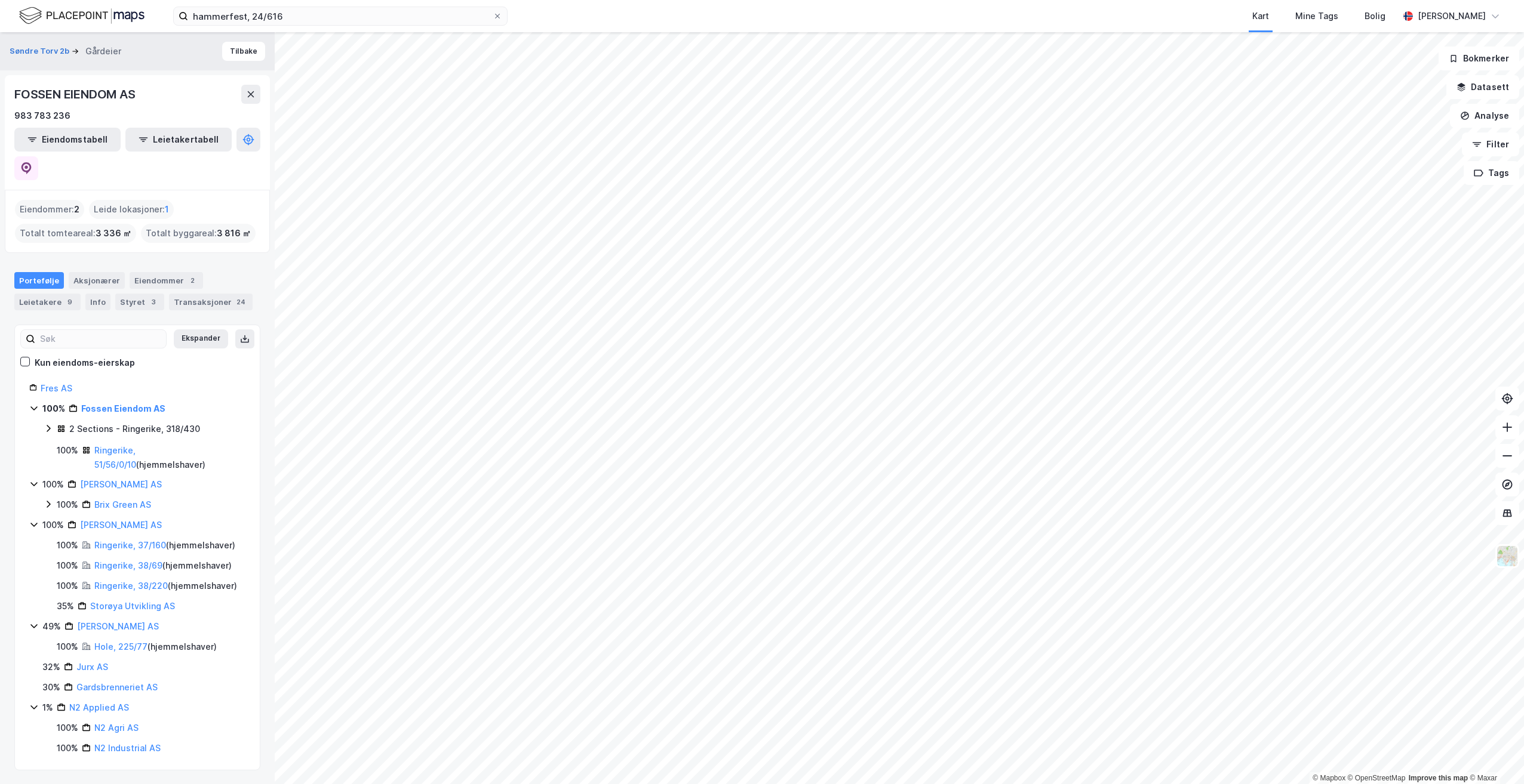
click at [47, 424] on icon at bounding box center [49, 429] width 10 height 10
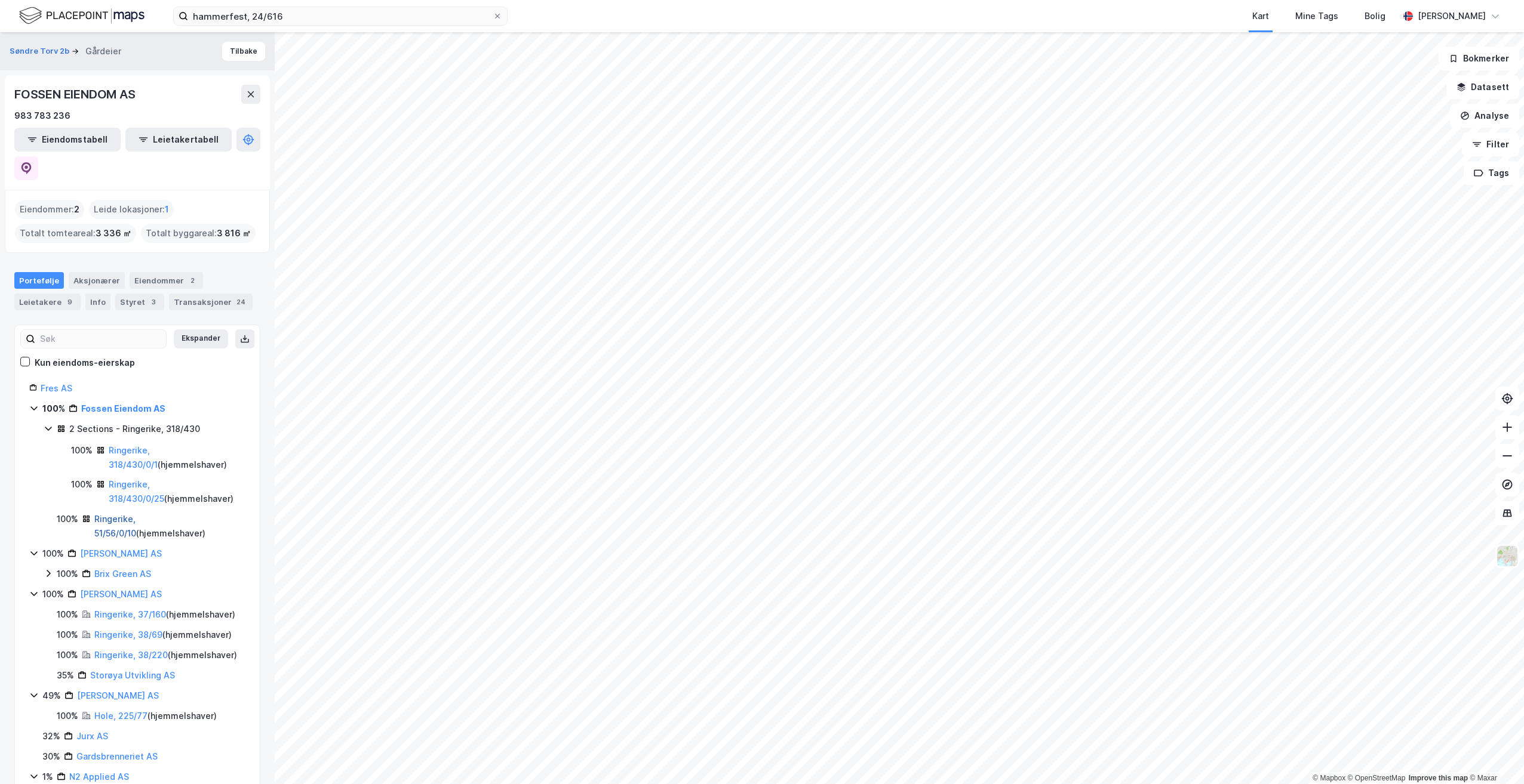
click at [136, 514] on link "Ringerike, 51/56/0/10" at bounding box center [115, 526] width 42 height 25
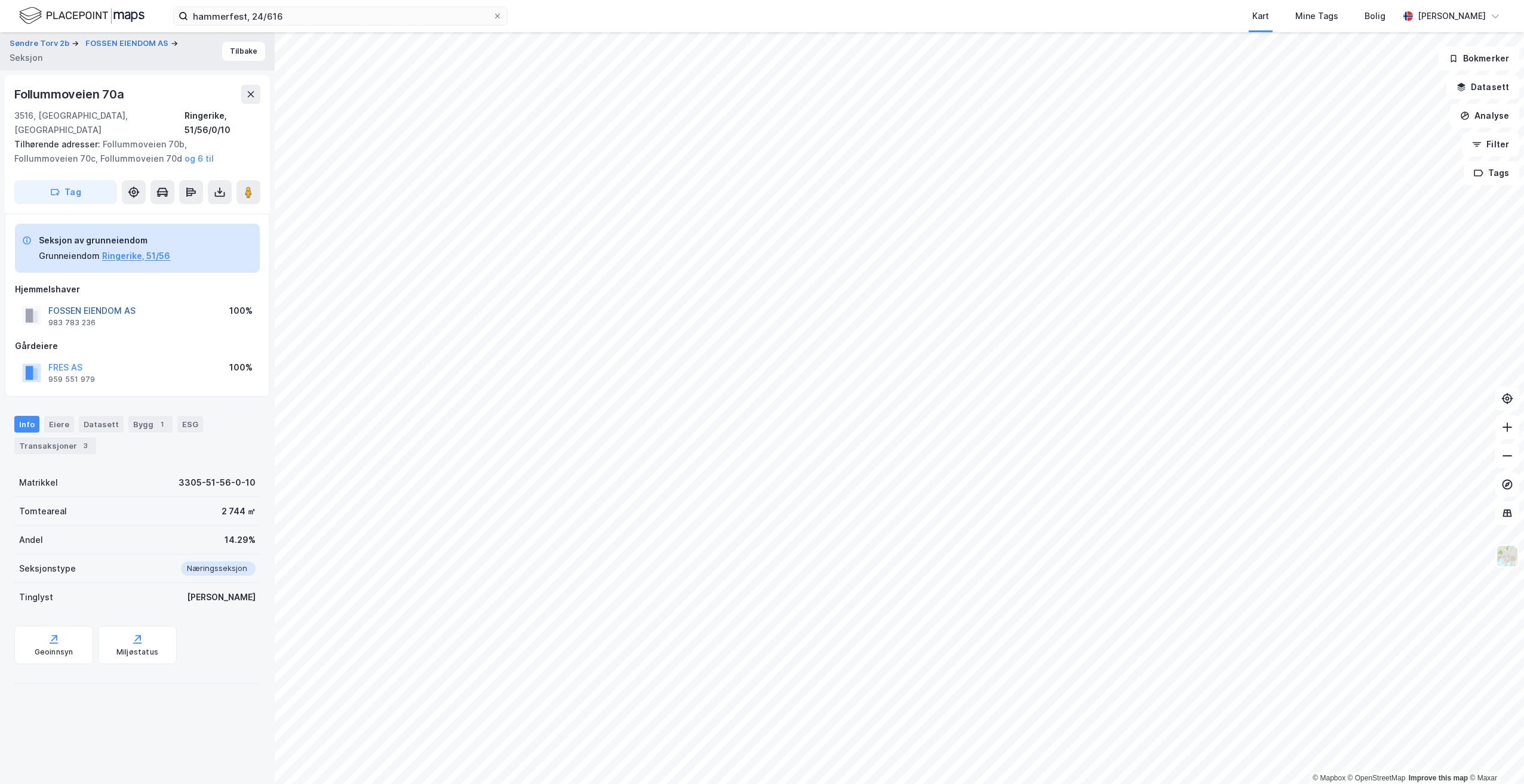
click at [0, 0] on button "FOSSEN EIENDOM AS" at bounding box center [0, 0] width 0 height 0
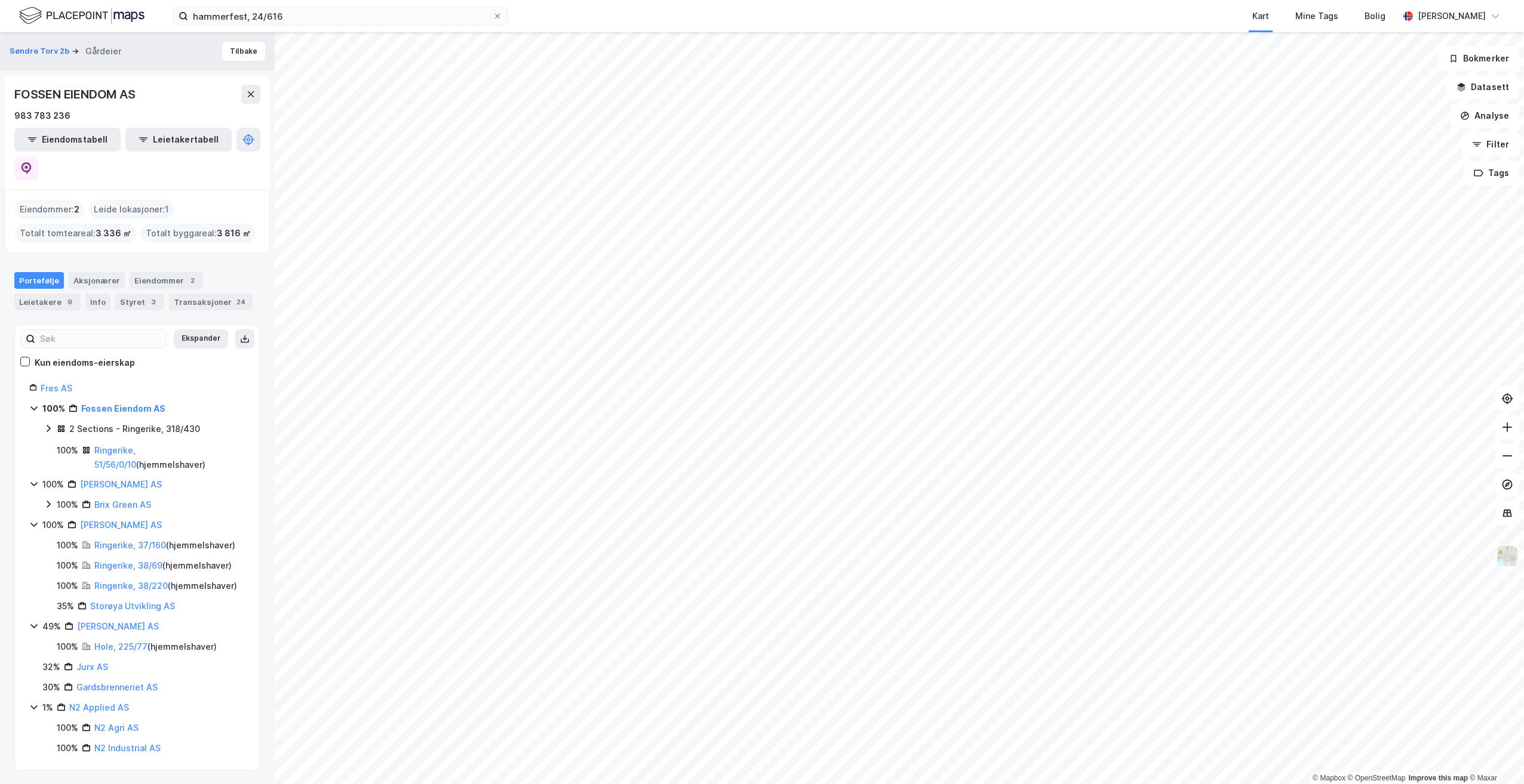
click at [44, 424] on icon at bounding box center [49, 429] width 10 height 10
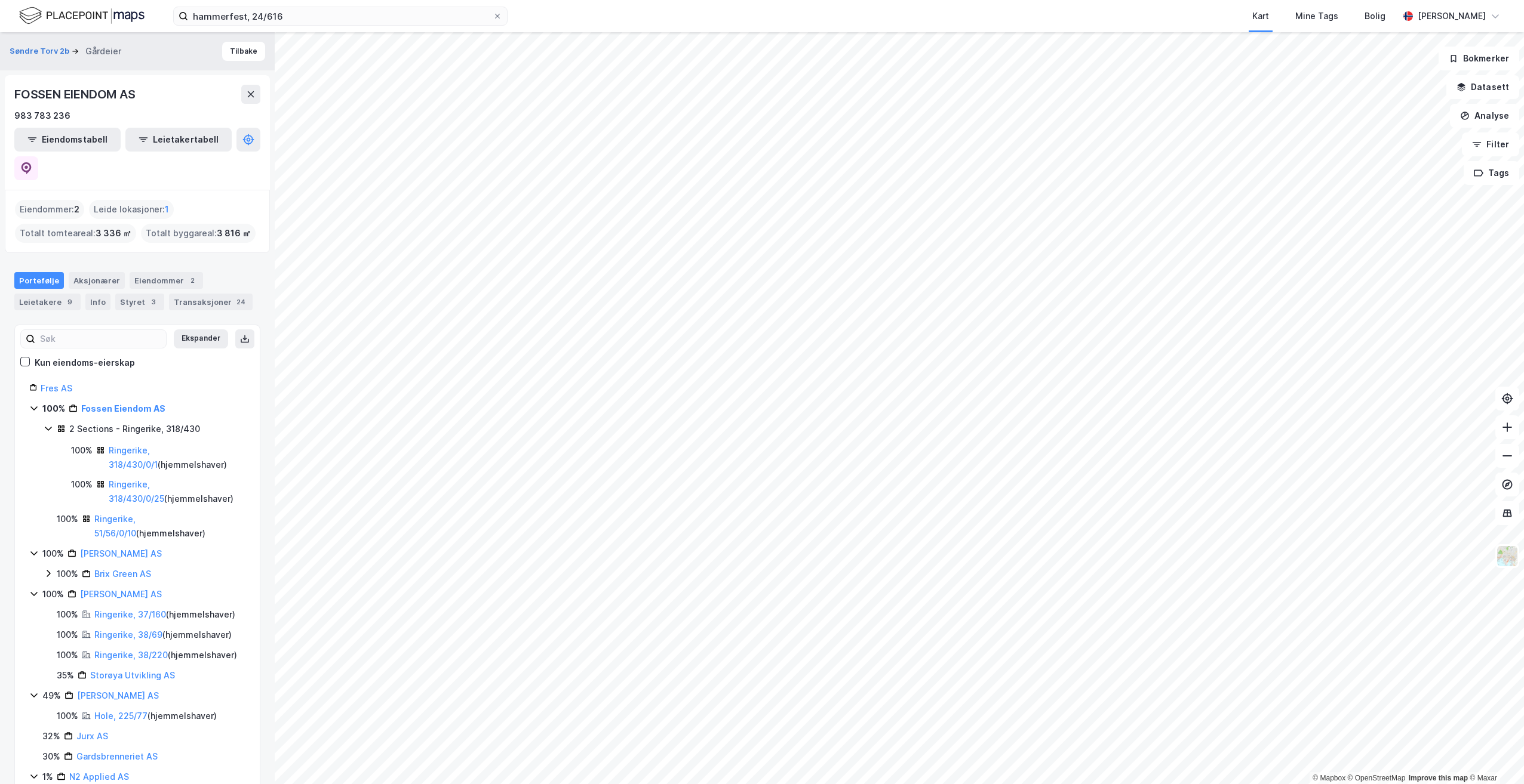
scroll to position [41, 0]
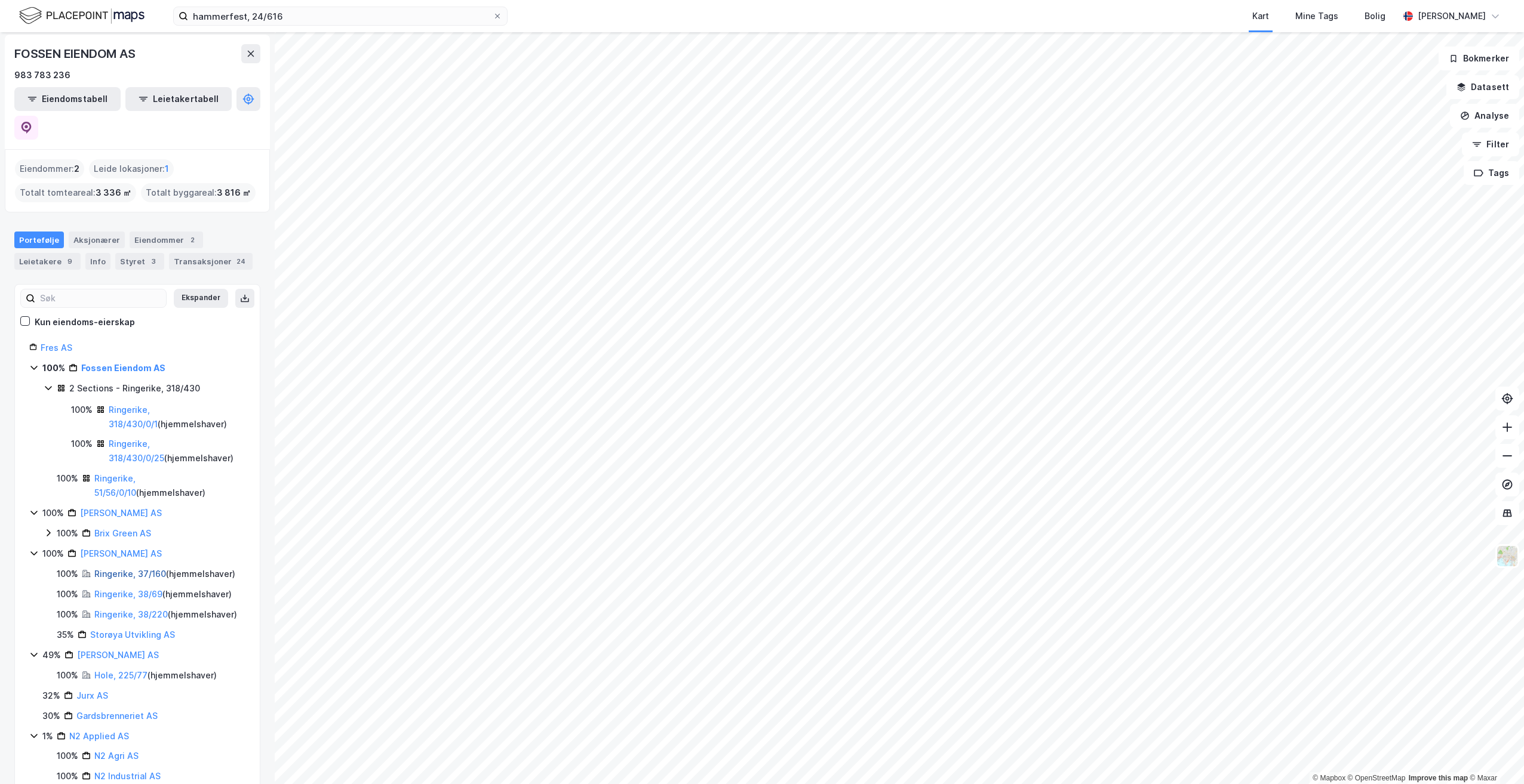
click at [142, 569] on link "Ringerike, 37/160" at bounding box center [131, 574] width 72 height 10
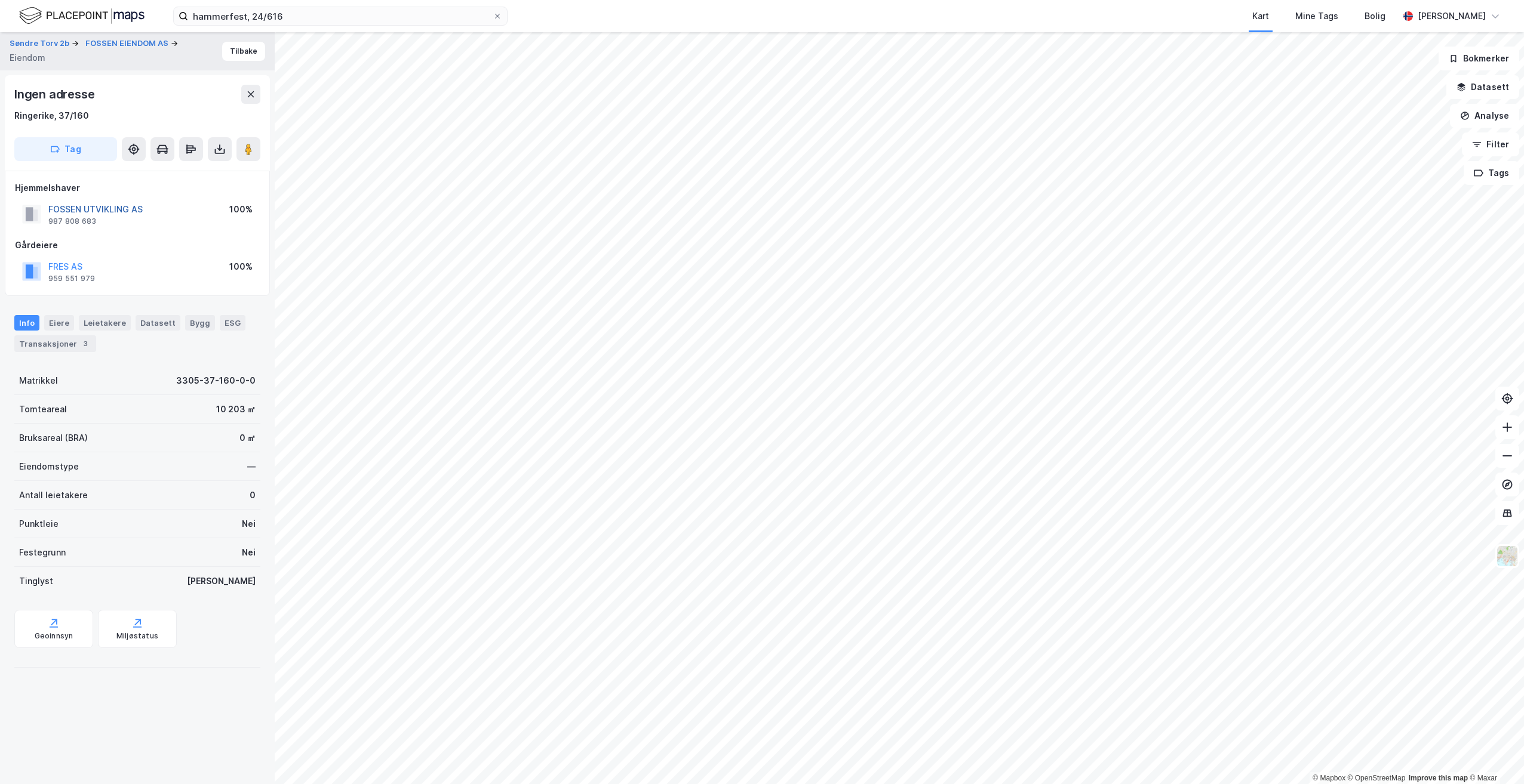
click at [0, 0] on button "FOSSEN UTVIKLING AS" at bounding box center [0, 0] width 0 height 0
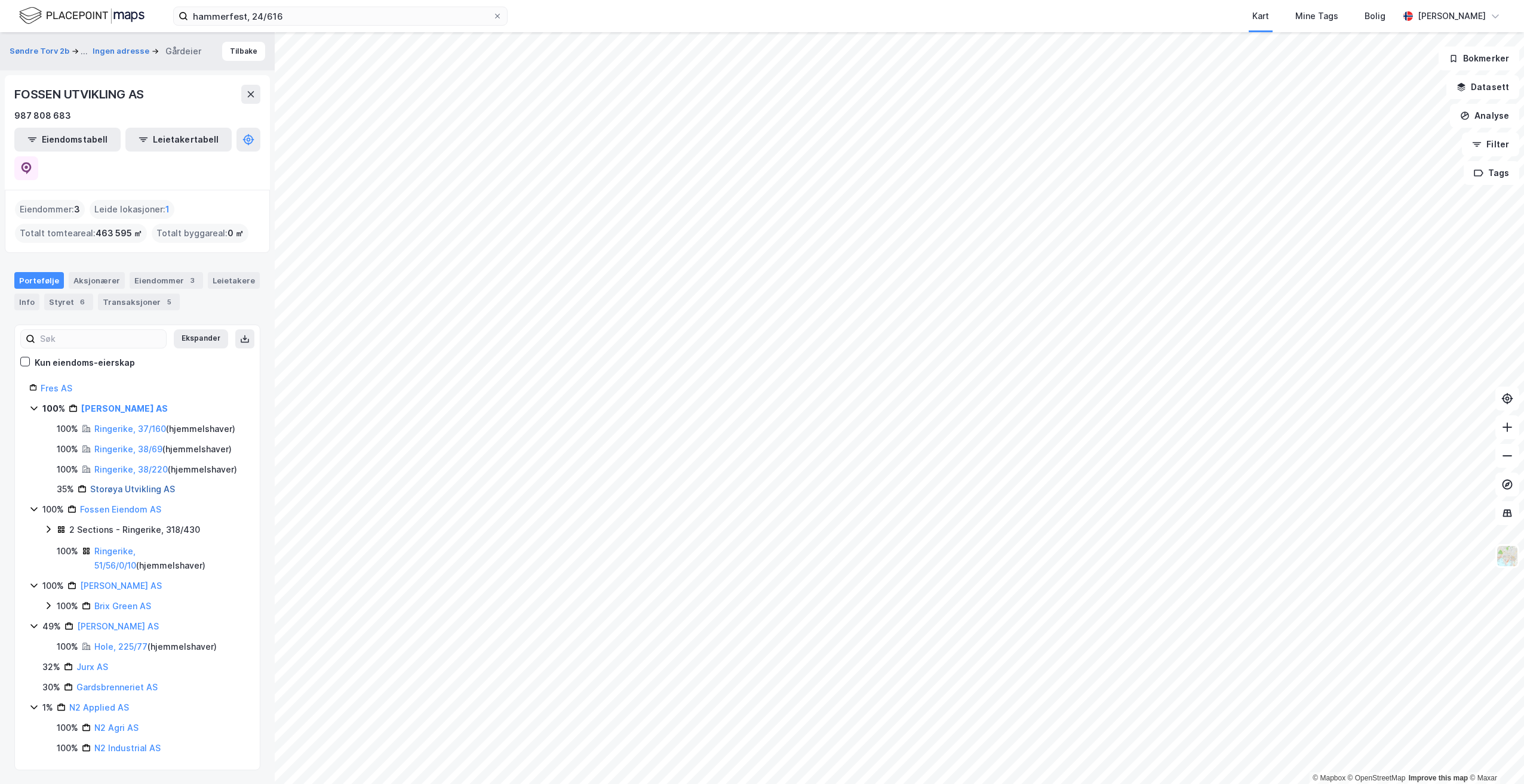
click at [133, 484] on link "Storøya Utvikling AS" at bounding box center [133, 489] width 85 height 10
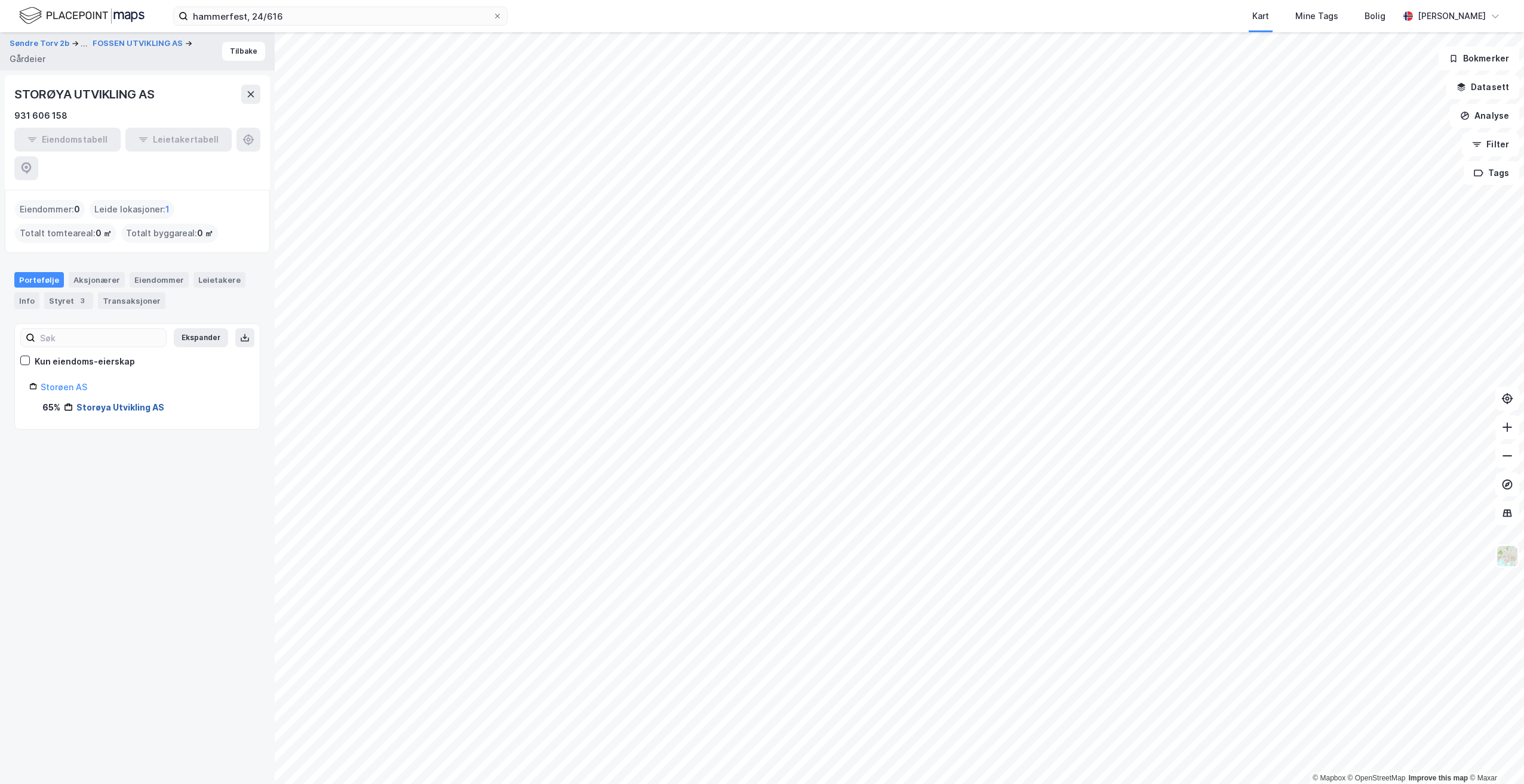
click at [116, 402] on link "Storøya Utvikling AS" at bounding box center [120, 407] width 88 height 10
click at [68, 382] on link "Storøen AS" at bounding box center [64, 387] width 47 height 10
click at [94, 402] on link "Storøya Utvikling AS" at bounding box center [118, 407] width 85 height 10
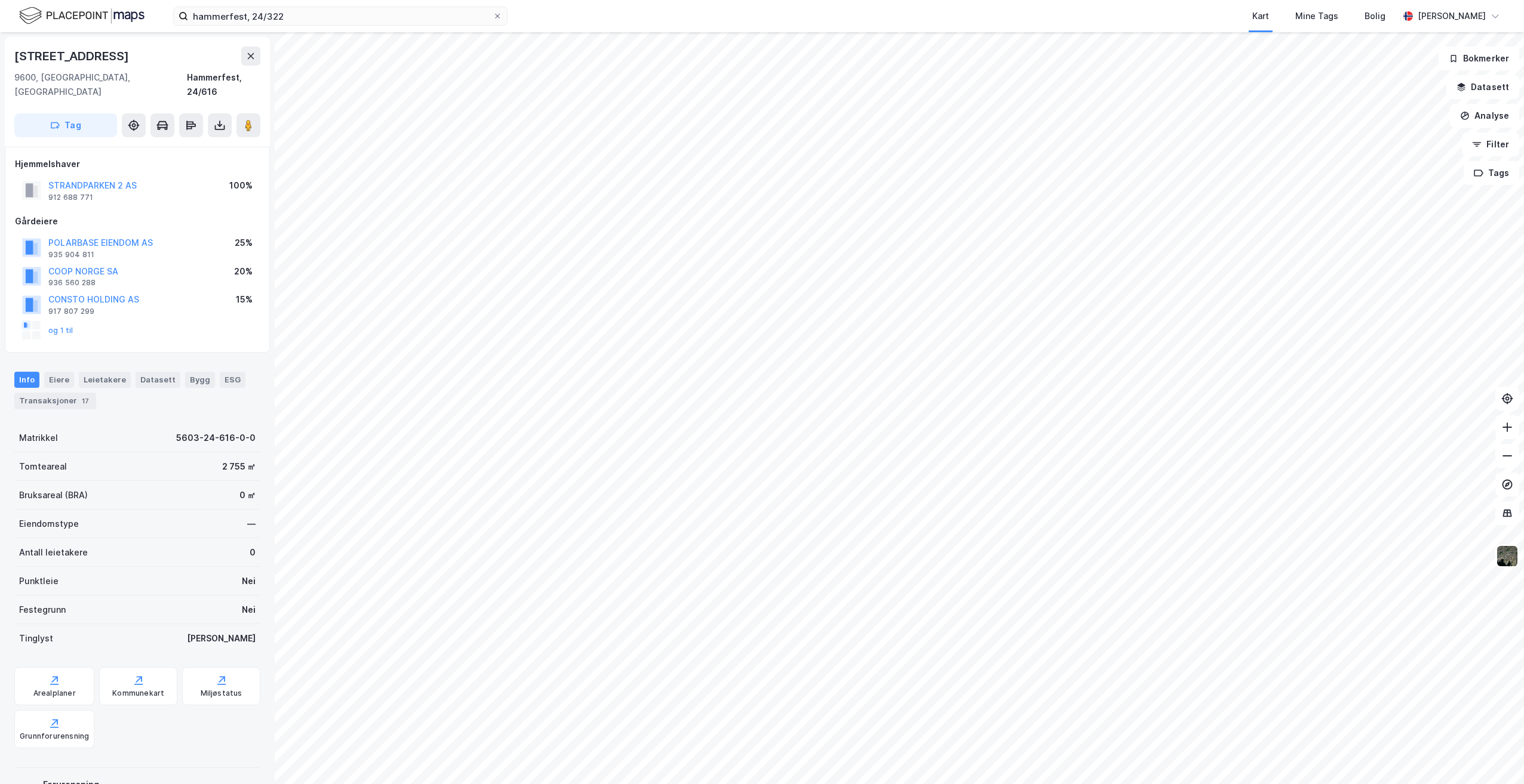
scroll to position [1, 0]
